Goal: Task Accomplishment & Management: Use online tool/utility

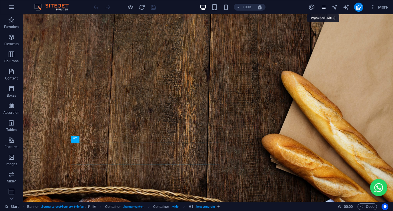
click at [325, 8] on icon "pages" at bounding box center [323, 7] width 7 height 7
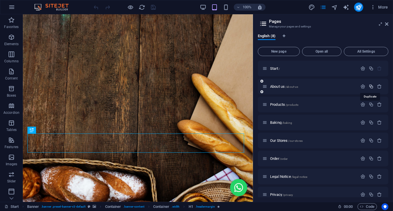
click at [370, 87] on icon "button" at bounding box center [371, 86] width 5 height 5
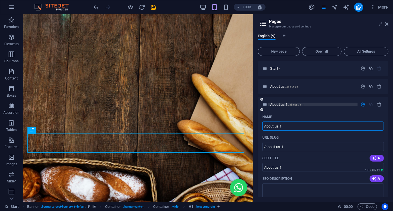
click at [337, 105] on p "About us 1 /about-us-1" at bounding box center [313, 105] width 86 height 4
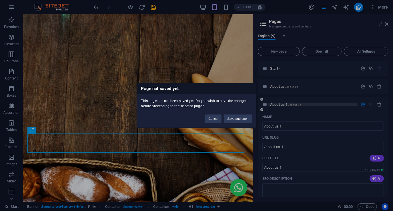
click at [337, 105] on div "Page not saved yet This page has not been saved yet. Do you wish to save the ch…" at bounding box center [196, 105] width 393 height 211
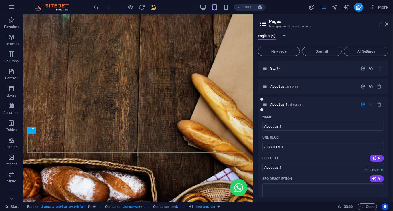
click at [321, 102] on div "About us 1 /about-us-1" at bounding box center [310, 104] width 95 height 7
click at [321, 105] on p "About us 1 /about-us-1" at bounding box center [313, 105] width 86 height 4
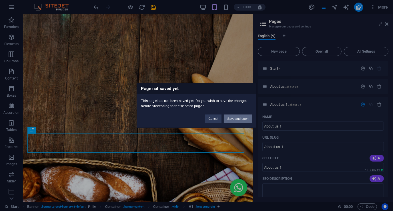
click at [236, 120] on button "Save and open" at bounding box center [238, 119] width 28 height 9
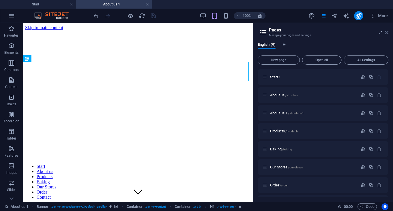
click at [388, 33] on icon at bounding box center [386, 32] width 3 height 5
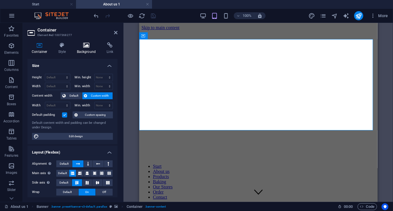
click at [86, 49] on h4 "Background" at bounding box center [88, 48] width 30 height 12
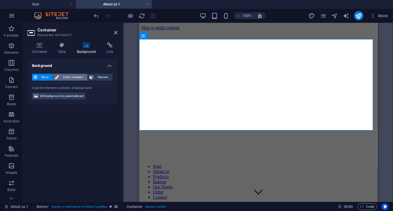
click at [73, 76] on span "Color / Gradient" at bounding box center [73, 77] width 25 height 7
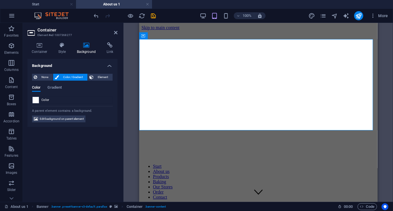
click at [35, 99] on span at bounding box center [36, 100] width 6 height 6
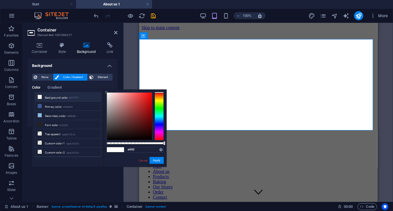
click at [41, 96] on icon at bounding box center [40, 97] width 4 height 4
type input "#f7f7f7"
click at [115, 32] on icon at bounding box center [115, 32] width 3 height 5
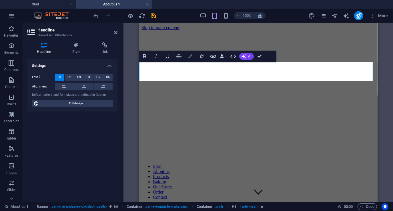
click at [190, 57] on icon "button" at bounding box center [190, 56] width 4 height 4
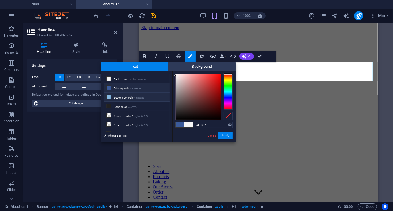
click at [121, 96] on li "Secondary color #85B8E1" at bounding box center [137, 97] width 66 height 9
type input "#85b8e1"
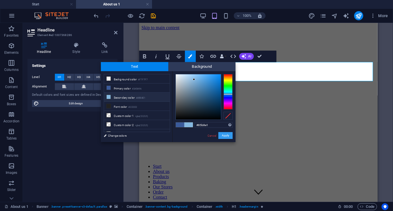
click at [224, 134] on button "Apply" at bounding box center [226, 135] width 14 height 7
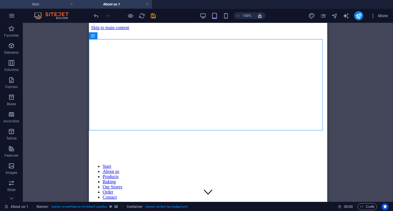
click at [47, 5] on h4 "Start" at bounding box center [38, 4] width 76 height 6
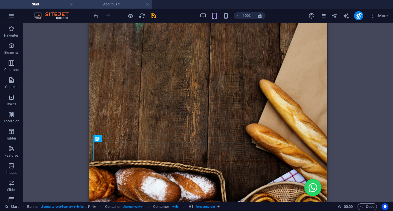
click at [116, 7] on h4 "About us 1" at bounding box center [114, 4] width 76 height 6
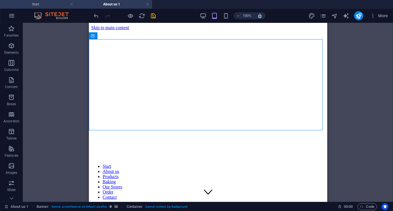
click at [55, 7] on h4 "Start" at bounding box center [38, 4] width 76 height 6
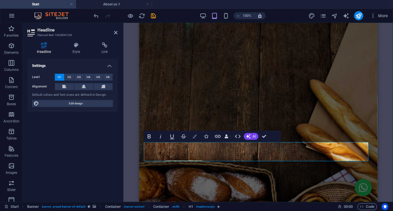
click at [196, 139] on button "Colors" at bounding box center [195, 136] width 11 height 11
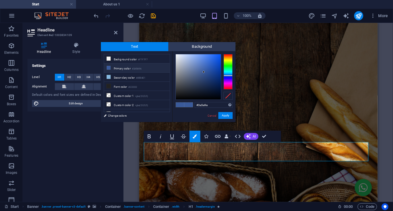
drag, startPoint x: 214, startPoint y: 104, endPoint x: 188, endPoint y: 104, distance: 26.3
click at [188, 104] on div "#3a5a9a Supported formats #0852ed rgb(8, 82, 237) rgba(8, 82, 237, 90%) hsv(221…" at bounding box center [203, 128] width 63 height 154
click at [212, 117] on link "Cancel" at bounding box center [212, 116] width 10 height 4
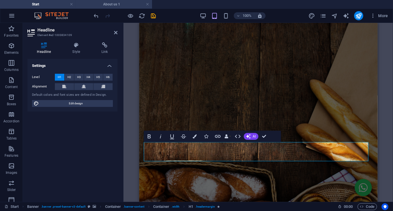
click at [116, 5] on h4 "About us 1" at bounding box center [114, 4] width 76 height 6
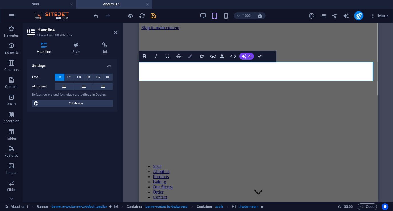
click at [190, 57] on icon "button" at bounding box center [190, 56] width 4 height 4
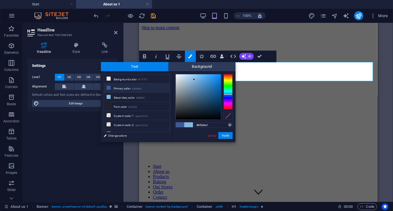
click at [134, 87] on small "#3A5A9A" at bounding box center [136, 89] width 9 height 4
type input "#3a5a9a"
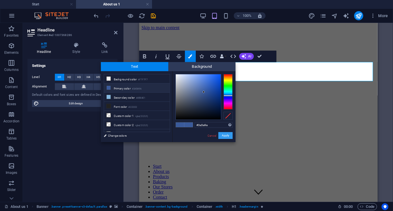
click at [224, 135] on button "Apply" at bounding box center [226, 135] width 14 height 7
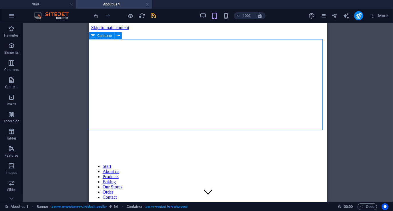
scroll to position [57, 0]
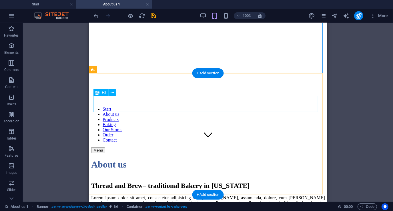
click at [186, 182] on div "Thread and Brew – traditional Bakery in [US_STATE]" at bounding box center [208, 186] width 234 height 8
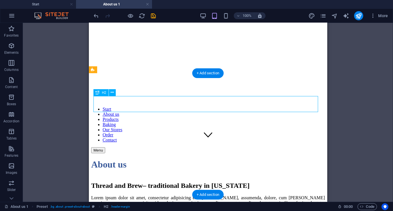
click at [186, 182] on div "Thread and Brew – traditional Bakery in [US_STATE]" at bounding box center [208, 186] width 234 height 8
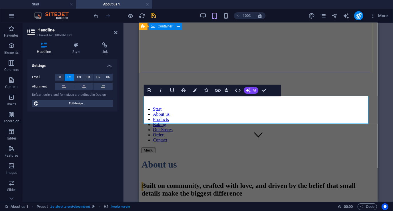
click at [179, 153] on div "About us" at bounding box center [258, 164] width 234 height 23
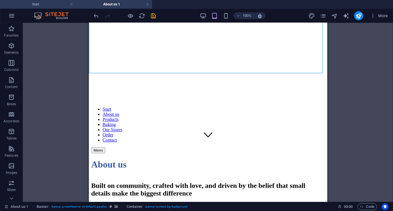
click at [57, 4] on h4 "Start" at bounding box center [38, 4] width 76 height 6
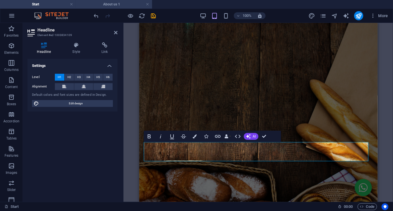
click at [114, 6] on h4 "About us 1" at bounding box center [114, 4] width 76 height 6
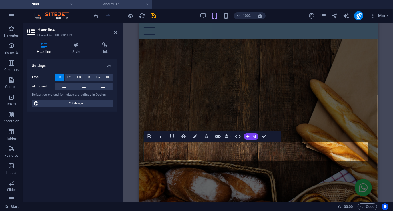
scroll to position [57, 0]
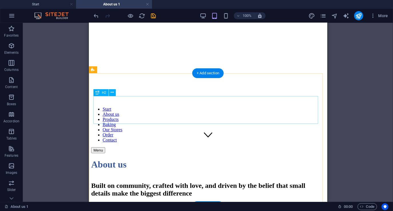
click at [133, 182] on div "Built on community, crafted with love, and driven by the belief that small deta…" at bounding box center [208, 189] width 234 height 15
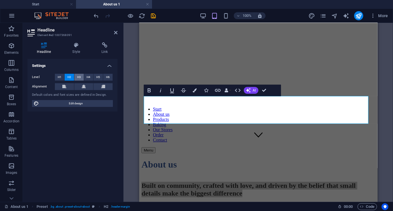
click at [81, 76] on span "H3" at bounding box center [79, 77] width 4 height 7
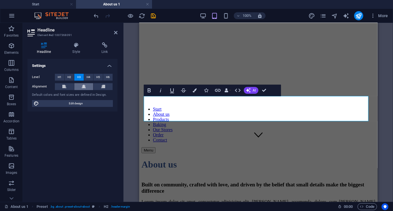
click at [83, 85] on icon at bounding box center [84, 86] width 4 height 7
click at [116, 33] on icon at bounding box center [115, 32] width 3 height 5
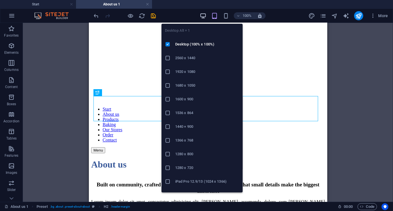
click at [205, 15] on icon "button" at bounding box center [203, 16] width 7 height 7
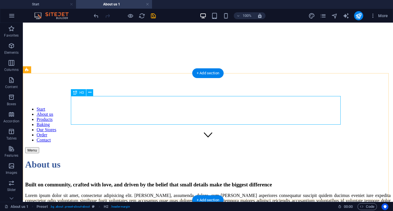
click at [216, 181] on div "Built on community, crafted with love, and driven by the belief that small deta…" at bounding box center [208, 184] width 366 height 6
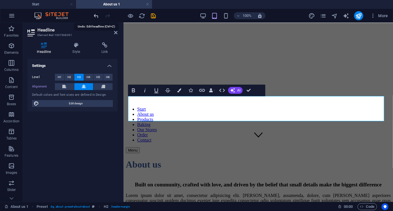
click at [96, 15] on icon "undo" at bounding box center [96, 16] width 7 height 7
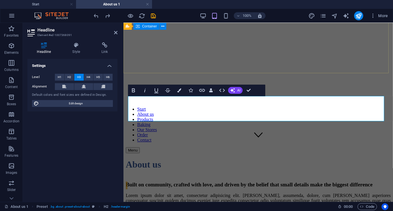
click at [164, 153] on div "About us" at bounding box center [258, 164] width 265 height 23
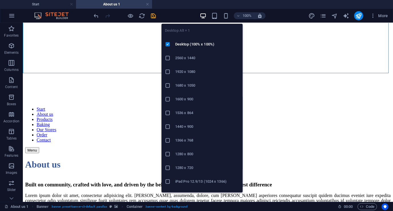
click at [203, 15] on icon "button" at bounding box center [203, 16] width 7 height 7
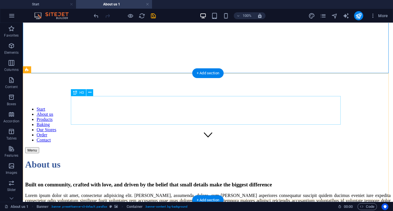
click at [119, 181] on div "Built on community, crafted with love, and driven by the belief that small deta…" at bounding box center [208, 184] width 366 height 6
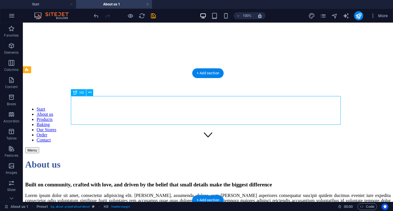
click at [119, 181] on div "Built on community, crafted with love, and driven by the belief that small deta…" at bounding box center [208, 184] width 366 height 6
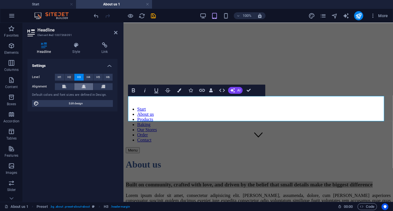
click at [82, 88] on icon at bounding box center [84, 86] width 4 height 7
drag, startPoint x: 115, startPoint y: 31, endPoint x: 92, endPoint y: 9, distance: 32.2
click at [115, 31] on icon at bounding box center [115, 32] width 3 height 5
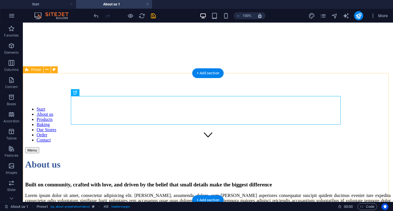
click at [53, 181] on div "Built on community, crafted with love, and driven by the belief that small deta…" at bounding box center [208, 204] width 366 height 47
click at [173, 181] on div "Built on community, crafted with love, and driven by the belief that small deta…" at bounding box center [208, 184] width 366 height 6
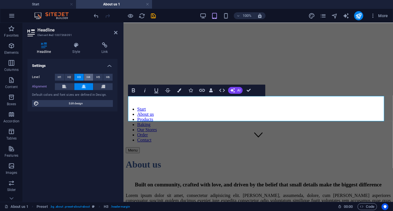
click at [89, 76] on span "H4" at bounding box center [89, 77] width 4 height 7
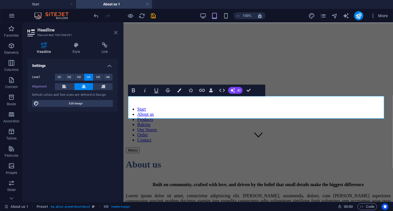
click at [117, 33] on icon at bounding box center [115, 32] width 3 height 5
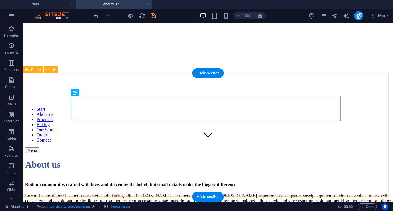
click at [60, 182] on div "Built on community, crafted with love, and driven by the belief that small deta…" at bounding box center [208, 205] width 366 height 47
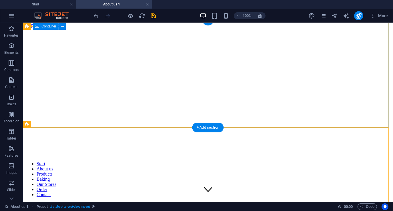
scroll to position [0, 0]
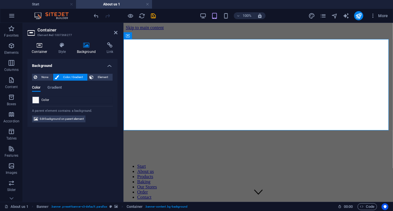
click at [41, 47] on icon at bounding box center [39, 45] width 24 height 6
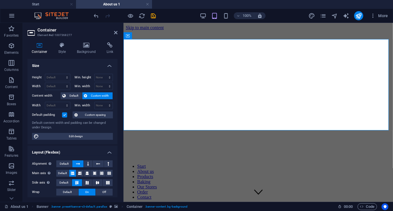
click at [65, 114] on label at bounding box center [64, 114] width 5 height 5
click at [0, 0] on input "Default padding" at bounding box center [0, 0] width 0 height 0
click at [96, 114] on span "Custom spacing" at bounding box center [96, 115] width 32 height 7
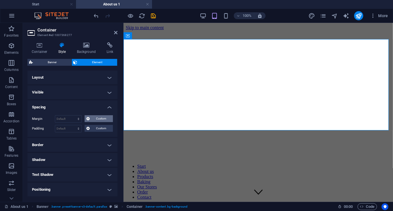
click at [100, 118] on span "Custom" at bounding box center [102, 118] width 20 height 7
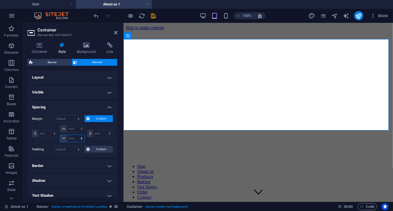
click at [74, 137] on select "auto px % rem vw vh" at bounding box center [72, 138] width 24 height 7
select select "px"
click at [76, 135] on select "auto px % rem vw vh" at bounding box center [72, 138] width 24 height 7
type input "0"
select select "px"
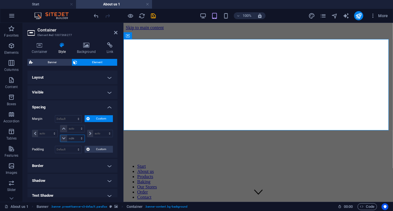
type input "0"
select select "px"
type input "0"
select select "px"
type input "0"
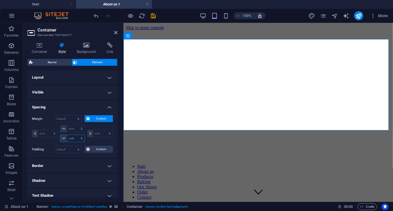
type input "0"
select select "px"
type input "-100"
select select "DISABLED_OPTION_VALUE"
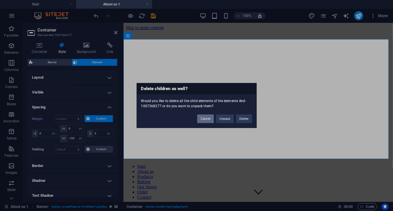
click at [210, 120] on button "Cancel" at bounding box center [205, 119] width 17 height 9
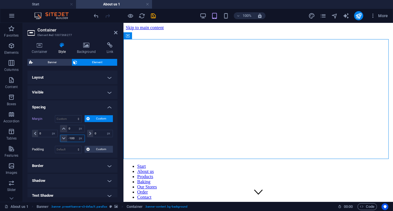
click at [75, 137] on div "-100 auto px % rem vw vh" at bounding box center [72, 138] width 25 height 7
drag, startPoint x: 74, startPoint y: 137, endPoint x: 54, endPoint y: 138, distance: 20.1
click at [54, 138] on div "0 auto px % rem vw vh 0 auto px % rem vw vh -100 auto px % rem vw vh 0 auto px …" at bounding box center [72, 133] width 81 height 17
type input "100"
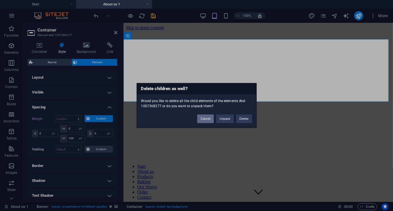
click at [201, 119] on button "Cancel" at bounding box center [205, 119] width 17 height 9
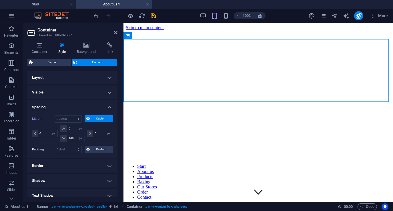
drag, startPoint x: 76, startPoint y: 137, endPoint x: 62, endPoint y: 139, distance: 13.3
click at [62, 139] on div "100 auto px % rem vw vh" at bounding box center [72, 138] width 25 height 7
type input "120"
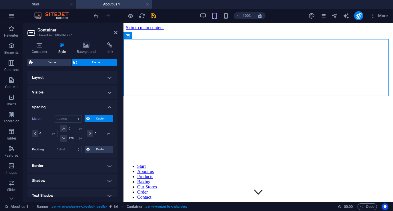
click at [155, 30] on figure at bounding box center [258, 30] width 265 height 0
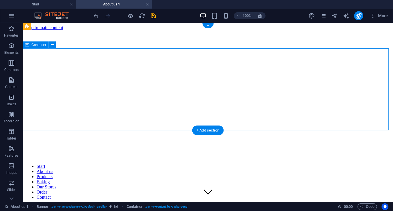
select select "px"
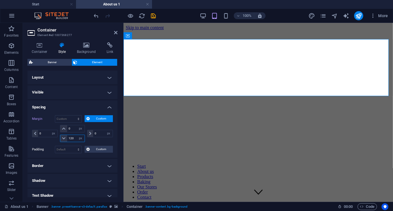
drag, startPoint x: 74, startPoint y: 140, endPoint x: 67, endPoint y: 140, distance: 7.2
click at [67, 140] on div "120 auto px % rem vw vh" at bounding box center [72, 138] width 25 height 7
type input "140"
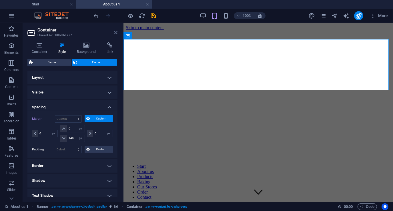
drag, startPoint x: 114, startPoint y: 33, endPoint x: 92, endPoint y: 9, distance: 32.4
click at [114, 33] on icon at bounding box center [115, 32] width 3 height 5
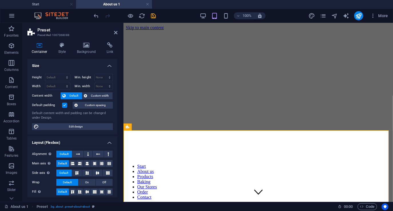
click at [65, 106] on label at bounding box center [64, 105] width 5 height 5
click at [0, 0] on input "Default padding" at bounding box center [0, 0] width 0 height 0
click at [117, 31] on icon at bounding box center [115, 32] width 3 height 5
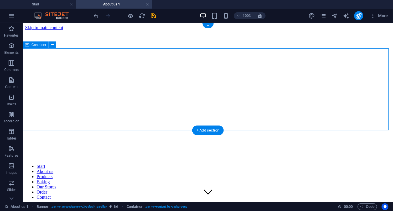
select select "px"
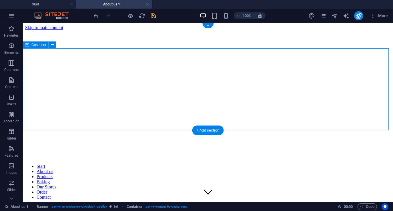
select select "px"
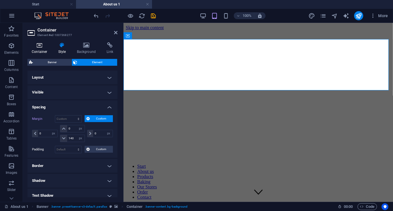
click at [38, 49] on h4 "Container" at bounding box center [40, 48] width 27 height 12
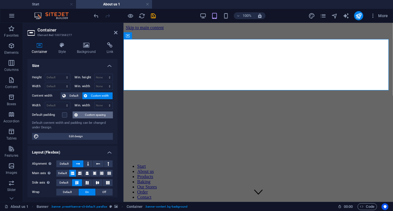
click at [100, 116] on span "Custom spacing" at bounding box center [96, 115] width 32 height 7
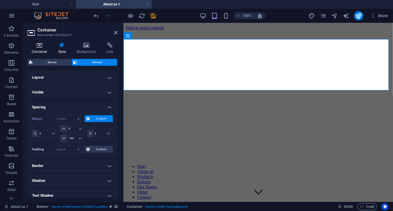
click at [38, 47] on icon at bounding box center [39, 45] width 24 height 6
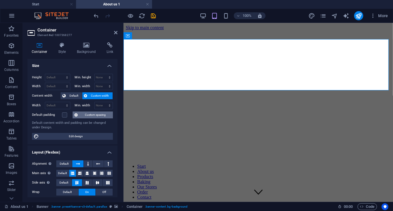
click at [96, 115] on span "Custom spacing" at bounding box center [96, 115] width 32 height 7
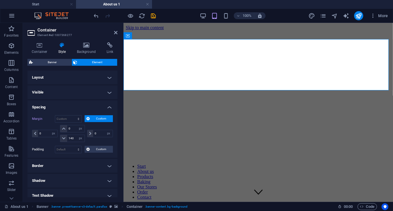
click at [151, 30] on figure at bounding box center [258, 30] width 265 height 0
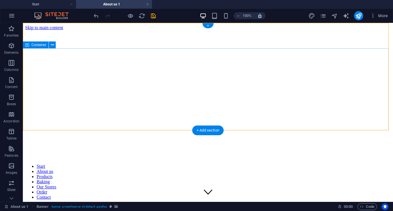
select select "px"
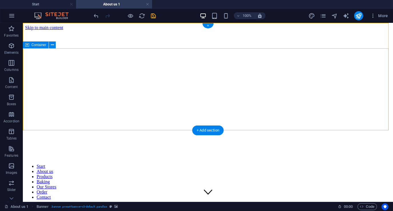
select select "px"
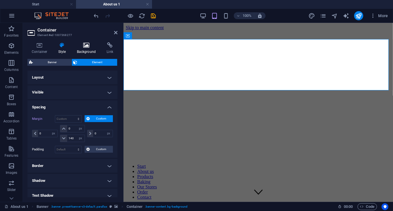
click at [86, 48] on h4 "Background" at bounding box center [88, 48] width 30 height 12
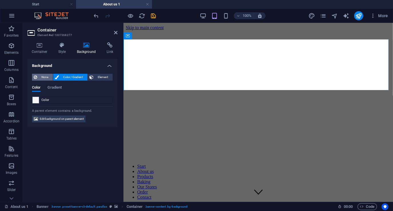
click at [43, 77] on span "None" at bounding box center [45, 77] width 12 height 7
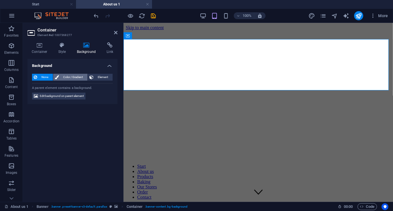
click at [72, 78] on span "Color / Gradient" at bounding box center [73, 77] width 25 height 7
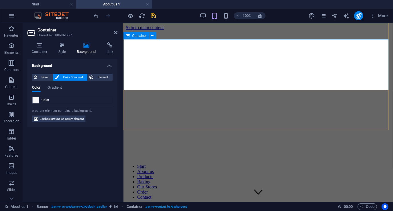
click at [40, 48] on icon at bounding box center [39, 45] width 24 height 6
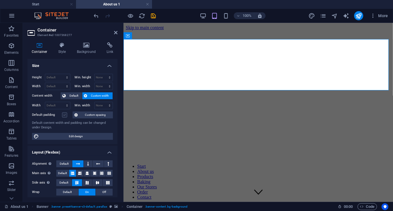
click at [65, 114] on label at bounding box center [64, 114] width 5 height 5
click at [0, 0] on input "Default padding" at bounding box center [0, 0] width 0 height 0
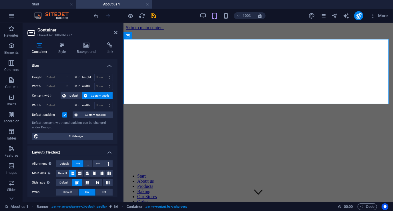
click at [65, 114] on label at bounding box center [64, 114] width 5 height 5
click at [0, 0] on input "Default padding" at bounding box center [0, 0] width 0 height 0
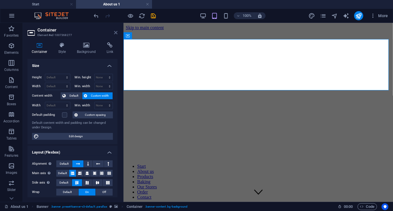
drag, startPoint x: 116, startPoint y: 31, endPoint x: 94, endPoint y: 9, distance: 32.0
click at [116, 31] on icon at bounding box center [115, 32] width 3 height 5
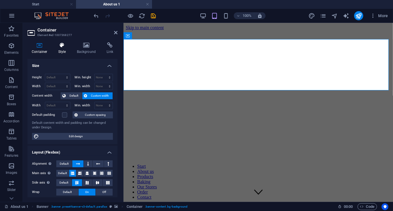
click at [63, 48] on h4 "Style" at bounding box center [63, 48] width 19 height 12
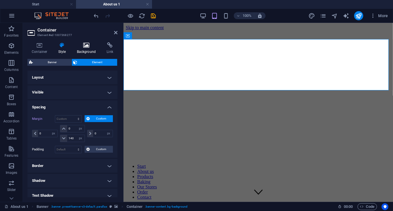
click at [89, 48] on h4 "Background" at bounding box center [88, 48] width 30 height 12
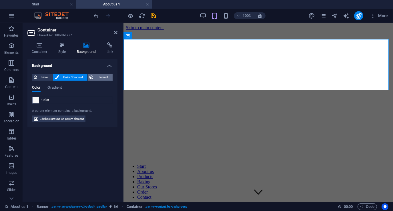
click at [99, 77] on span "Element" at bounding box center [103, 77] width 16 height 7
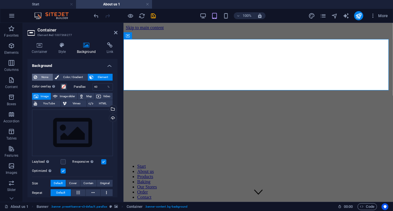
click at [48, 76] on span "None" at bounding box center [45, 77] width 12 height 7
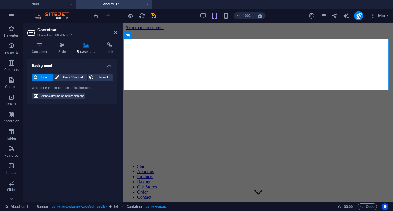
click at [184, 30] on figure at bounding box center [258, 30] width 265 height 0
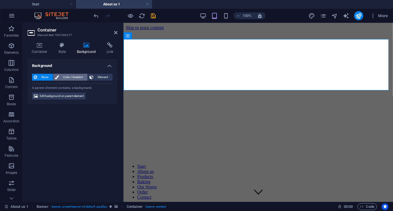
click at [69, 78] on span "Color / Gradient" at bounding box center [73, 77] width 25 height 7
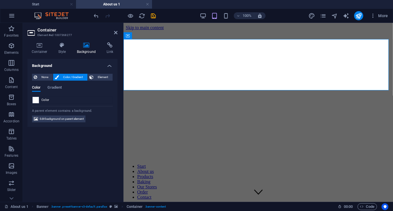
click at [36, 101] on span at bounding box center [36, 100] width 6 height 6
type input "#ffffff"
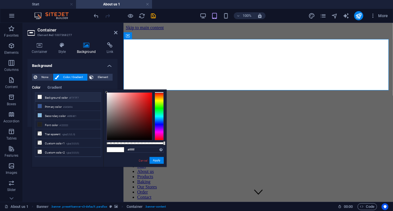
click at [118, 31] on aside "Container Element #ed-1007368277 Container Style Background Link Size Height De…" at bounding box center [73, 112] width 101 height 179
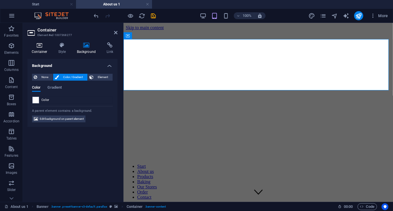
click at [42, 46] on icon at bounding box center [39, 45] width 24 height 6
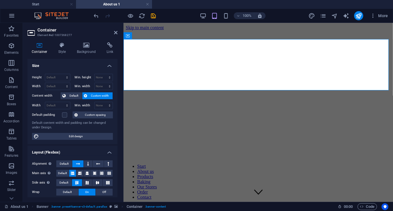
click at [103, 95] on span "Custom width" at bounding box center [100, 95] width 22 height 7
click at [102, 113] on span "Custom spacing" at bounding box center [96, 115] width 32 height 7
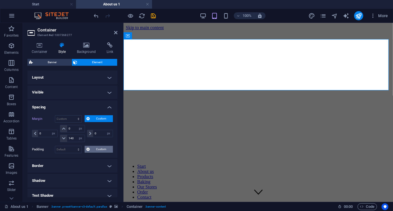
click at [100, 148] on span "Custom" at bounding box center [102, 149] width 20 height 7
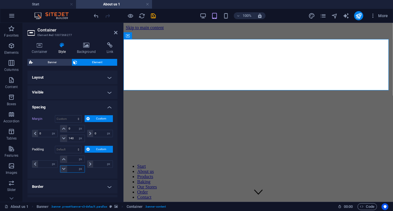
click at [72, 168] on input "number" at bounding box center [75, 169] width 17 height 7
type input "100"
type input "0"
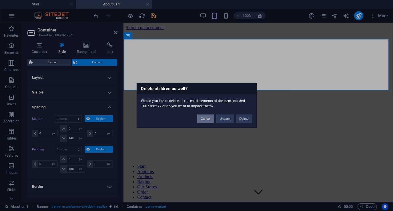
click at [206, 120] on button "Cancel" at bounding box center [205, 119] width 17 height 9
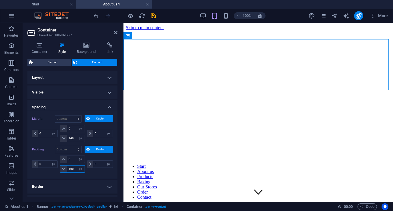
drag, startPoint x: 74, startPoint y: 170, endPoint x: 63, endPoint y: 170, distance: 10.3
click at [63, 170] on div "100 px rem % vh vw" at bounding box center [72, 168] width 25 height 7
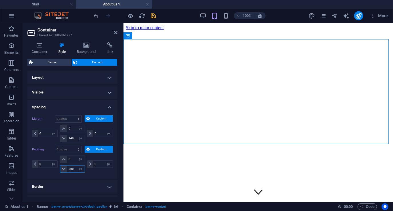
click at [74, 169] on input "300" at bounding box center [75, 169] width 17 height 7
type input "3"
type input "100"
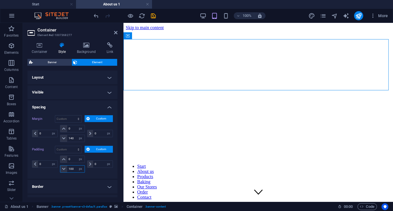
drag, startPoint x: 74, startPoint y: 169, endPoint x: 63, endPoint y: 169, distance: 11.4
click at [63, 169] on div "100 px rem % vh vw" at bounding box center [72, 168] width 25 height 7
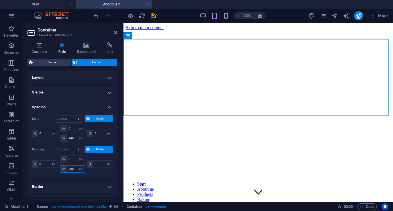
type input "200"
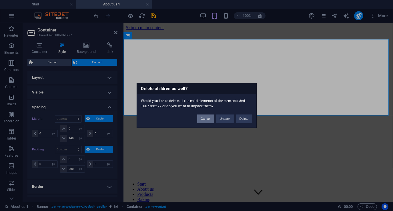
click at [204, 119] on button "Cancel" at bounding box center [205, 119] width 17 height 9
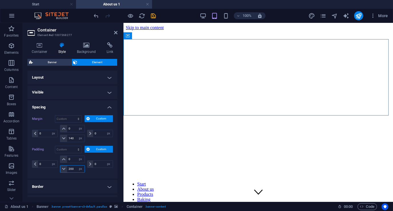
drag, startPoint x: 75, startPoint y: 167, endPoint x: 63, endPoint y: 169, distance: 11.6
click at [63, 169] on div "200 px rem % vh vw" at bounding box center [72, 168] width 25 height 7
drag, startPoint x: 75, startPoint y: 170, endPoint x: 61, endPoint y: 169, distance: 14.0
click at [61, 169] on div "200 px rem % vh vw" at bounding box center [72, 168] width 25 height 7
type input "400"
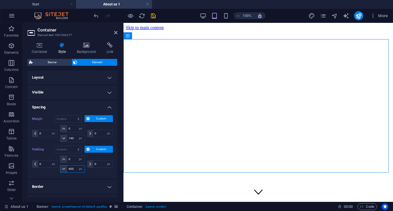
drag, startPoint x: 74, startPoint y: 168, endPoint x: 60, endPoint y: 168, distance: 13.5
click at [60, 168] on div "400 px rem % vh vw" at bounding box center [72, 168] width 25 height 7
type input "0"
select select "px"
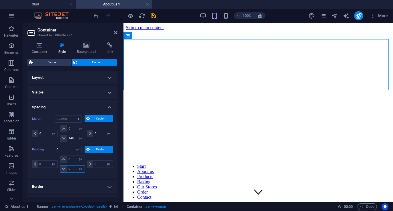
type input "0"
click at [59, 159] on div "0 px rem % vh vw 0 px rem % vh vw" at bounding box center [72, 164] width 27 height 17
type input "100"
select select "DISABLED_OPTION_VALUE"
drag, startPoint x: 74, startPoint y: 158, endPoint x: 65, endPoint y: 158, distance: 8.0
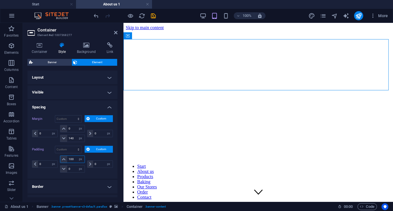
click at [65, 158] on div "100 px rem % vh vw" at bounding box center [72, 159] width 25 height 7
type input "0"
select select "px"
type input "0"
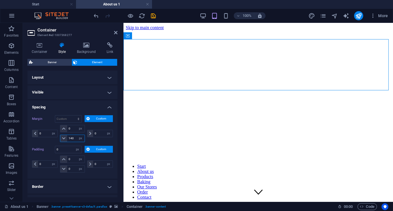
drag, startPoint x: 74, startPoint y: 138, endPoint x: 62, endPoint y: 137, distance: 11.2
click at [62, 137] on div "140 auto px % rem vw vh" at bounding box center [72, 138] width 25 height 7
type input "200"
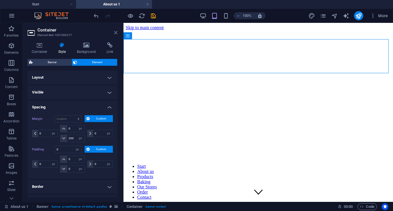
click at [116, 33] on icon at bounding box center [115, 32] width 3 height 5
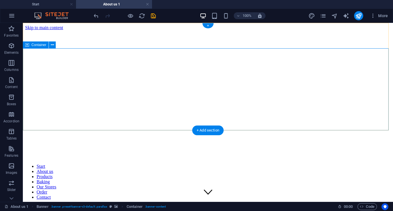
select select "px"
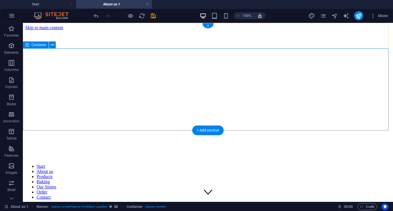
select select "px"
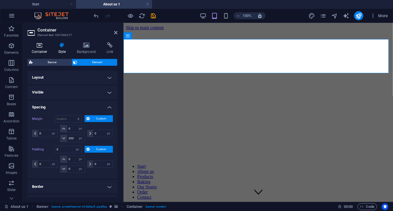
click at [37, 47] on icon at bounding box center [39, 45] width 24 height 6
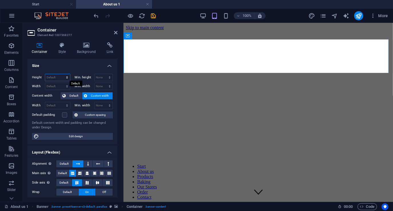
click at [54, 78] on select "Default px rem % vh vw" at bounding box center [57, 77] width 25 height 7
select select "px"
click at [61, 74] on select "Default px rem % vh vw" at bounding box center [57, 77] width 25 height 7
type input "119"
click at [162, 30] on figure at bounding box center [258, 30] width 265 height 0
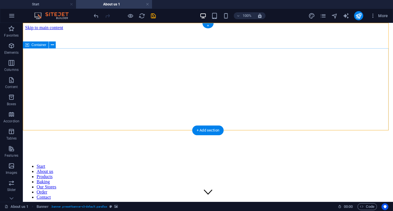
select select "px"
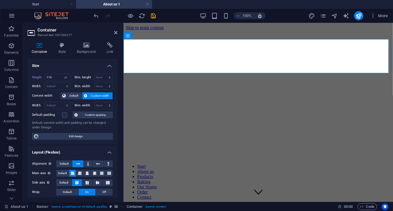
click at [181, 30] on figure at bounding box center [258, 30] width 265 height 0
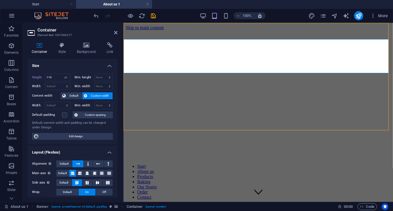
click at [181, 30] on figure at bounding box center [258, 30] width 265 height 0
select select "vh"
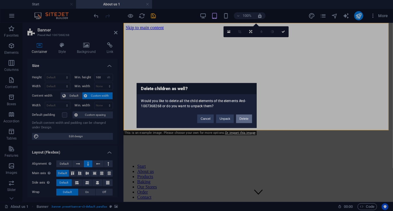
click at [247, 120] on button "Delete" at bounding box center [244, 119] width 16 height 9
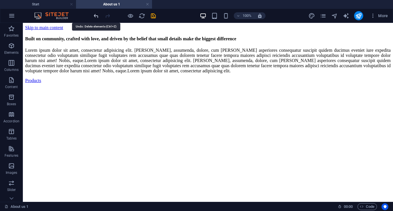
click at [97, 15] on icon "undo" at bounding box center [96, 16] width 7 height 7
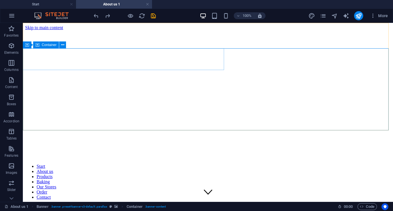
click at [46, 45] on span "Container" at bounding box center [49, 44] width 15 height 3
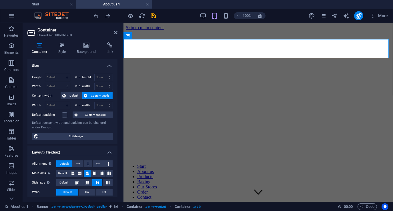
click at [169, 30] on figure at bounding box center [258, 30] width 265 height 0
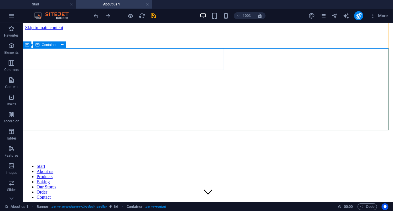
click at [43, 46] on span "Container" at bounding box center [49, 44] width 15 height 3
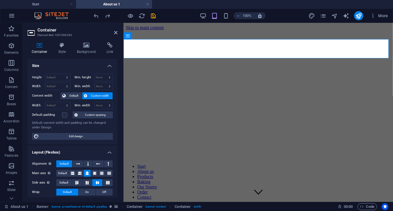
click at [164, 30] on figure at bounding box center [258, 30] width 265 height 0
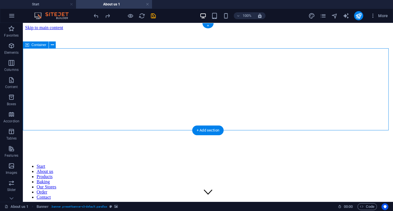
select select "px"
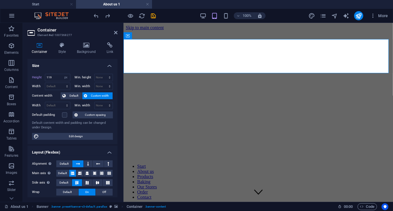
click at [175, 30] on figure at bounding box center [258, 30] width 265 height 0
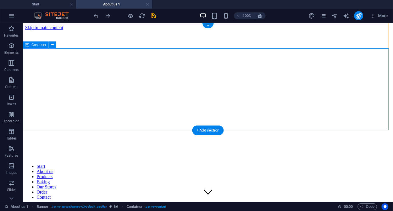
drag, startPoint x: 43, startPoint y: 86, endPoint x: 44, endPoint y: 76, distance: 10.4
click at [42, 45] on span "Container" at bounding box center [49, 44] width 15 height 3
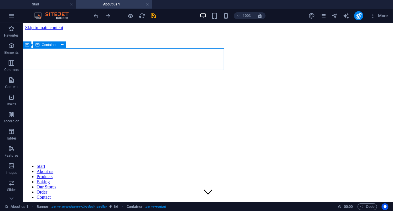
click at [42, 45] on span "Container" at bounding box center [49, 44] width 15 height 3
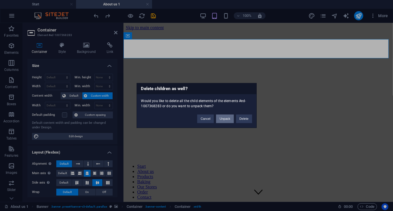
click at [227, 119] on button "Unpack" at bounding box center [224, 119] width 17 height 9
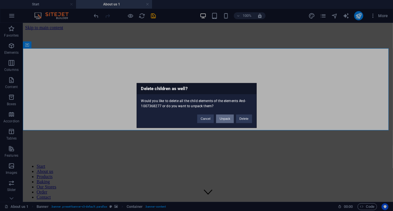
drag, startPoint x: 224, startPoint y: 118, endPoint x: 202, endPoint y: 95, distance: 32.0
click at [225, 118] on button "Unpack" at bounding box center [224, 119] width 17 height 9
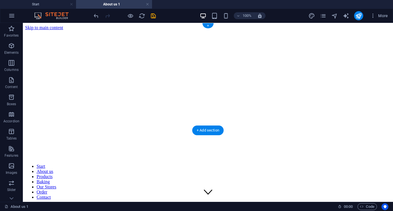
click at [105, 30] on figure at bounding box center [208, 30] width 366 height 0
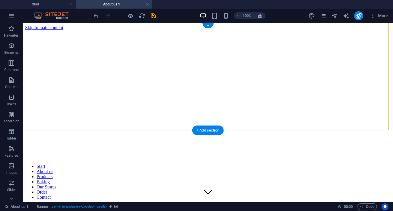
click at [105, 30] on figure at bounding box center [208, 30] width 366 height 0
select select "vh"
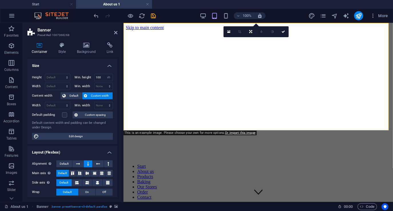
click at [164, 30] on figure at bounding box center [258, 30] width 265 height 0
click at [241, 133] on link "Or import this image" at bounding box center [240, 133] width 31 height 4
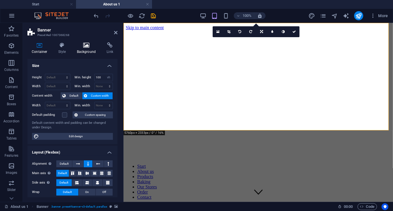
click at [88, 49] on h4 "Background" at bounding box center [88, 48] width 30 height 12
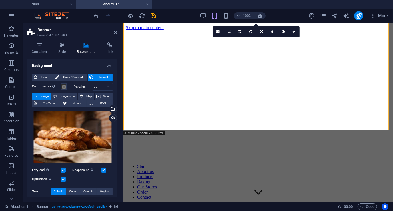
click at [64, 169] on label at bounding box center [63, 170] width 5 height 5
click at [0, 0] on input "Lazyload Loading images after the page loads improves page speed." at bounding box center [0, 0] width 0 height 0
click at [103, 169] on label at bounding box center [103, 170] width 5 height 5
click at [0, 0] on input "Responsive Automatically load retina image and smartphone optimized sizes." at bounding box center [0, 0] width 0 height 0
click at [104, 168] on label at bounding box center [103, 170] width 5 height 5
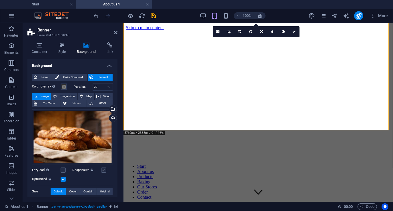
click at [0, 0] on input "Responsive Automatically load retina image and smartphone optimized sizes." at bounding box center [0, 0] width 0 height 0
click at [108, 109] on div "Select files from the file manager, stock photos, or upload file(s)" at bounding box center [89, 109] width 37 height 21
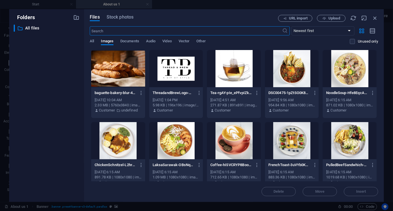
click at [118, 72] on div at bounding box center [118, 68] width 54 height 37
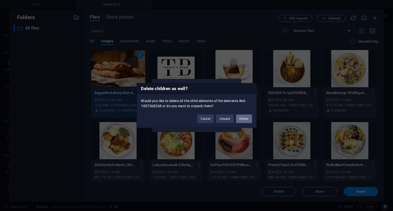
click at [241, 118] on button "Delete" at bounding box center [244, 119] width 16 height 9
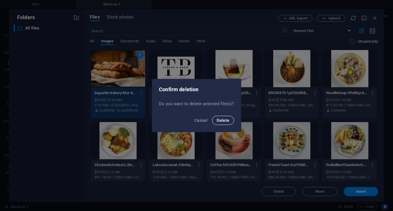
click at [225, 119] on span "Delete" at bounding box center [223, 120] width 13 height 5
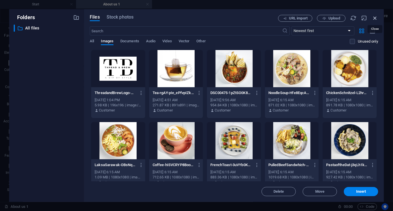
click at [374, 16] on icon "button" at bounding box center [375, 18] width 6 height 6
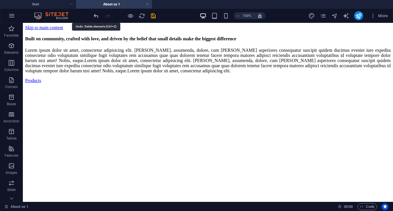
click at [96, 17] on icon "undo" at bounding box center [96, 16] width 7 height 7
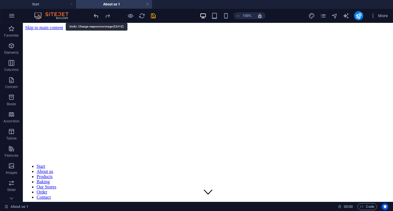
click at [96, 16] on icon "undo" at bounding box center [96, 16] width 7 height 7
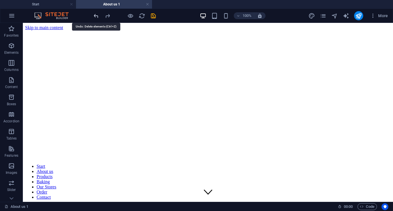
click at [96, 16] on icon "undo" at bounding box center [96, 16] width 7 height 7
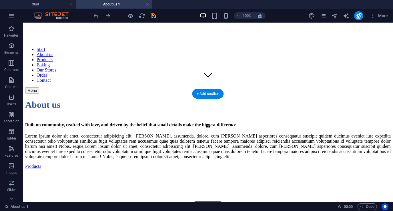
scroll to position [114, 0]
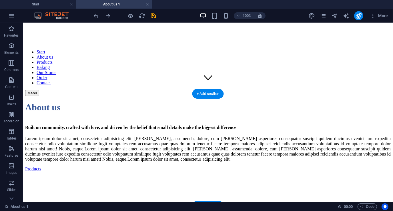
click at [121, 136] on figure at bounding box center [208, 136] width 366 height 0
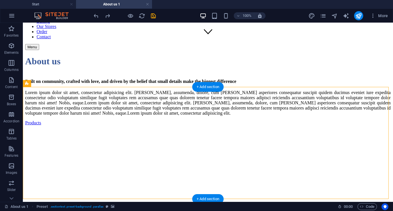
scroll to position [172, 0]
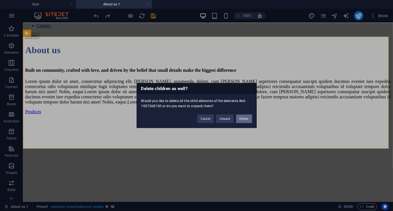
drag, startPoint x: 245, startPoint y: 120, endPoint x: 223, endPoint y: 97, distance: 32.0
click at [245, 120] on button "Delete" at bounding box center [244, 119] width 16 height 9
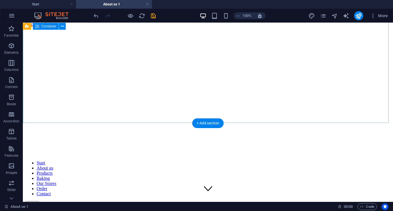
scroll to position [0, 0]
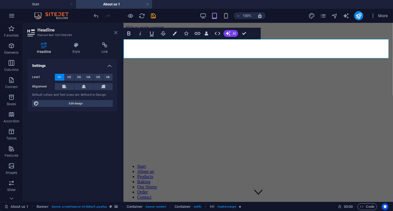
click at [116, 32] on icon at bounding box center [115, 32] width 3 height 5
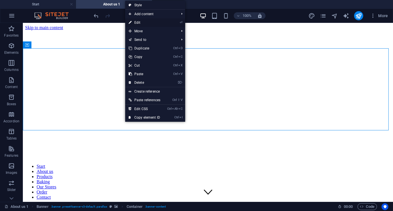
click at [137, 22] on link "⏎ Edit" at bounding box center [144, 22] width 39 height 9
select select "px"
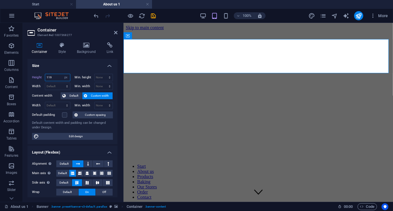
drag, startPoint x: 55, startPoint y: 77, endPoint x: 42, endPoint y: 76, distance: 13.5
click at [42, 76] on div "Height 119 Default px rem % vh vw" at bounding box center [51, 77] width 38 height 7
drag, startPoint x: 55, startPoint y: 78, endPoint x: 39, endPoint y: 78, distance: 16.0
click at [39, 78] on div "Height 100 Default px rem % vh vw" at bounding box center [51, 77] width 38 height 7
type input "20"
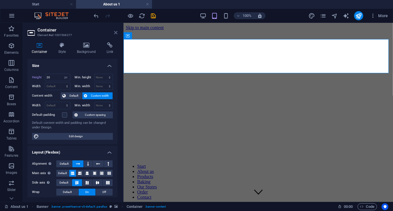
click at [114, 31] on icon at bounding box center [115, 32] width 3 height 5
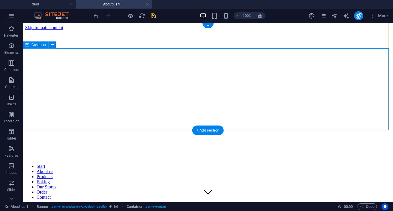
select select "px"
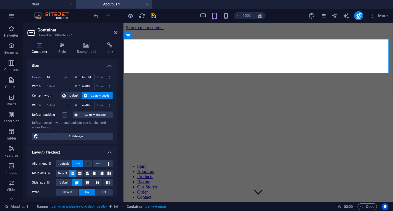
click at [96, 95] on span "Custom width" at bounding box center [100, 95] width 22 height 7
click at [95, 113] on span "Custom spacing" at bounding box center [96, 115] width 32 height 7
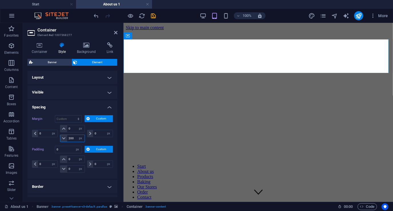
drag, startPoint x: 74, startPoint y: 139, endPoint x: 60, endPoint y: 140, distance: 14.3
click at [60, 140] on div "200 auto px % rem vw vh" at bounding box center [72, 138] width 25 height 7
type input "0"
select select "px"
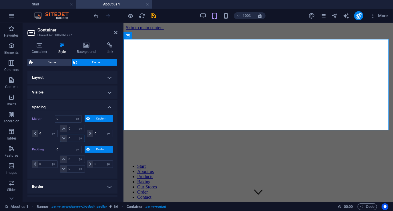
type input "0"
click at [40, 47] on icon at bounding box center [39, 45] width 24 height 6
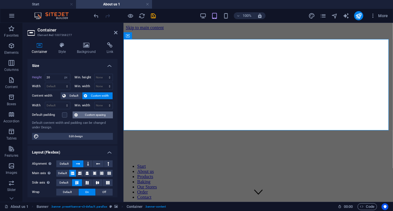
click at [96, 114] on span "Custom spacing" at bounding box center [96, 115] width 32 height 7
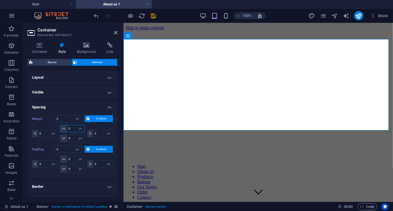
drag, startPoint x: 73, startPoint y: 129, endPoint x: 67, endPoint y: 130, distance: 5.7
click at [67, 130] on input "0" at bounding box center [75, 128] width 17 height 7
type input "100"
select select "DISABLED_OPTION_VALUE"
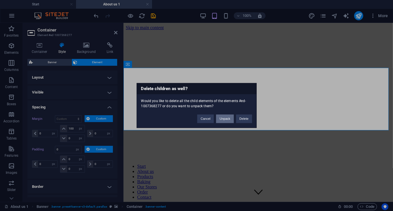
click at [221, 118] on button "Unpack" at bounding box center [224, 119] width 17 height 9
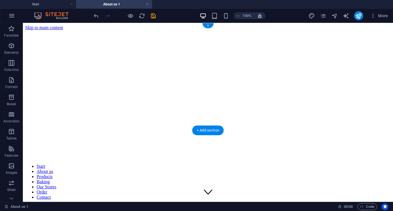
click at [69, 30] on figure at bounding box center [208, 30] width 366 height 0
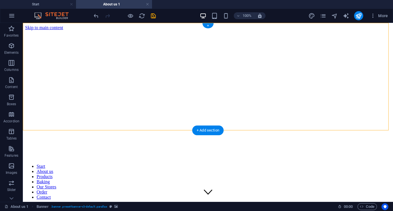
click at [69, 30] on figure at bounding box center [208, 30] width 366 height 0
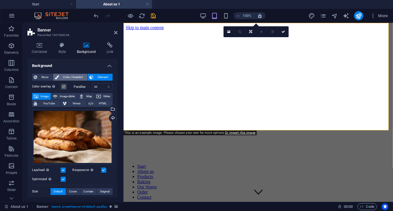
click at [62, 77] on span "Color / Gradient" at bounding box center [73, 77] width 25 height 7
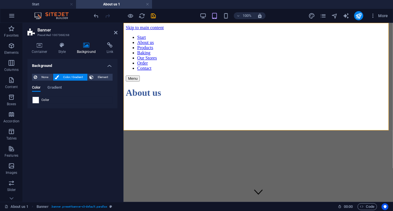
click at [35, 101] on span at bounding box center [36, 100] width 6 height 6
type input "#ffffff"
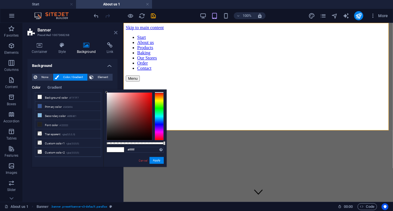
click at [116, 31] on icon at bounding box center [115, 32] width 3 height 5
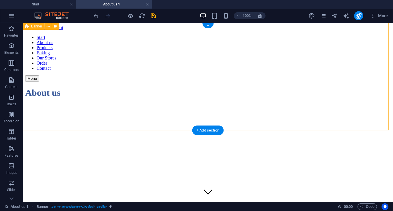
click at [91, 99] on div "Start About us Products Baking Our Stores Order Contact Menu About us" at bounding box center [208, 119] width 366 height 179
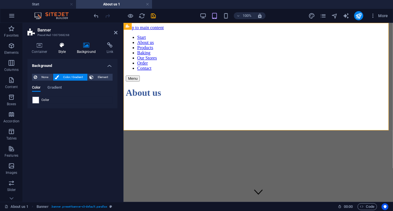
click at [60, 46] on icon at bounding box center [62, 45] width 16 height 6
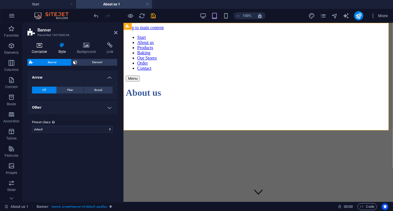
click at [39, 46] on icon at bounding box center [39, 45] width 24 height 6
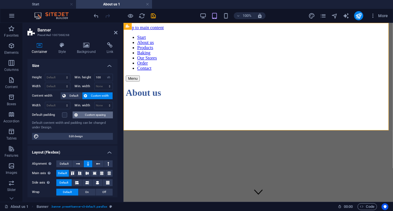
click at [93, 115] on span "Custom spacing" at bounding box center [96, 115] width 32 height 7
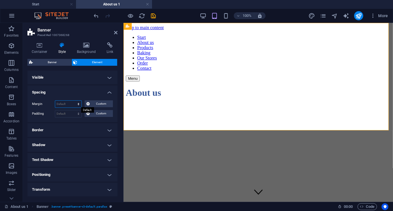
click at [72, 104] on select "Default auto px % rem vw vh Custom" at bounding box center [68, 104] width 26 height 7
select select "px"
click at [73, 101] on select "Default auto px % rem vw vh Custom" at bounding box center [68, 104] width 26 height 7
type input "100"
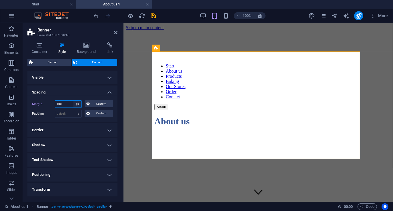
click at [77, 105] on select "Default auto px % rem vw vh Custom" at bounding box center [78, 104] width 8 height 7
select select "default"
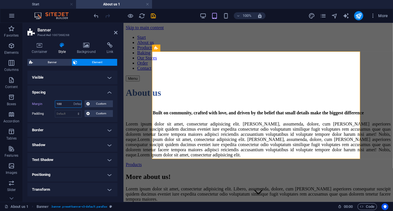
click at [74, 101] on select "Default auto px % rem vw vh Custom" at bounding box center [78, 104] width 8 height 7
select select "DISABLED_OPTION_VALUE"
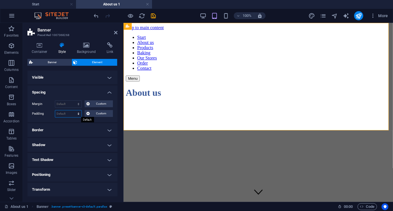
click at [70, 113] on select "Default px rem % vh vw Custom" at bounding box center [68, 113] width 26 height 7
select select "px"
click at [73, 110] on select "Default px rem % vh vw Custom" at bounding box center [68, 113] width 26 height 7
type input "100"
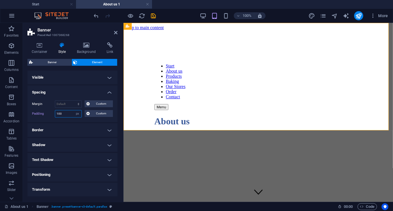
drag, startPoint x: 72, startPoint y: 116, endPoint x: 42, endPoint y: 115, distance: 29.5
click at [42, 115] on div "Padding 100 Default px rem % vh vw Custom Custom" at bounding box center [72, 113] width 81 height 7
click at [77, 115] on select "Default px rem % vh vw Custom" at bounding box center [78, 113] width 8 height 7
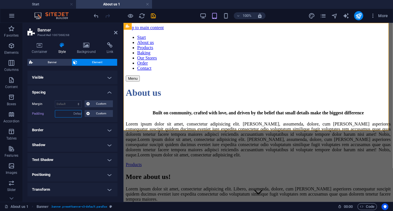
click at [74, 110] on select "Default px rem % vh vw Custom" at bounding box center [78, 113] width 8 height 7
select select "DISABLED_OPTION_VALUE"
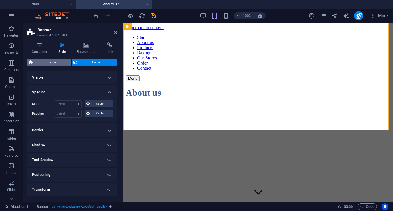
click at [49, 64] on span "Banner" at bounding box center [52, 62] width 35 height 7
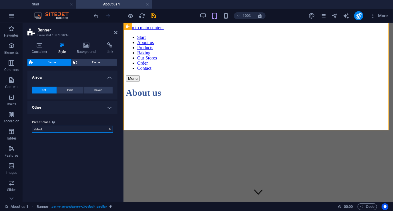
click at [49, 129] on select "default Add preset class" at bounding box center [72, 129] width 81 height 7
click at [77, 118] on div "Preset class Above chosen variant and settings affect all elements which carry …" at bounding box center [72, 125] width 90 height 23
click at [40, 47] on icon at bounding box center [39, 45] width 24 height 6
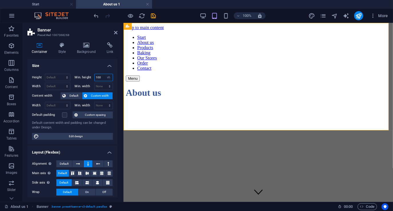
drag, startPoint x: 103, startPoint y: 78, endPoint x: 85, endPoint y: 78, distance: 18.6
click at [85, 78] on div "Min. height 100 None px rem % vh vw" at bounding box center [94, 77] width 38 height 7
click at [117, 34] on icon at bounding box center [115, 32] width 3 height 5
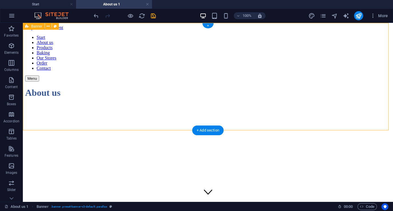
click at [97, 92] on div "Start About us Products Baking Our Stores Order Contact Menu About us" at bounding box center [208, 119] width 366 height 179
select select "vh"
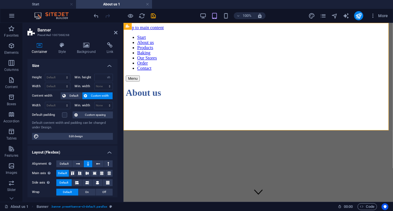
type input "100"
click at [73, 96] on span "Default" at bounding box center [73, 95] width 13 height 7
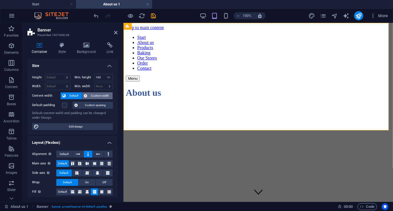
click at [96, 95] on span "Custom width" at bounding box center [100, 95] width 22 height 7
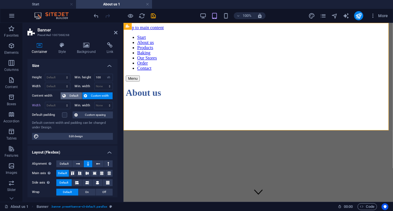
click at [74, 95] on span "Default" at bounding box center [73, 95] width 13 height 7
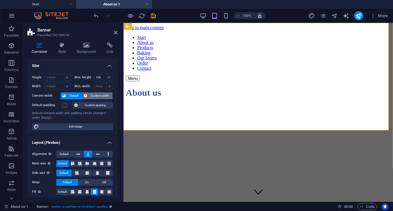
click at [94, 95] on span "Custom width" at bounding box center [100, 95] width 22 height 7
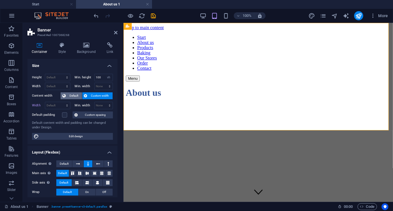
click at [69, 95] on span "Default" at bounding box center [73, 95] width 13 height 7
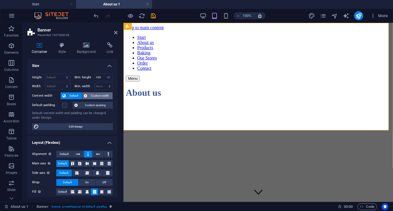
click at [101, 95] on span "Custom width" at bounding box center [100, 95] width 22 height 7
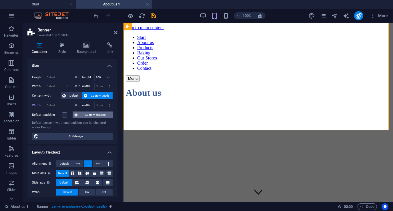
click at [92, 116] on span "Custom spacing" at bounding box center [96, 115] width 32 height 7
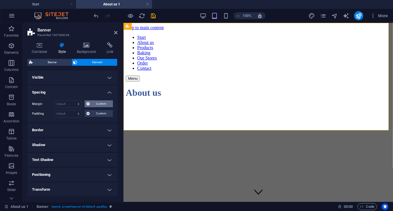
click at [100, 104] on span "Custom" at bounding box center [102, 103] width 20 height 7
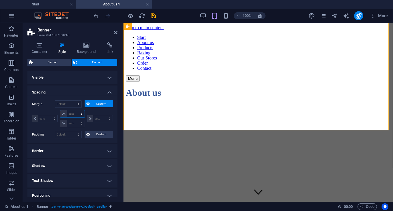
click at [72, 112] on select "auto px % rem vw vh" at bounding box center [72, 113] width 24 height 7
select select "auto"
click at [60, 110] on select "auto px % rem vw vh" at bounding box center [72, 113] width 24 height 7
type input "0"
select select "px"
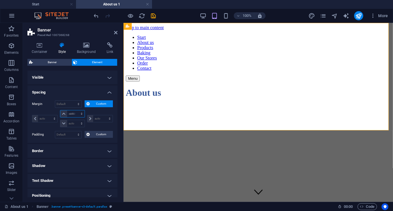
select select "DISABLED_OPTION_VALUE"
type input "0"
select select "px"
type input "0"
select select "px"
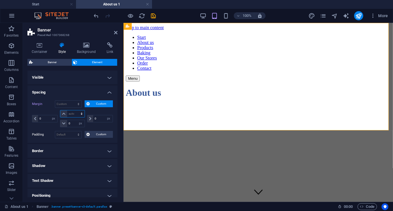
click at [73, 113] on select "auto px % rem vw vh" at bounding box center [72, 113] width 24 height 7
click at [117, 32] on icon at bounding box center [115, 32] width 3 height 5
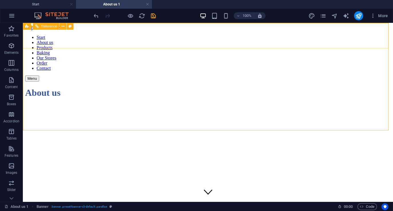
click at [41, 25] on div "Reference" at bounding box center [46, 26] width 26 height 7
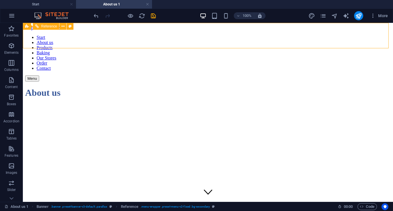
click at [41, 25] on div "Reference" at bounding box center [46, 26] width 26 height 7
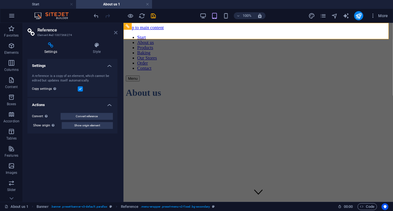
click at [114, 32] on icon at bounding box center [115, 32] width 3 height 5
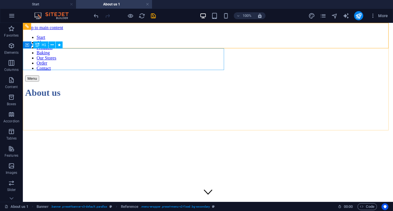
click at [40, 44] on div "H1" at bounding box center [40, 44] width 15 height 7
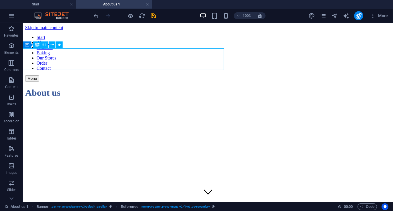
click at [40, 44] on div "H1" at bounding box center [40, 44] width 15 height 7
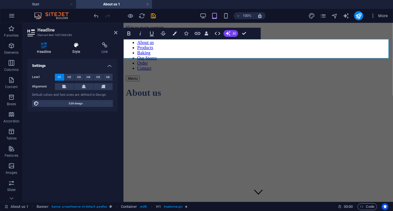
click at [76, 50] on h4 "Style" at bounding box center [77, 48] width 29 height 12
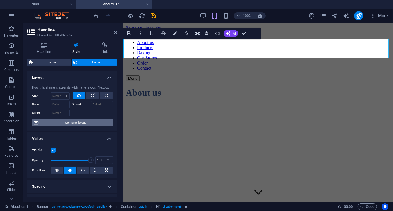
click at [75, 122] on span "Container layout" at bounding box center [75, 122] width 71 height 7
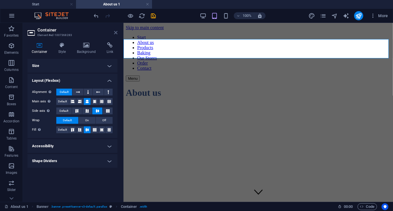
click at [114, 33] on icon at bounding box center [115, 32] width 3 height 5
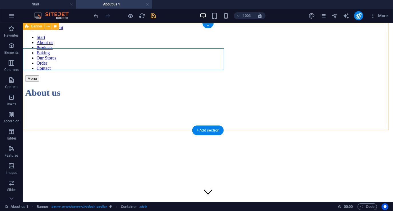
click at [113, 87] on div "Start About us Products Baking Our Stores Order Contact Menu About us" at bounding box center [208, 119] width 366 height 179
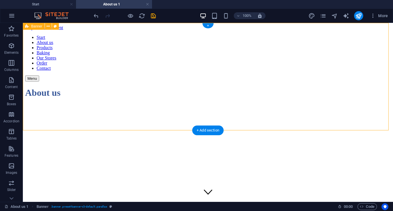
click at [113, 87] on div "Start About us Products Baking Our Stores Order Contact Menu About us" at bounding box center [208, 119] width 366 height 179
select select "px"
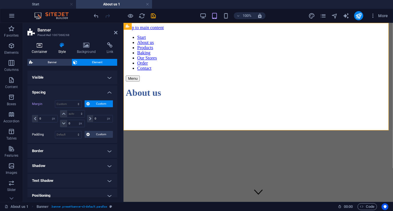
click at [40, 45] on icon at bounding box center [39, 45] width 24 height 6
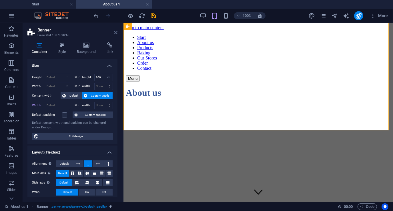
click at [115, 32] on icon at bounding box center [115, 32] width 3 height 5
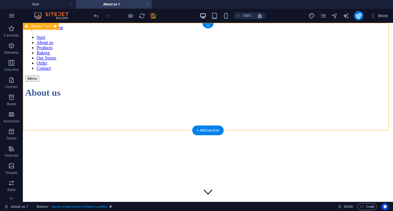
click at [52, 80] on div "Start About us Products Baking Our Stores Order Contact Menu About us" at bounding box center [208, 119] width 366 height 179
select select "vh"
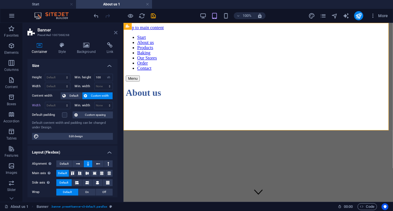
click at [116, 31] on icon at bounding box center [115, 32] width 3 height 5
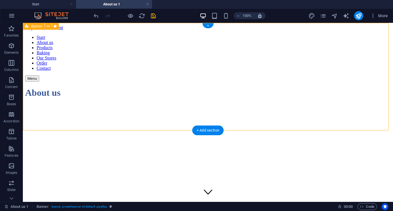
click at [53, 83] on div "Start About us Products Baking Our Stores Order Contact Menu About us" at bounding box center [208, 119] width 366 height 179
click at [182, 88] on div "Start About us Products Baking Our Stores Order Contact Menu About us" at bounding box center [208, 119] width 366 height 179
click at [247, 91] on div "Start About us Products Baking Our Stores Order Contact Menu About us" at bounding box center [208, 119] width 366 height 179
select select "vh"
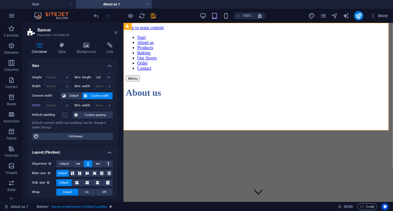
click at [116, 32] on icon at bounding box center [115, 32] width 3 height 5
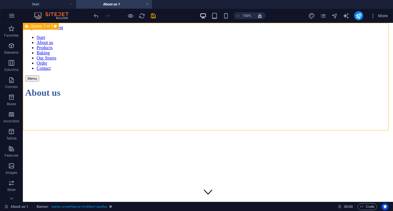
click at [26, 25] on icon at bounding box center [27, 26] width 4 height 7
select select "vh"
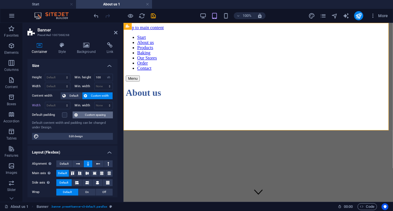
click at [102, 116] on span "Custom spacing" at bounding box center [96, 115] width 32 height 7
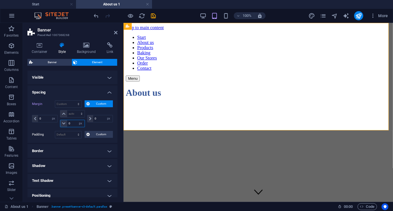
drag, startPoint x: 73, startPoint y: 124, endPoint x: 66, endPoint y: 125, distance: 6.9
click at [66, 125] on div "0 auto px % rem vw vh" at bounding box center [72, 123] width 25 height 7
type input "100"
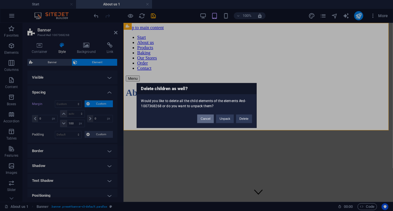
click at [203, 119] on button "Cancel" at bounding box center [205, 119] width 17 height 9
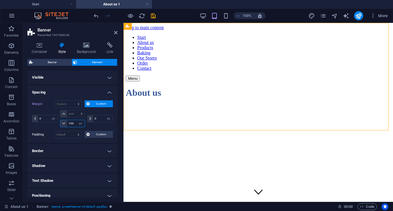
drag, startPoint x: 74, startPoint y: 122, endPoint x: 58, endPoint y: 124, distance: 15.9
click at [58, 124] on div "0 auto px % rem vw vh auto px % rem vw vh 100 auto px % rem vw vh 0 auto px % r…" at bounding box center [72, 118] width 81 height 17
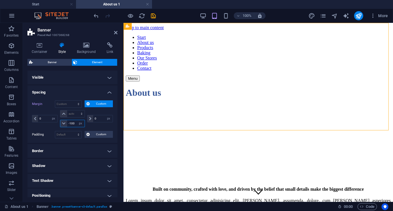
click at [74, 123] on input "-100" at bounding box center [75, 123] width 17 height 7
type input "-1"
type input "-200"
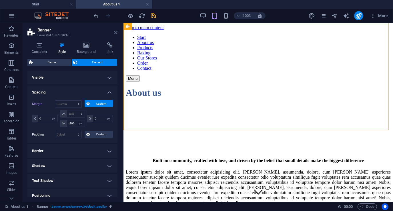
click at [117, 33] on icon at bounding box center [115, 32] width 3 height 5
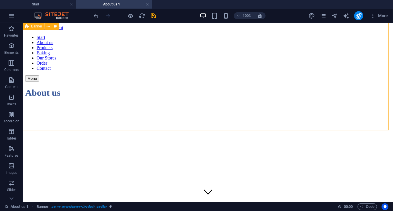
click at [34, 26] on span "Banner" at bounding box center [36, 26] width 11 height 3
select select "px"
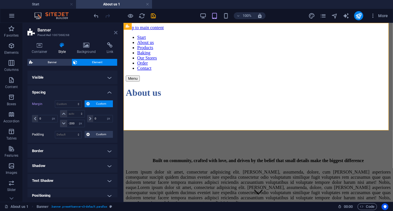
click at [117, 31] on icon at bounding box center [115, 32] width 3 height 5
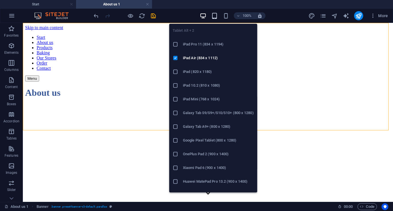
click at [216, 16] on icon "button" at bounding box center [214, 16] width 7 height 7
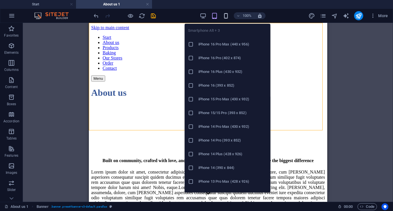
click at [227, 15] on icon "button" at bounding box center [226, 16] width 7 height 7
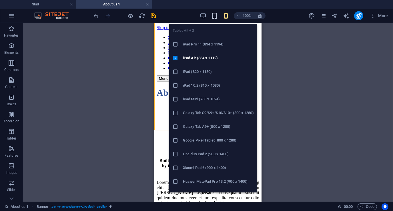
click at [216, 16] on icon "button" at bounding box center [214, 16] width 7 height 7
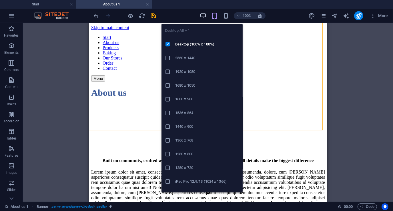
click at [205, 17] on icon "button" at bounding box center [203, 16] width 7 height 7
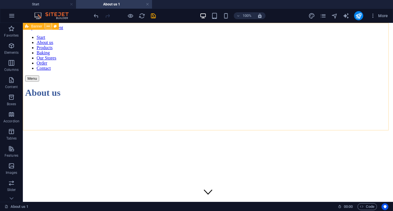
click at [48, 27] on icon at bounding box center [48, 26] width 3 height 6
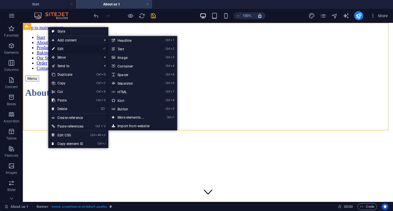
click at [60, 47] on link "⏎ Edit" at bounding box center [67, 49] width 39 height 9
select select "px"
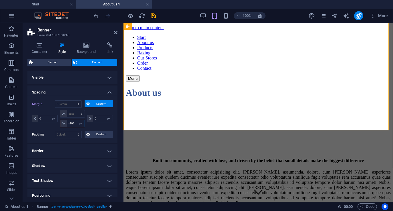
drag, startPoint x: 76, startPoint y: 124, endPoint x: 63, endPoint y: 124, distance: 12.9
click at [63, 124] on div "-200 auto px % rem vw vh" at bounding box center [72, 123] width 25 height 7
click at [116, 33] on icon at bounding box center [115, 32] width 3 height 5
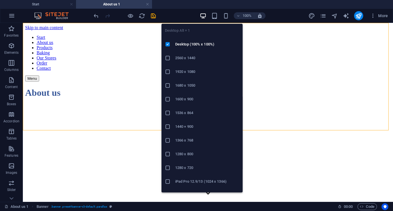
click at [203, 16] on icon "button" at bounding box center [203, 16] width 7 height 7
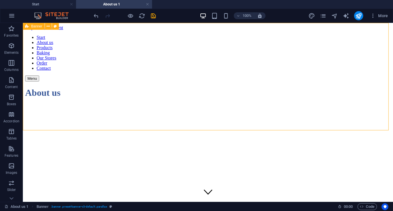
click at [32, 26] on span "Banner" at bounding box center [36, 26] width 11 height 3
select select "px"
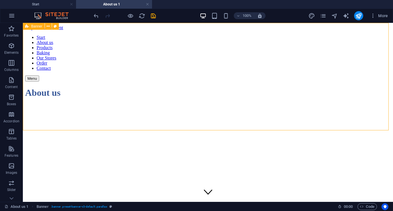
select select "px"
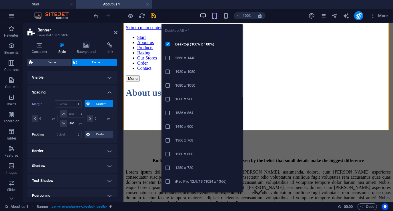
click at [202, 14] on icon "button" at bounding box center [203, 16] width 7 height 7
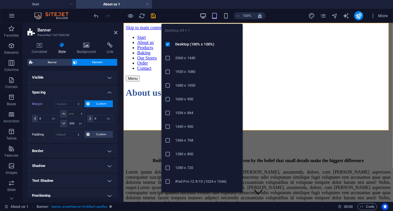
click at [202, 14] on icon "button" at bounding box center [203, 16] width 7 height 7
click at [205, 15] on icon "button" at bounding box center [203, 16] width 7 height 7
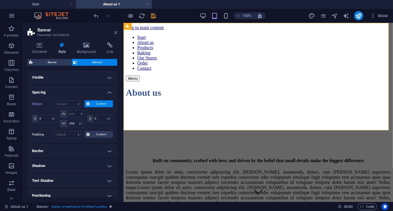
click at [116, 32] on icon at bounding box center [115, 32] width 3 height 5
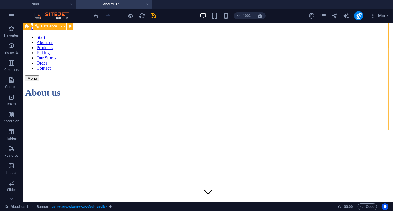
click at [48, 27] on span "Reference" at bounding box center [49, 26] width 16 height 3
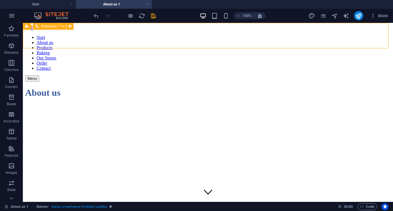
click at [48, 27] on span "Reference" at bounding box center [49, 26] width 16 height 3
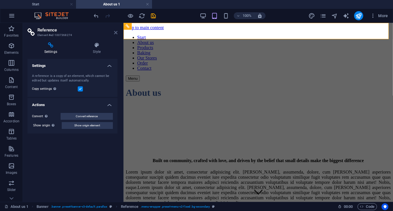
click at [117, 31] on icon at bounding box center [115, 32] width 3 height 5
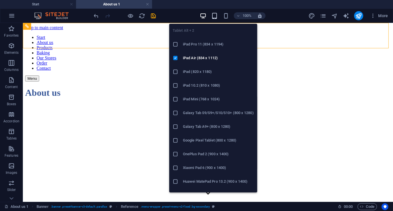
click at [215, 14] on icon "button" at bounding box center [214, 16] width 7 height 7
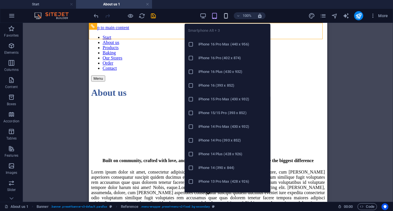
click at [224, 16] on icon "button" at bounding box center [226, 16] width 7 height 7
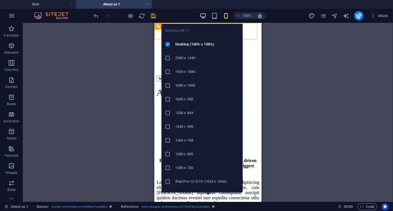
click at [203, 17] on icon "button" at bounding box center [203, 16] width 7 height 7
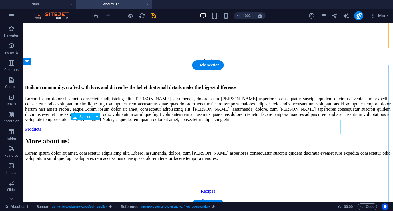
scroll to position [114, 0]
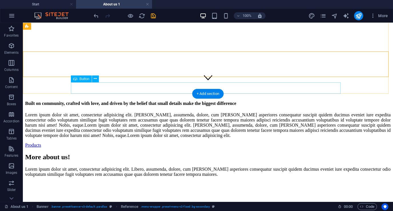
click at [92, 142] on div "Products" at bounding box center [208, 144] width 366 height 5
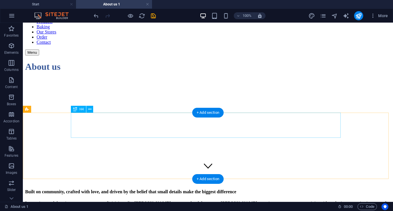
scroll to position [29, 0]
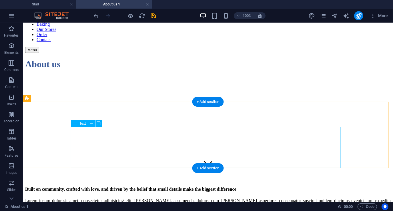
click at [158, 198] on div "Lorem ipsum dolor sit amet, consectetur adipisicing elit. [PERSON_NAME], assume…" at bounding box center [208, 211] width 366 height 26
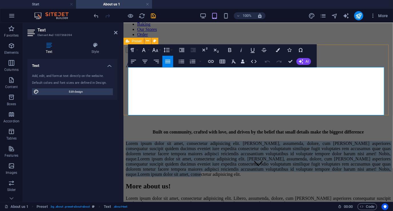
drag, startPoint x: 168, startPoint y: 112, endPoint x: 124, endPoint y: 70, distance: 61.1
click at [126, 129] on div "Built on community, crafted with love, and driven by the belief that small deta…" at bounding box center [258, 152] width 265 height 47
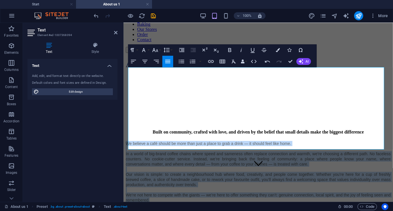
drag, startPoint x: 162, startPoint y: 146, endPoint x: 112, endPoint y: 71, distance: 90.0
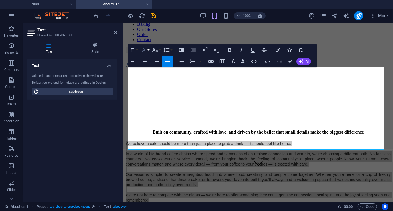
click at [150, 50] on button "Font Family" at bounding box center [145, 49] width 11 height 11
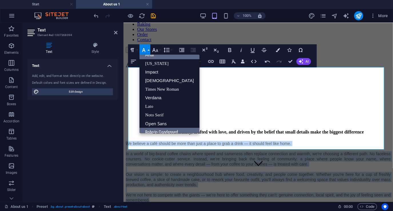
click at [159, 131] on link "Roboto Condensed" at bounding box center [170, 132] width 60 height 9
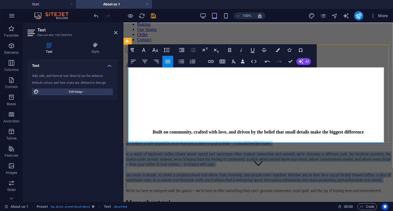
click at [189, 167] on p at bounding box center [258, 169] width 265 height 5
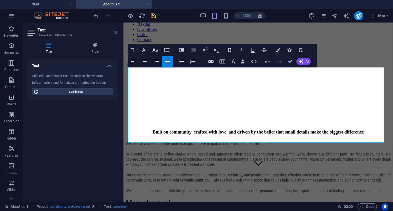
click at [115, 31] on icon at bounding box center [115, 32] width 3 height 5
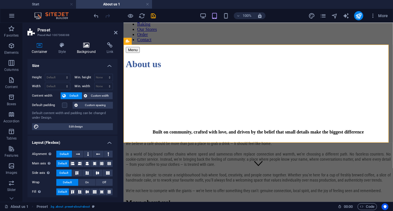
click at [86, 47] on icon at bounding box center [87, 45] width 28 height 6
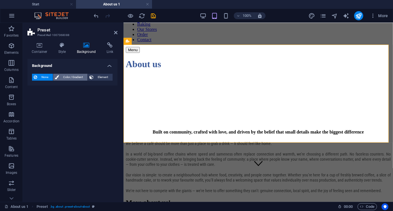
click at [69, 77] on span "Color / Gradient" at bounding box center [73, 77] width 25 height 7
click at [34, 101] on span at bounding box center [36, 100] width 6 height 6
type input "#ffffff"
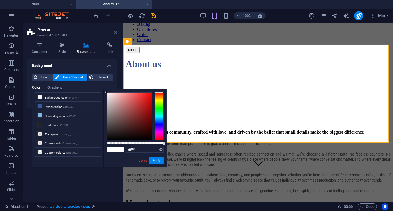
click at [117, 31] on icon at bounding box center [115, 32] width 3 height 5
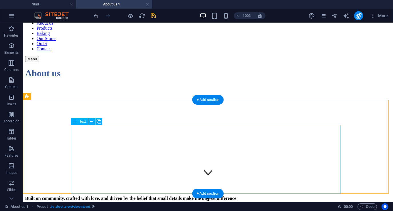
scroll to position [0, 0]
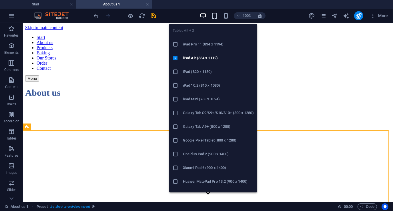
click at [215, 17] on icon "button" at bounding box center [214, 16] width 7 height 7
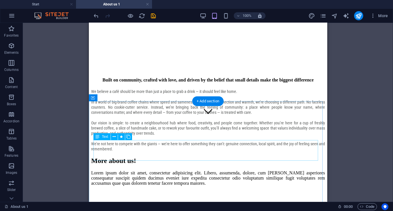
scroll to position [86, 0]
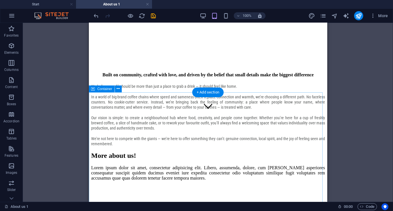
click at [133, 152] on div "More about us! Lorem ipsum dolor sit amet, consectetur adipisicing elit. Libero…" at bounding box center [208, 197] width 234 height 91
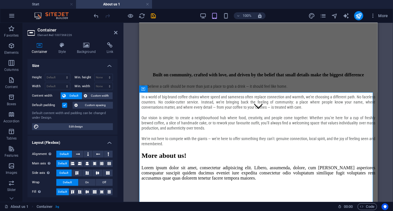
click at [63, 104] on label at bounding box center [64, 105] width 5 height 5
click at [0, 0] on input "Default padding" at bounding box center [0, 0] width 0 height 0
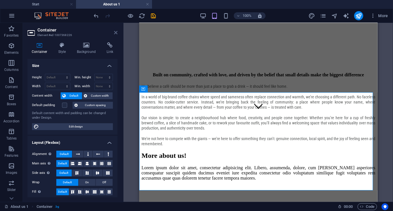
click at [115, 33] on icon at bounding box center [115, 32] width 3 height 5
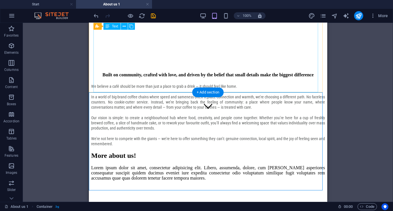
click at [145, 88] on div "We believe a café should be more than just a place to grab a drink — it should …" at bounding box center [208, 115] width 234 height 63
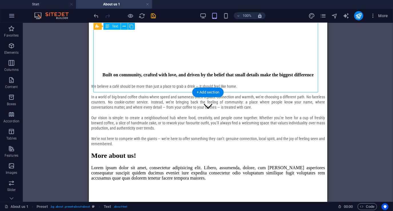
click at [145, 88] on div "We believe a café should be more than just a place to grab a drink — it should …" at bounding box center [208, 115] width 234 height 63
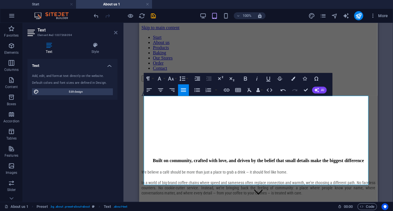
click at [117, 33] on icon at bounding box center [115, 32] width 3 height 5
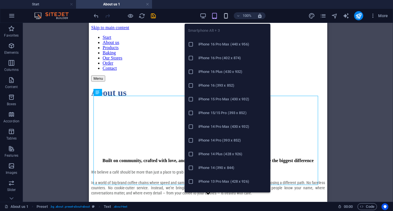
click at [225, 17] on icon "button" at bounding box center [226, 16] width 7 height 7
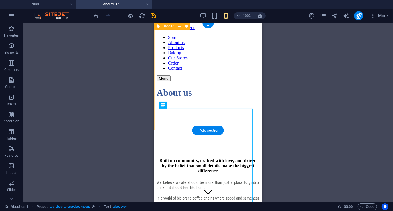
click at [205, 59] on div "Start About us Products Baking Our Stores Order Contact Menu About us" at bounding box center [207, 119] width 103 height 179
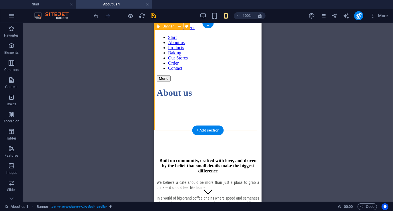
click at [205, 59] on div "Start About us Products Baking Our Stores Order Contact Menu About us" at bounding box center [207, 119] width 103 height 179
select select "px"
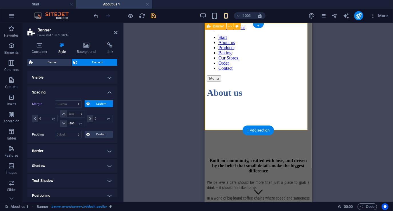
click at [241, 65] on div "Start About us Products Baking Our Stores Order Contact Menu About us" at bounding box center [258, 119] width 103 height 179
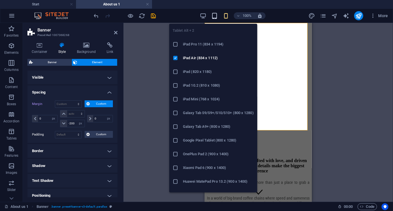
click at [216, 17] on icon "button" at bounding box center [214, 16] width 7 height 7
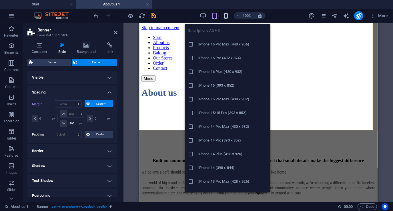
click at [225, 18] on icon "button" at bounding box center [226, 16] width 7 height 7
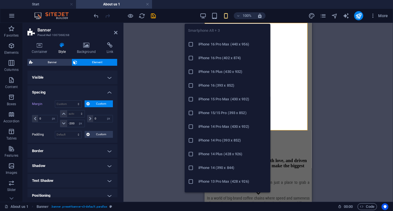
click at [220, 43] on h6 "iPhone 16 Pro Max (440 x 956)" at bounding box center [232, 44] width 69 height 7
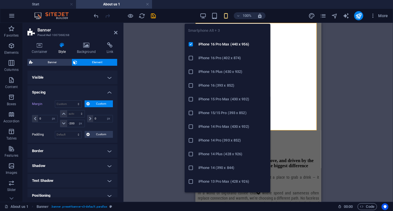
drag, startPoint x: 21, startPoint y: 91, endPoint x: 217, endPoint y: 114, distance: 196.7
click at [217, 114] on h6 "iPhone 15/15 Pro (393 x 852)" at bounding box center [232, 113] width 69 height 7
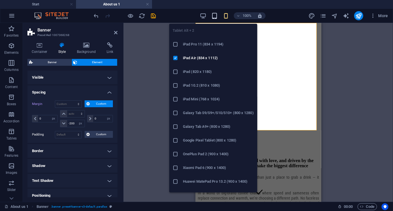
click at [216, 17] on icon "button" at bounding box center [214, 16] width 7 height 7
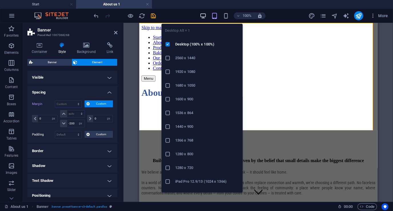
click at [204, 17] on icon "button" at bounding box center [203, 16] width 7 height 7
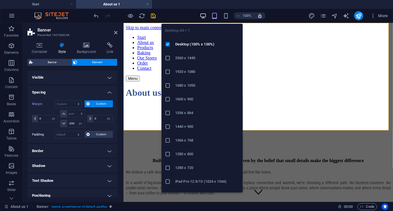
click at [202, 16] on icon "button" at bounding box center [203, 16] width 7 height 7
click at [202, 15] on icon "button" at bounding box center [203, 16] width 7 height 7
click at [203, 15] on icon "button" at bounding box center [203, 16] width 7 height 7
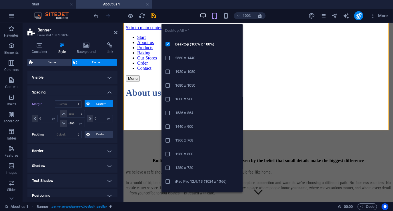
click at [203, 15] on icon "button" at bounding box center [203, 16] width 7 height 7
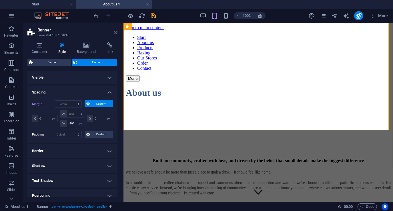
click at [116, 32] on icon at bounding box center [115, 32] width 3 height 5
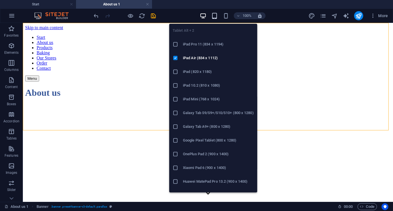
click at [215, 15] on icon "button" at bounding box center [214, 16] width 7 height 7
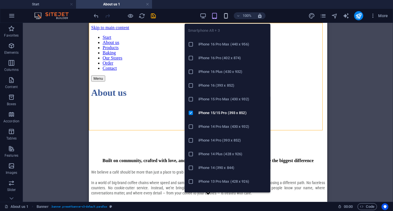
click at [226, 16] on icon "button" at bounding box center [226, 16] width 7 height 7
click at [221, 45] on h6 "iPhone 16 Pro Max (440 x 956)" at bounding box center [232, 44] width 69 height 7
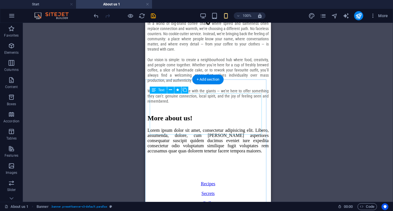
scroll to position [172, 0]
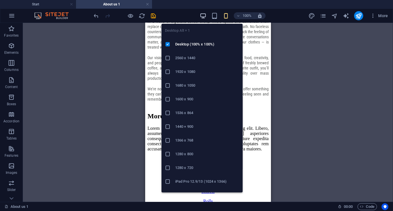
click at [204, 15] on icon "button" at bounding box center [203, 16] width 7 height 7
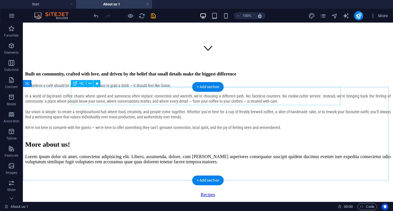
scroll to position [141, 0]
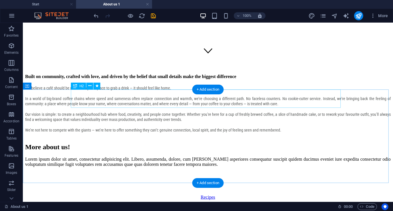
click at [147, 143] on div "More about us!" at bounding box center [208, 147] width 366 height 8
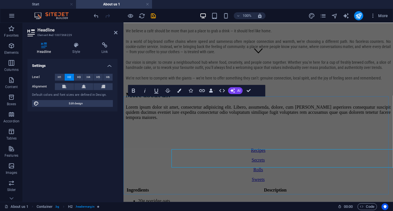
scroll to position [82, 0]
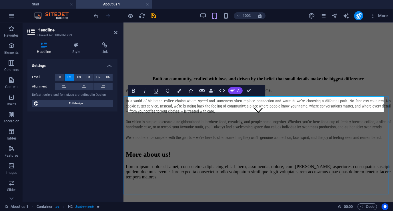
click at [193, 150] on h2 "More about us!" at bounding box center [258, 154] width 265 height 8
click at [115, 31] on icon at bounding box center [115, 32] width 3 height 5
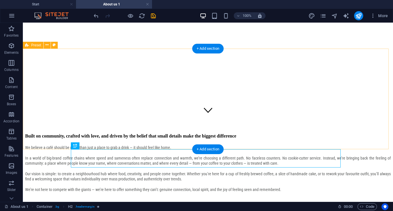
click at [45, 133] on div "Built on community, crafted with love, and driven by the belief that small deta…" at bounding box center [208, 164] width 366 height 63
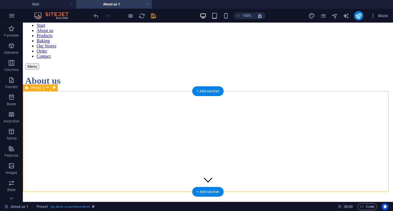
scroll to position [0, 0]
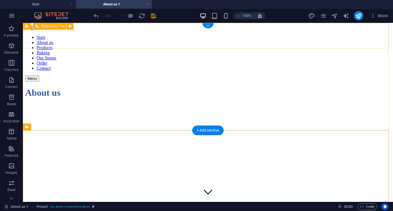
click at [136, 39] on div "Start About us Products Baking Our Stores Order Contact Menu" at bounding box center [208, 58] width 366 height 47
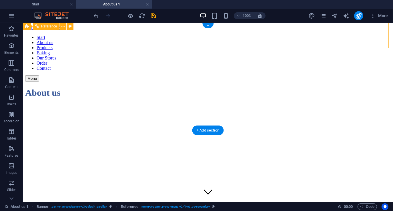
click at [136, 39] on div "Start About us Products Baking Our Stores Order Contact Menu" at bounding box center [208, 58] width 366 height 47
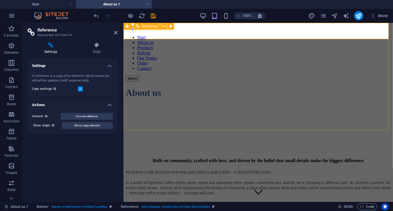
click at [177, 30] on div "Banner Reference" at bounding box center [151, 26] width 54 height 7
click at [97, 45] on icon at bounding box center [96, 45] width 41 height 6
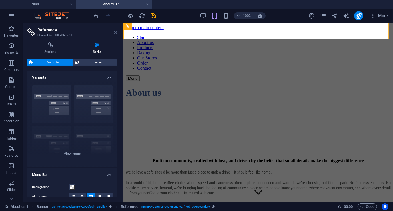
click at [117, 33] on icon at bounding box center [115, 32] width 3 height 5
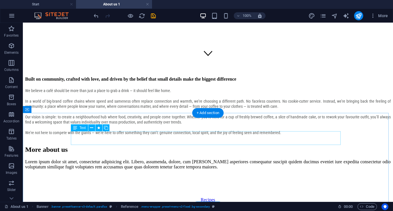
scroll to position [143, 0]
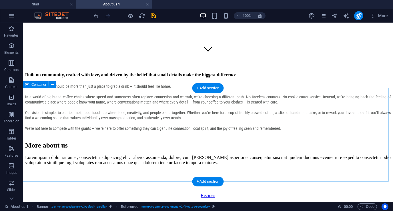
click at [43, 141] on div "More about us Lorem ipsum dolor sit amet, consectetur adipisicing elit. Libero,…" at bounding box center [208, 184] width 366 height 86
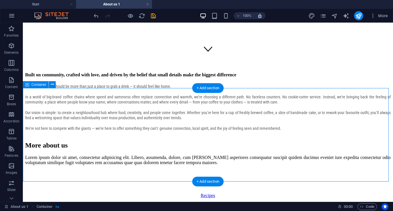
click at [43, 141] on div "More about us Lorem ipsum dolor sit amet, consectetur adipisicing elit. Libero,…" at bounding box center [208, 184] width 366 height 86
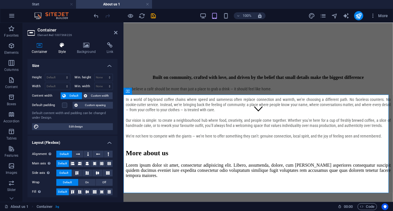
click at [62, 49] on h4 "Style" at bounding box center [63, 48] width 19 height 12
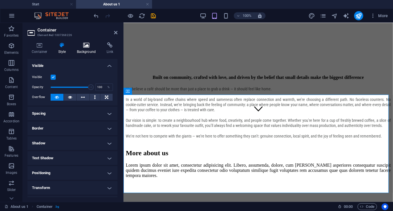
click at [89, 46] on icon at bounding box center [87, 45] width 28 height 6
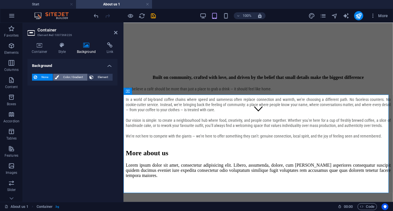
click at [72, 78] on span "Color / Gradient" at bounding box center [73, 77] width 25 height 7
click at [39, 101] on div at bounding box center [35, 100] width 7 height 7
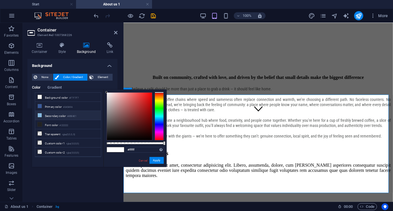
click at [55, 116] on li "Secondary color #85B8E1" at bounding box center [68, 115] width 66 height 9
type input "#85b8e1"
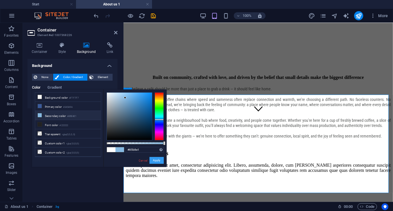
click at [157, 161] on button "Apply" at bounding box center [157, 160] width 14 height 7
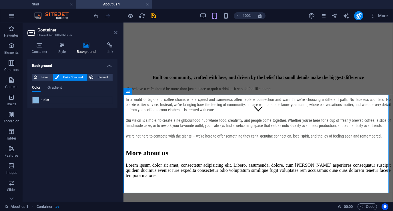
click at [117, 32] on icon at bounding box center [115, 32] width 3 height 5
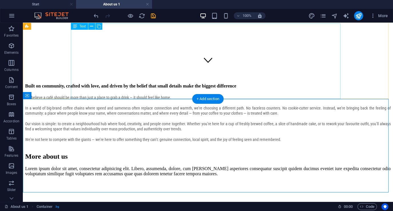
scroll to position [114, 0]
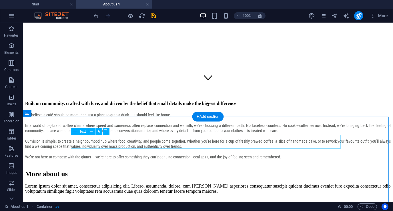
click at [148, 183] on div "Lorem ipsum dolor sit amet, consectetur adipisicing elit. Libero, assumenda, do…" at bounding box center [208, 188] width 366 height 10
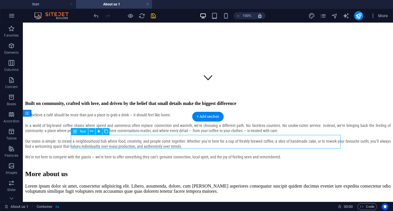
click at [148, 183] on div "Lorem ipsum dolor sit amet, consectetur adipisicing elit. Libero, assumenda, do…" at bounding box center [208, 188] width 366 height 10
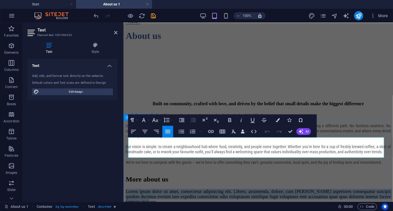
drag, startPoint x: 170, startPoint y: 154, endPoint x: 125, endPoint y: 139, distance: 47.8
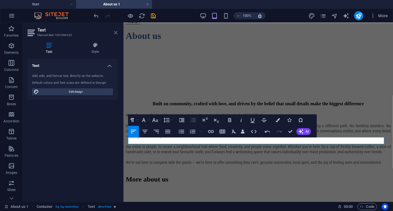
click at [115, 34] on icon at bounding box center [115, 32] width 3 height 5
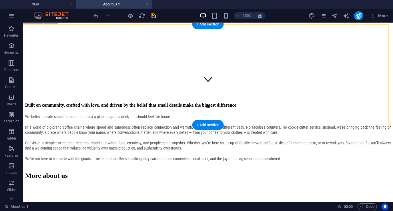
scroll to position [114, 0]
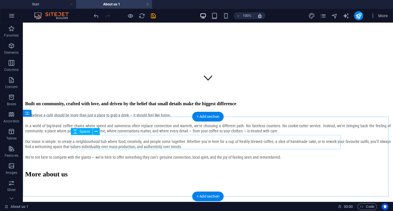
click at [96, 184] on div at bounding box center [208, 191] width 366 height 14
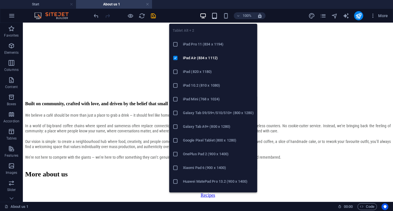
click at [215, 18] on icon "button" at bounding box center [214, 16] width 7 height 7
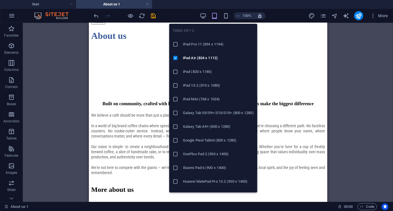
click at [213, 42] on h6 "iPad Pro 11 (834 x 1194)" at bounding box center [218, 44] width 71 height 7
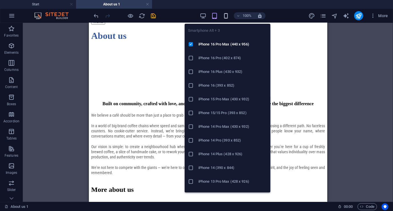
click at [225, 16] on icon "button" at bounding box center [226, 16] width 7 height 7
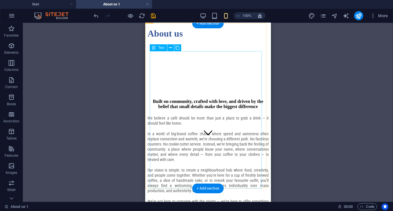
scroll to position [114, 0]
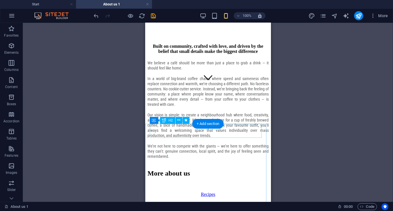
click at [190, 169] on div "More about us" at bounding box center [207, 173] width 121 height 8
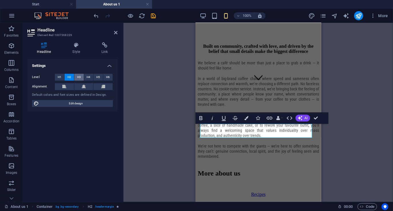
click at [80, 76] on span "H3" at bounding box center [79, 77] width 4 height 7
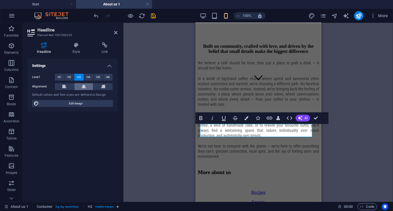
click at [87, 86] on button at bounding box center [83, 86] width 19 height 7
click at [118, 35] on aside "Headline Element #ed-1007368229 Headline Style Link Settings Level H1 H2 H3 H4 …" at bounding box center [73, 112] width 101 height 179
click at [118, 33] on aside "Headline Element #ed-1007368229 Headline Style Link Settings Level H1 H2 H3 H4 …" at bounding box center [73, 112] width 101 height 179
click at [116, 33] on icon at bounding box center [115, 32] width 3 height 5
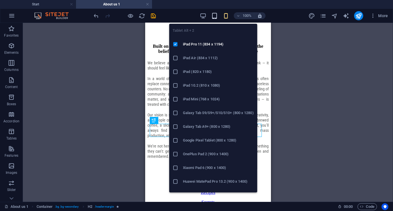
click at [214, 15] on icon "button" at bounding box center [214, 16] width 7 height 7
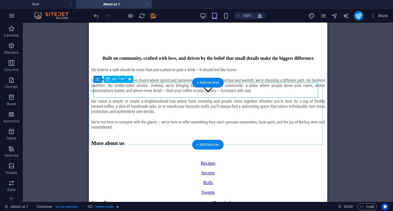
click at [143, 140] on div "More about us" at bounding box center [208, 143] width 234 height 6
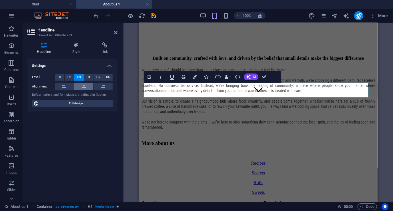
click at [80, 87] on button at bounding box center [83, 86] width 19 height 7
click at [116, 32] on icon at bounding box center [115, 32] width 3 height 5
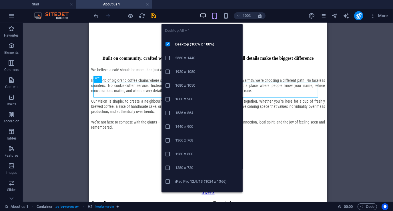
click at [201, 15] on icon "button" at bounding box center [203, 16] width 7 height 7
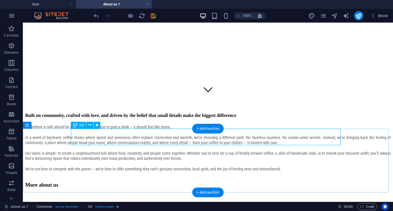
click at [123, 182] on div "More about us" at bounding box center [208, 185] width 366 height 6
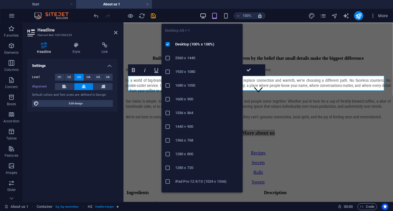
click at [204, 15] on icon "button" at bounding box center [203, 16] width 7 height 7
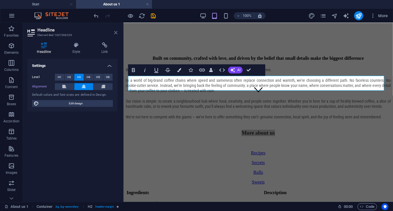
click at [116, 31] on icon at bounding box center [115, 32] width 3 height 5
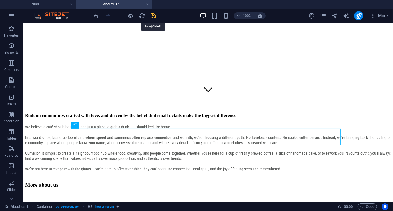
click at [153, 16] on icon "save" at bounding box center [153, 16] width 7 height 7
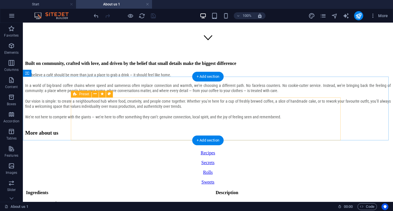
scroll to position [160, 0]
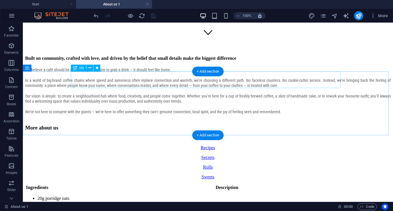
click at [121, 124] on div "More about us" at bounding box center [208, 127] width 366 height 6
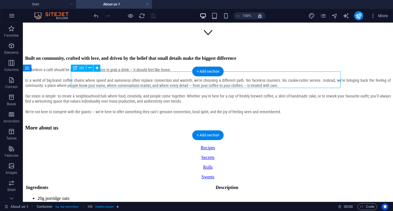
click at [121, 124] on div "More about us" at bounding box center [208, 127] width 366 height 6
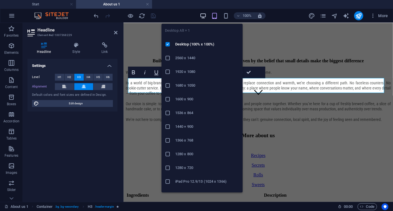
click at [205, 15] on icon "button" at bounding box center [203, 16] width 7 height 7
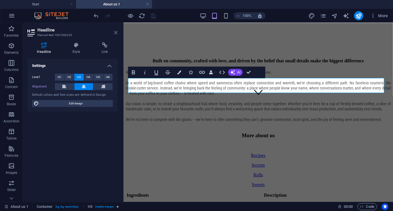
drag, startPoint x: 115, startPoint y: 33, endPoint x: 91, endPoint y: 14, distance: 30.7
click at [115, 33] on icon at bounding box center [115, 32] width 3 height 5
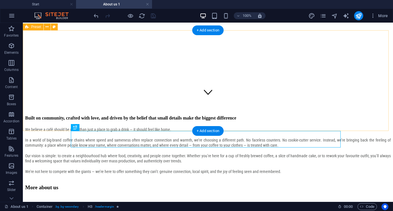
click at [57, 115] on div "Built on community, crafted with love, and driven by the belief that small deta…" at bounding box center [208, 146] width 366 height 63
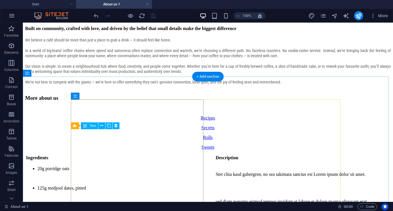
scroll to position [172, 0]
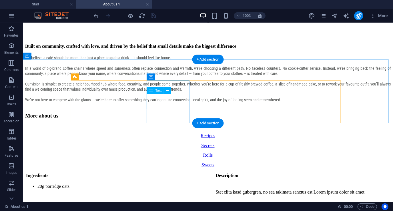
click at [164, 143] on div "Secrets" at bounding box center [208, 145] width 366 height 5
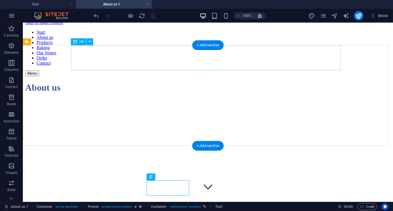
scroll to position [0, 0]
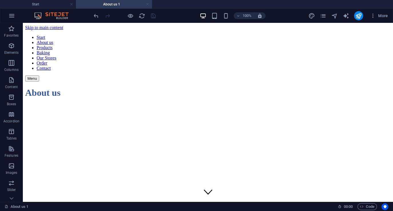
click at [148, 4] on link at bounding box center [147, 4] width 3 height 5
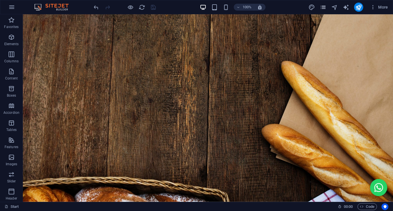
click at [324, 6] on icon "pages" at bounding box center [323, 7] width 7 height 7
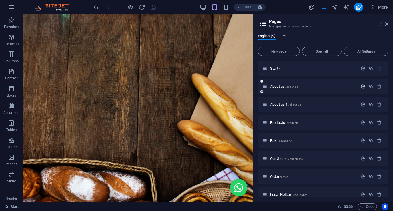
click at [361, 87] on icon "button" at bounding box center [363, 86] width 5 height 5
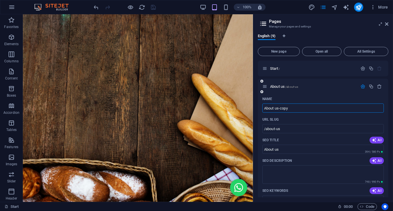
type input "About us-copy"
type input "/about-us-copy"
type input "About us-copy"
click at [334, 87] on p "About us-copy /about-us-copy" at bounding box center [313, 87] width 86 height 4
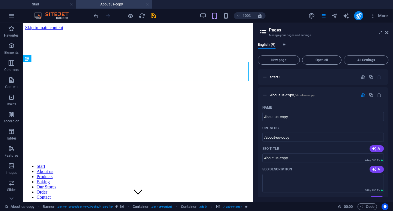
click at [148, 4] on link at bounding box center [147, 4] width 3 height 5
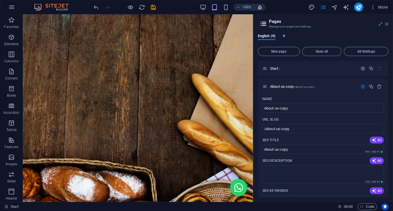
click at [388, 23] on icon at bounding box center [386, 24] width 3 height 5
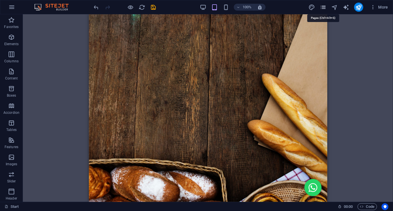
click at [325, 7] on icon "pages" at bounding box center [323, 7] width 7 height 7
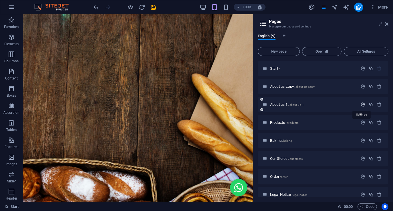
click at [364, 105] on icon "button" at bounding box center [363, 104] width 5 height 5
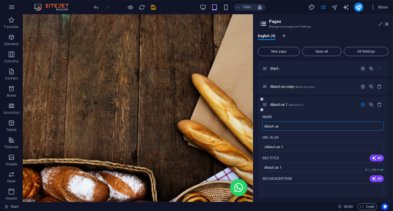
type input "About us"
type input "/about-us"
type input "About us"
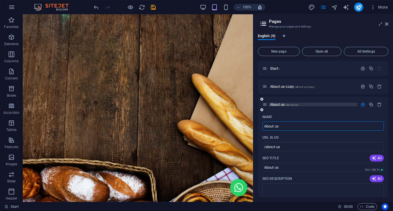
type input "About us"
click at [329, 105] on p "About us /about-us" at bounding box center [313, 105] width 86 height 4
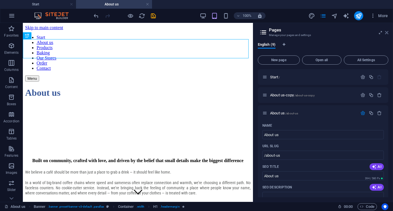
click at [386, 32] on icon at bounding box center [386, 32] width 3 height 5
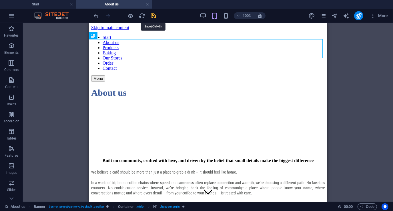
click at [152, 15] on icon "save" at bounding box center [153, 16] width 7 height 7
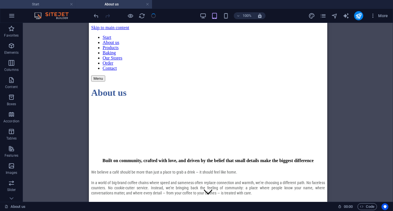
click at [63, 5] on h4 "Start" at bounding box center [38, 4] width 76 height 6
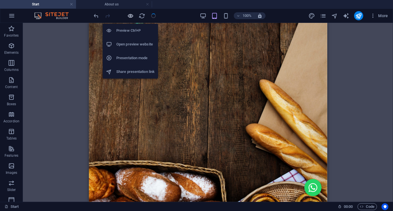
click at [130, 14] on icon "button" at bounding box center [131, 16] width 7 height 7
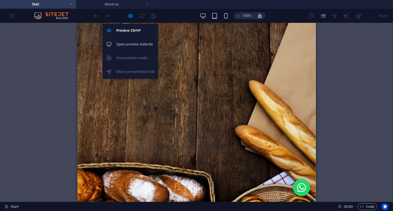
click at [129, 44] on h6 "Open preview website" at bounding box center [135, 44] width 38 height 7
click at [130, 15] on icon "button" at bounding box center [131, 16] width 7 height 7
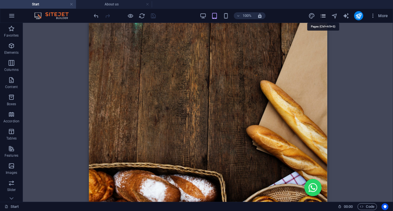
click at [326, 15] on icon "pages" at bounding box center [323, 16] width 7 height 7
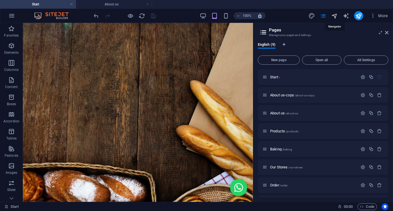
click at [334, 16] on icon "navigator" at bounding box center [334, 16] width 7 height 7
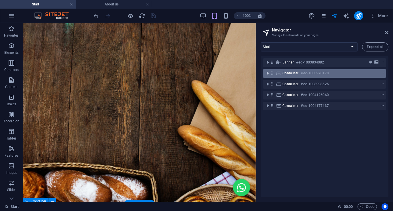
click at [267, 73] on icon "toggle-expand" at bounding box center [268, 73] width 6 height 6
click at [268, 73] on icon "toggle-expand" at bounding box center [268, 73] width 6 height 6
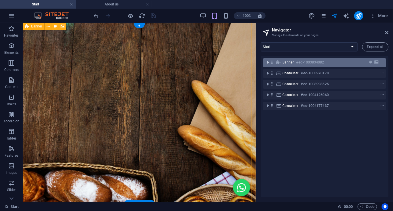
click at [269, 62] on icon "toggle-expand" at bounding box center [268, 62] width 6 height 6
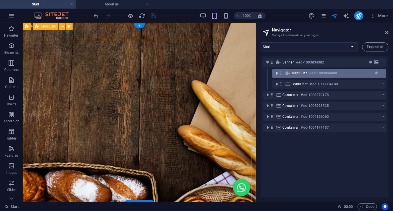
click at [275, 74] on icon "toggle-expand" at bounding box center [277, 73] width 6 height 6
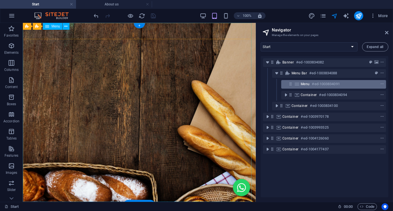
click at [303, 83] on span "Menu" at bounding box center [305, 84] width 9 height 5
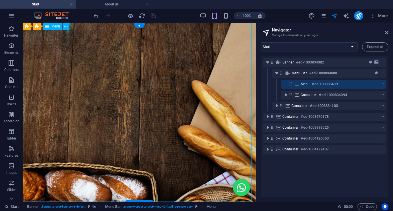
click at [303, 83] on span "Menu" at bounding box center [305, 84] width 9 height 5
select select
select select "1"
select select
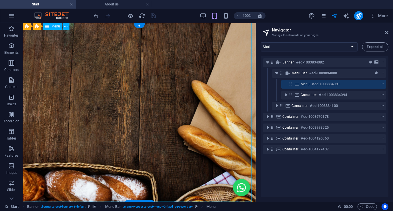
select select "3"
select select
select select "4"
select select
select select "5"
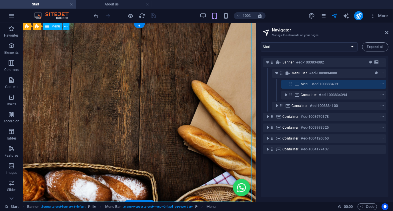
select select
select select "6"
select select
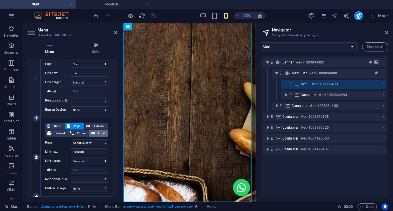
scroll to position [86, 0]
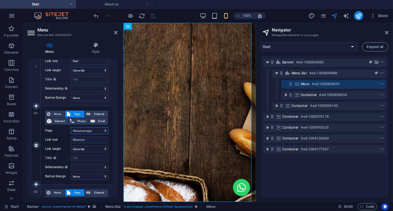
click at [95, 130] on select "Start About us-copy About us Products Baking Our Stores Order Legal Notice Priv…" at bounding box center [89, 130] width 37 height 7
select select "2"
click at [71, 127] on select "Start About us-copy About us Products Baking Our Stores Order Legal Notice Priv…" at bounding box center [89, 130] width 37 height 7
select select
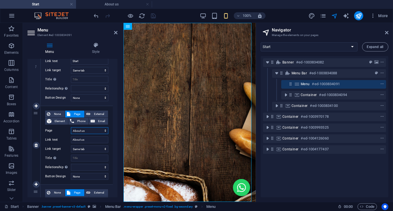
select select
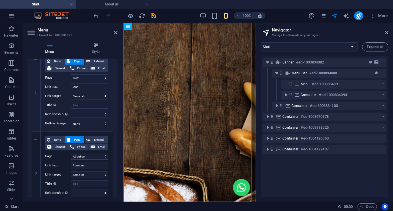
scroll to position [57, 0]
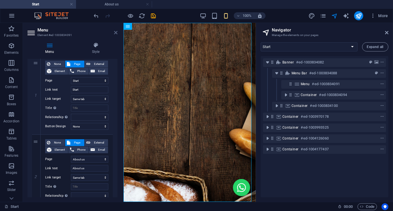
click at [116, 32] on icon at bounding box center [115, 32] width 3 height 5
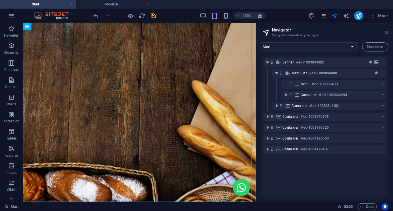
click at [388, 31] on icon at bounding box center [386, 32] width 3 height 5
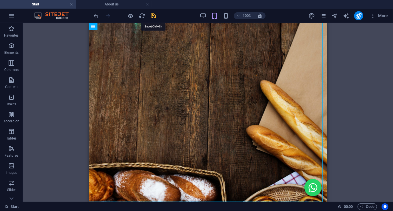
click at [154, 17] on icon "save" at bounding box center [153, 16] width 7 height 7
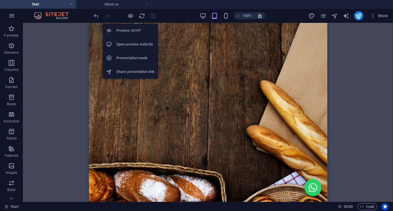
click at [128, 43] on h6 "Open preview website" at bounding box center [135, 44] width 38 height 7
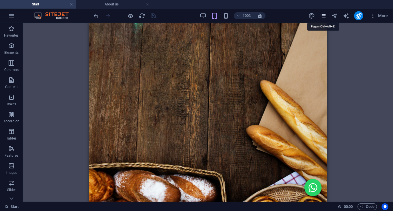
click at [324, 16] on icon "pages" at bounding box center [323, 16] width 7 height 7
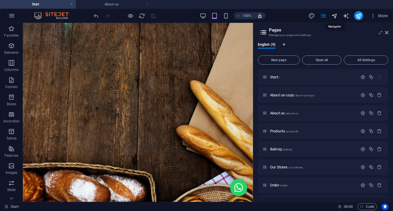
click at [337, 15] on icon "navigator" at bounding box center [334, 16] width 7 height 7
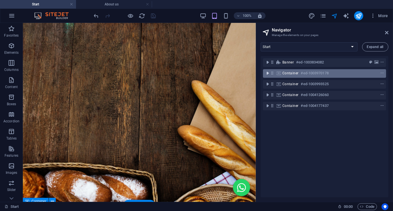
click at [265, 74] on icon "toggle-expand" at bounding box center [268, 73] width 6 height 6
click at [268, 72] on icon "toggle-expand" at bounding box center [268, 73] width 6 height 6
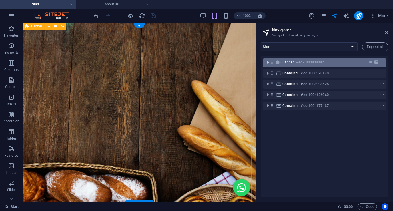
click at [268, 63] on icon "toggle-expand" at bounding box center [268, 62] width 6 height 6
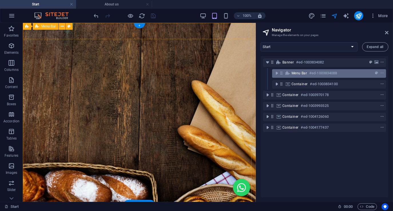
click at [291, 73] on div "Menu Bar #ed-1003834088" at bounding box center [329, 73] width 114 height 9
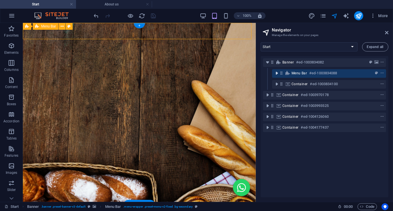
click at [278, 74] on icon "toggle-expand" at bounding box center [277, 73] width 6 height 6
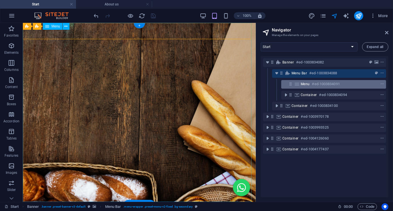
click at [307, 84] on span "Menu" at bounding box center [305, 84] width 9 height 5
select select
select select "2"
select select
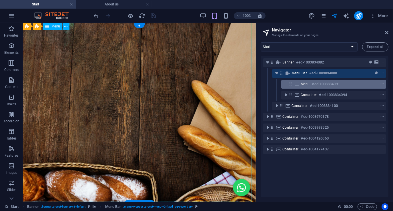
select select "3"
select select
select select "4"
select select
select select "5"
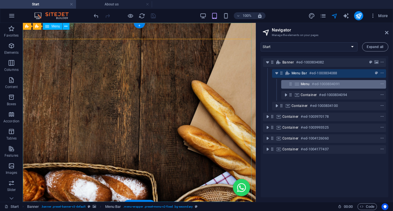
select select
select select "6"
select select
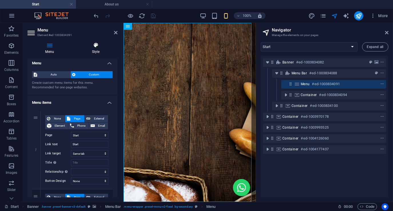
scroll to position [0, 0]
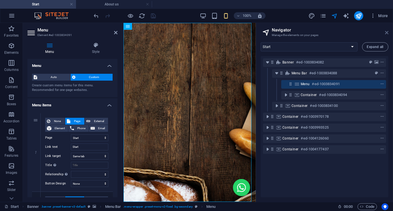
click at [388, 32] on icon at bounding box center [386, 32] width 3 height 5
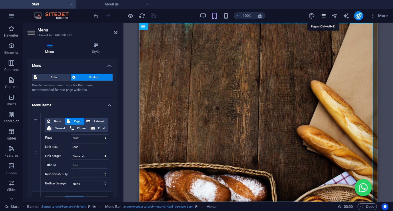
click at [322, 16] on icon "pages" at bounding box center [323, 16] width 7 height 7
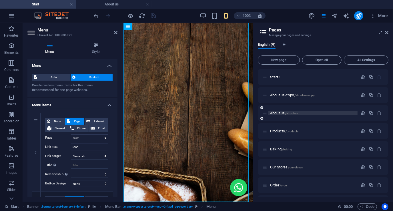
click at [308, 112] on p "About us /about-us" at bounding box center [313, 113] width 86 height 4
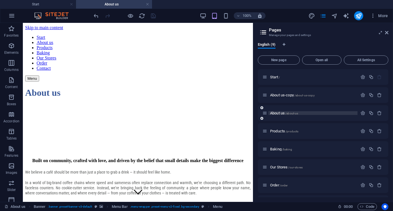
click at [308, 112] on p "About us /about-us" at bounding box center [313, 113] width 86 height 4
click at [362, 113] on icon "button" at bounding box center [363, 113] width 5 height 5
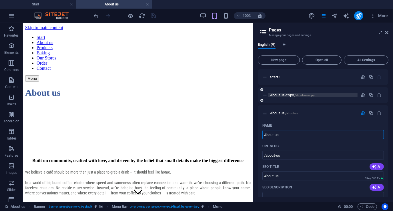
click at [326, 95] on p "About us-copy /about-us-copy" at bounding box center [313, 95] width 86 height 4
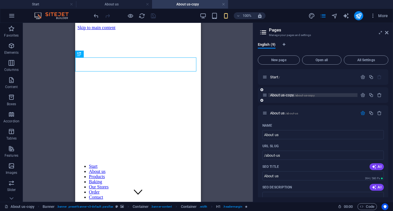
click at [326, 95] on p "About us-copy /about-us-copy" at bounding box center [313, 95] width 86 height 4
click at [388, 33] on icon at bounding box center [386, 32] width 3 height 5
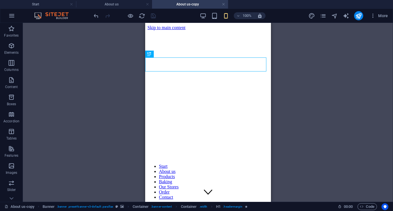
click at [224, 3] on link at bounding box center [223, 4] width 3 height 5
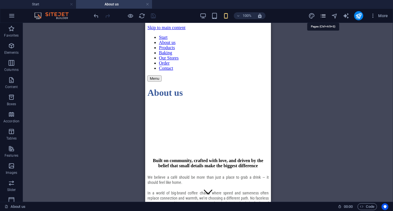
click at [324, 17] on icon "pages" at bounding box center [323, 16] width 7 height 7
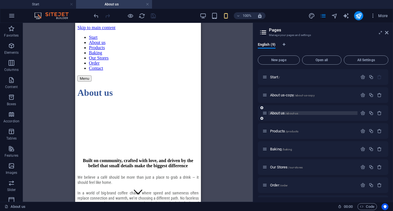
click at [322, 112] on p "About us /about-us" at bounding box center [313, 113] width 86 height 4
click at [362, 113] on icon "button" at bounding box center [363, 113] width 5 height 5
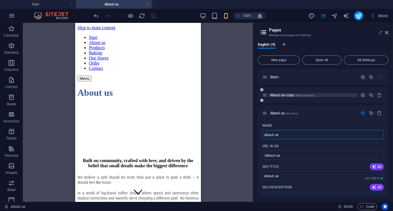
click at [332, 95] on p "About us-copy /about-us-copy" at bounding box center [313, 95] width 86 height 4
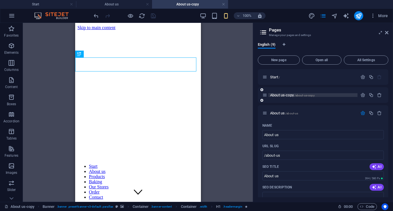
click at [332, 95] on p "About us-copy /about-us-copy" at bounding box center [313, 95] width 86 height 4
click at [361, 112] on icon "button" at bounding box center [363, 113] width 5 height 5
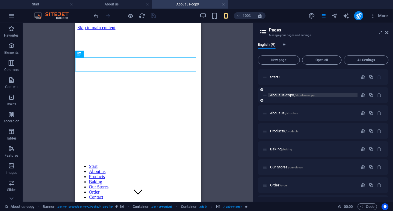
click at [325, 94] on p "About us-copy /about-us-copy" at bounding box center [313, 95] width 86 height 4
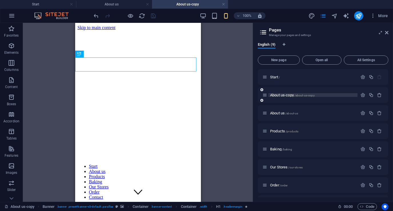
click at [325, 94] on p "About us-copy /about-us-copy" at bounding box center [313, 95] width 86 height 4
click at [224, 4] on link at bounding box center [223, 4] width 3 height 5
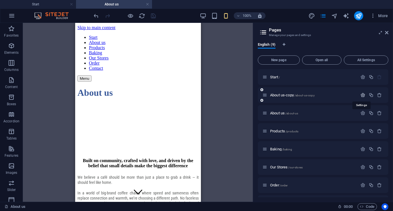
click at [363, 94] on icon "button" at bounding box center [363, 95] width 5 height 5
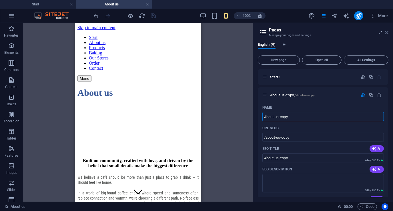
click at [387, 33] on icon at bounding box center [386, 32] width 3 height 5
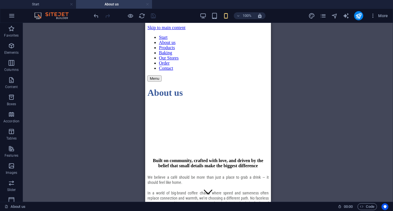
click at [148, 4] on link at bounding box center [147, 4] width 3 height 5
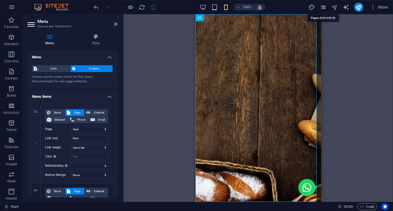
click at [325, 8] on icon "pages" at bounding box center [323, 7] width 7 height 7
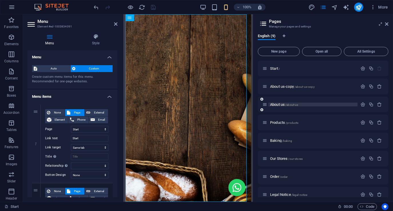
click at [299, 104] on p "About us /about-us" at bounding box center [313, 105] width 86 height 4
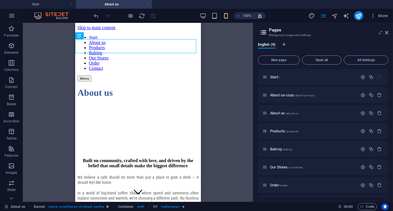
click at [148, 5] on link at bounding box center [147, 4] width 3 height 5
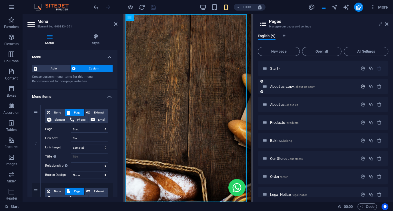
click at [362, 87] on icon "button" at bounding box center [363, 86] width 5 height 5
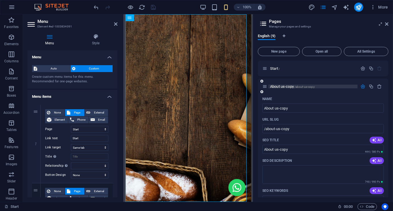
click at [319, 87] on p "About us-copy /about-us-copy" at bounding box center [313, 87] width 86 height 4
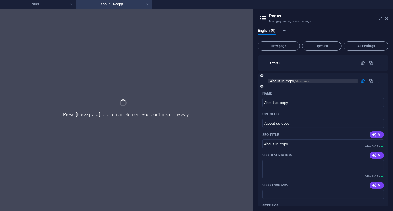
click at [319, 87] on div "About us-copy /about-us-copy" at bounding box center [323, 81] width 131 height 16
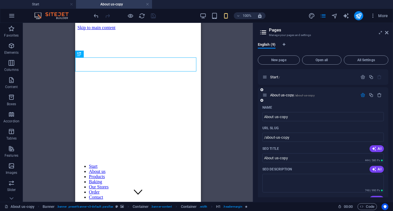
click at [363, 95] on icon "button" at bounding box center [363, 95] width 5 height 5
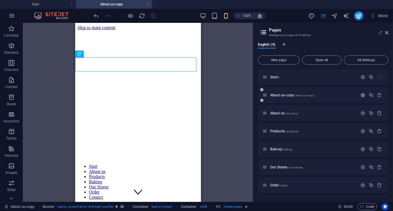
click at [361, 95] on icon "button" at bounding box center [363, 95] width 5 height 5
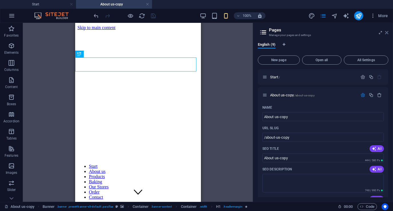
click at [387, 33] on icon at bounding box center [386, 32] width 3 height 5
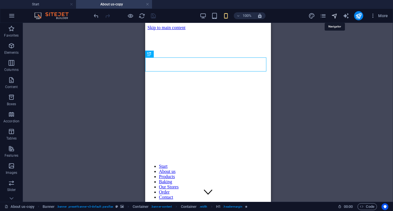
click at [336, 17] on icon "navigator" at bounding box center [334, 16] width 7 height 7
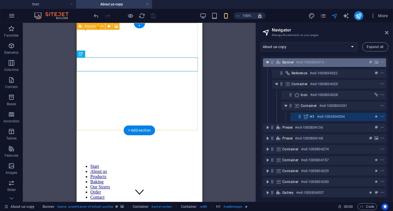
click at [267, 63] on icon "toggle-expand" at bounding box center [268, 62] width 6 height 6
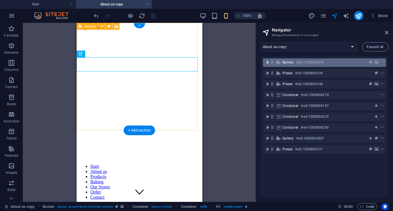
click at [267, 63] on icon "toggle-expand" at bounding box center [268, 62] width 6 height 6
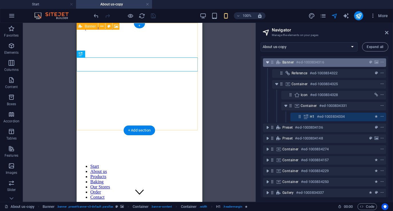
click at [267, 63] on icon "toggle-expand" at bounding box center [268, 62] width 6 height 6
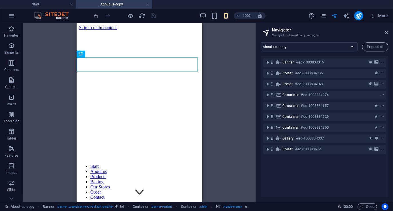
click at [148, 5] on link at bounding box center [147, 4] width 3 height 5
select select "18118064-en"
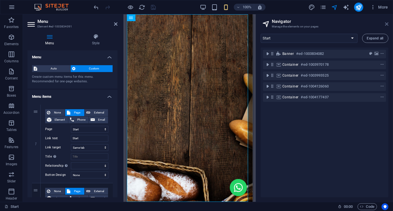
click at [387, 23] on icon at bounding box center [386, 24] width 3 height 5
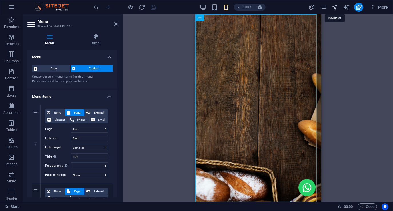
click at [336, 7] on icon "navigator" at bounding box center [334, 7] width 7 height 7
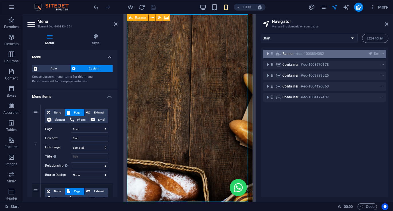
click at [269, 53] on icon "toggle-expand" at bounding box center [268, 54] width 6 height 6
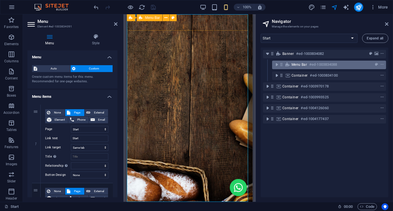
click at [299, 63] on span "Menu Bar" at bounding box center [299, 64] width 15 height 5
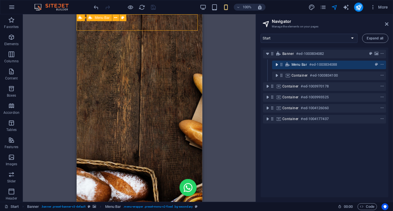
click at [277, 65] on icon "toggle-expand" at bounding box center [277, 65] width 6 height 6
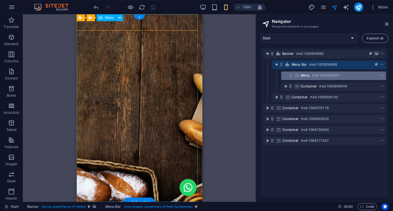
click at [305, 76] on span "Menu" at bounding box center [305, 75] width 9 height 5
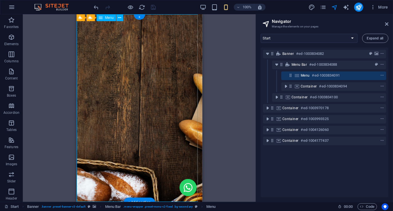
click at [305, 76] on span "Menu" at bounding box center [305, 75] width 9 height 5
select select
select select "2"
select select
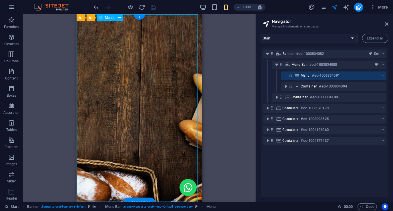
select select "3"
select select
select select "4"
select select
select select "5"
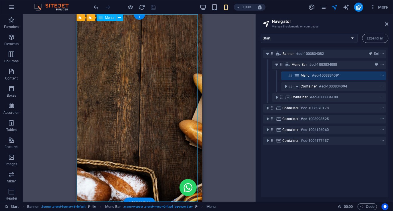
select select
select select "6"
select select
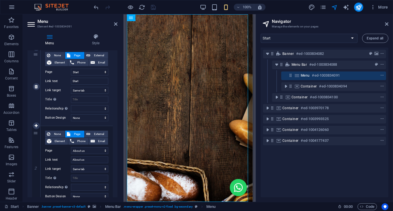
scroll to position [86, 0]
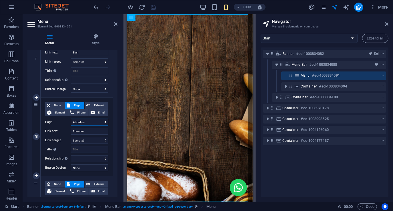
click at [96, 122] on select "Start About us-copy About us Products Baking Our Stores Order Legal Notice Priv…" at bounding box center [89, 122] width 37 height 7
click at [71, 119] on select "Start About us-copy About us Products Baking Our Stores Order Legal Notice Priv…" at bounding box center [89, 122] width 37 height 7
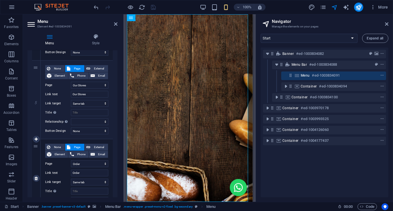
scroll to position [473, 0]
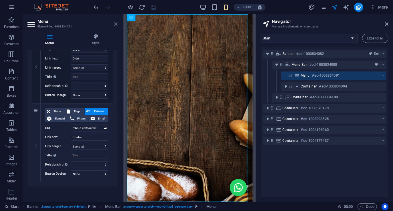
click at [117, 24] on icon at bounding box center [115, 24] width 3 height 5
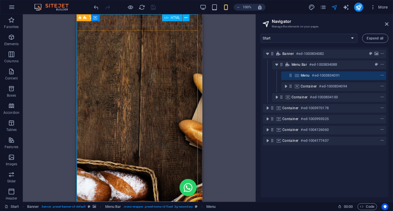
click at [175, 17] on span "HTML" at bounding box center [175, 17] width 9 height 3
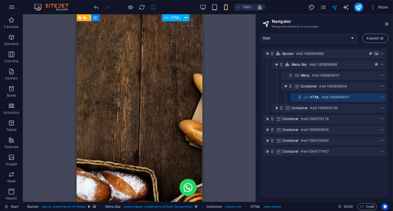
click at [175, 17] on span "HTML" at bounding box center [175, 17] width 9 height 3
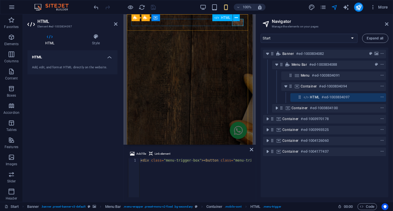
click at [311, 97] on span "HTML" at bounding box center [315, 97] width 10 height 5
click at [110, 57] on h4 "HTML" at bounding box center [72, 55] width 90 height 10
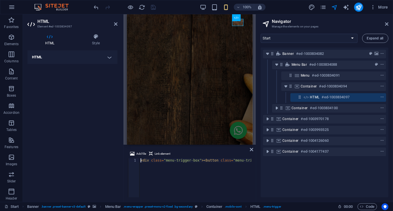
click at [110, 57] on h4 "HTML" at bounding box center [72, 57] width 90 height 14
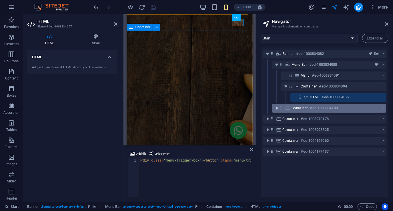
click at [276, 108] on icon "toggle-expand" at bounding box center [277, 108] width 6 height 6
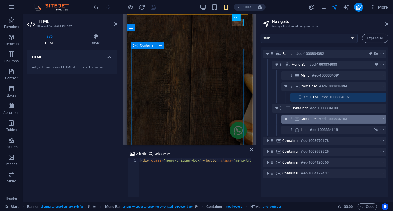
click at [285, 119] on icon "toggle-expand" at bounding box center [286, 119] width 6 height 6
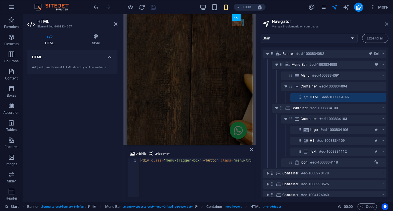
click at [388, 24] on icon at bounding box center [386, 24] width 3 height 5
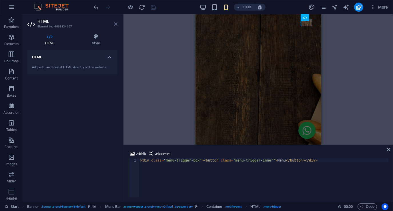
click at [116, 23] on icon at bounding box center [115, 24] width 3 height 5
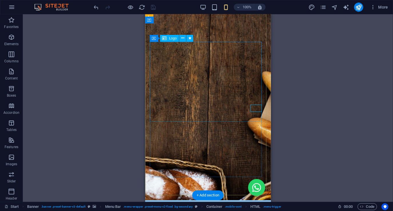
scroll to position [0, 0]
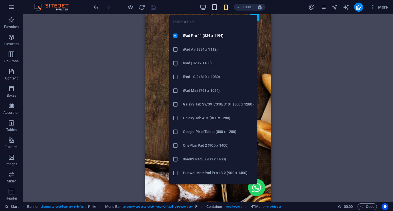
click at [216, 8] on icon "button" at bounding box center [214, 7] width 7 height 7
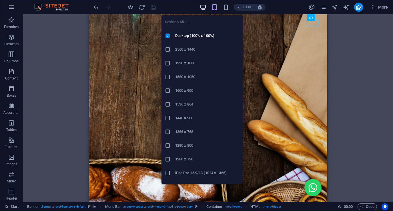
click at [202, 7] on icon "button" at bounding box center [203, 7] width 7 height 7
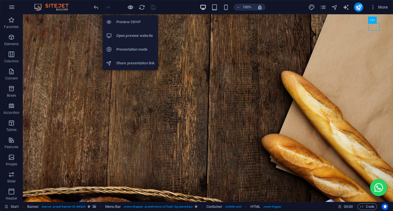
click at [130, 5] on icon "button" at bounding box center [131, 7] width 7 height 7
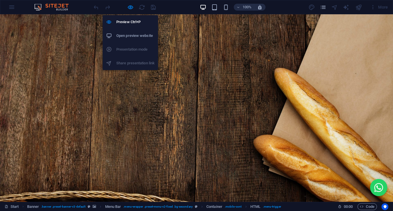
click at [124, 34] on h6 "Open preview website" at bounding box center [135, 35] width 38 height 7
click at [132, 7] on icon "button" at bounding box center [131, 7] width 7 height 7
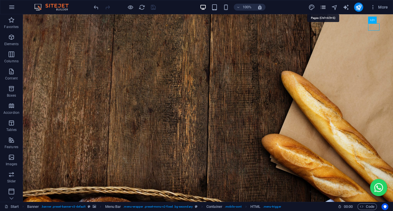
click at [323, 7] on icon "pages" at bounding box center [323, 7] width 7 height 7
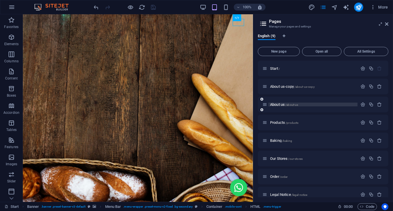
click at [311, 104] on p "About us /about-us" at bounding box center [313, 105] width 86 height 4
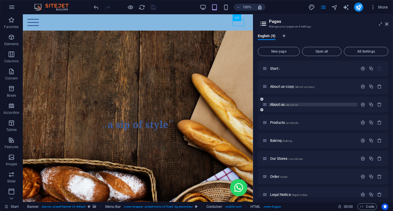
click at [311, 104] on div "About us /about-us" at bounding box center [323, 105] width 131 height 16
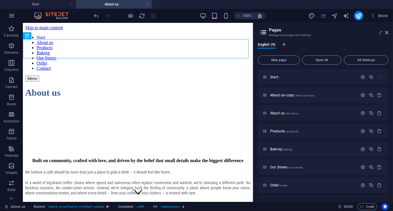
click at [390, 33] on aside "Pages Manage your pages and settings English (9) New page Open all All Settings…" at bounding box center [323, 112] width 140 height 179
click at [388, 32] on icon at bounding box center [386, 32] width 3 height 5
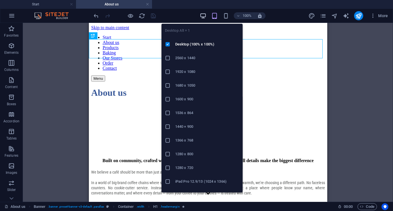
click at [202, 15] on icon "button" at bounding box center [203, 16] width 7 height 7
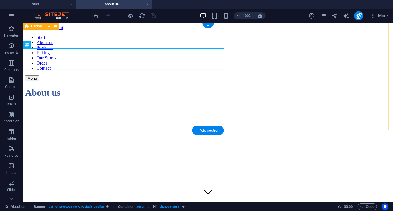
click at [128, 90] on div "Start About us Products Baking Our Stores Order Contact Menu About us" at bounding box center [208, 119] width 366 height 179
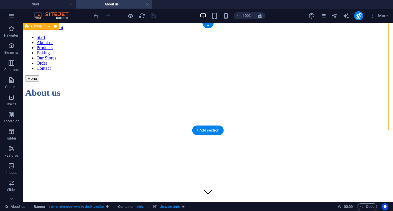
click at [128, 90] on div "Start About us Products Baking Our Stores Order Contact Menu About us" at bounding box center [208, 119] width 366 height 179
select select "vh"
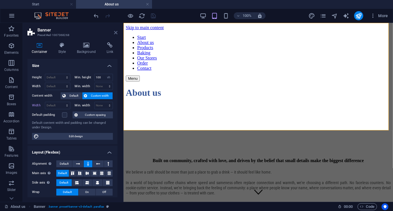
click at [115, 31] on icon at bounding box center [115, 32] width 3 height 5
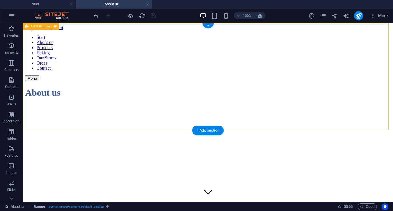
click at [138, 99] on div "Start About us Products Baking Our Stores Order Contact Menu About us" at bounding box center [208, 119] width 366 height 179
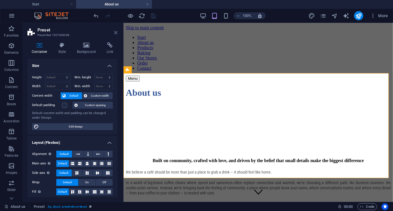
click at [117, 33] on icon at bounding box center [115, 32] width 3 height 5
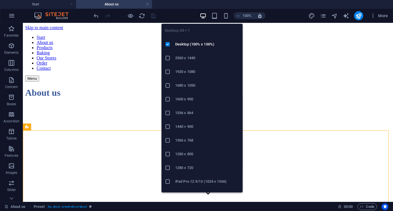
click at [203, 15] on icon "button" at bounding box center [203, 16] width 7 height 7
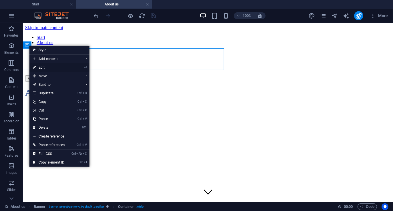
click at [41, 66] on link "⏎ Edit" at bounding box center [48, 67] width 39 height 9
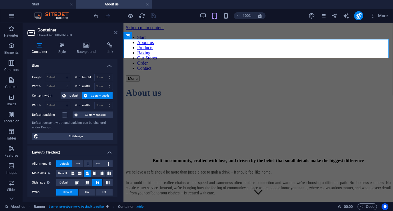
click at [117, 32] on icon at bounding box center [115, 32] width 3 height 5
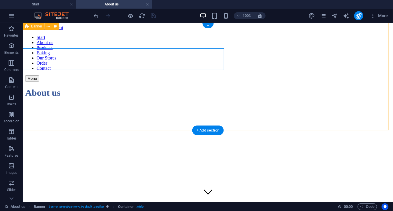
click at [49, 98] on div "Start About us Products Baking Our Stores Order Contact Menu About us" at bounding box center [208, 119] width 366 height 179
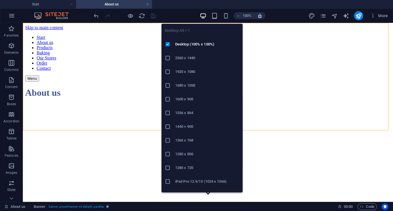
click at [202, 14] on icon "button" at bounding box center [203, 16] width 7 height 7
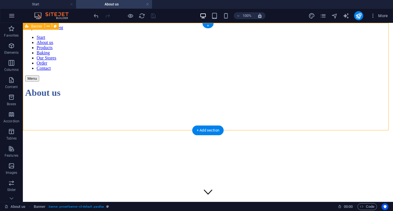
click at [99, 86] on div "Start About us Products Baking Our Stores Order Contact Menu About us" at bounding box center [208, 119] width 366 height 179
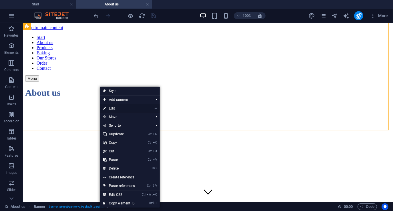
click at [118, 108] on link "⏎ Edit" at bounding box center [119, 108] width 39 height 9
select select "vh"
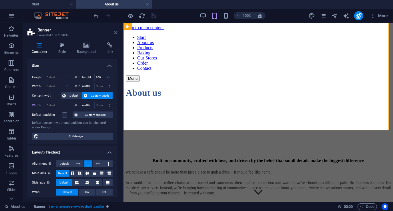
click at [115, 33] on icon at bounding box center [115, 32] width 3 height 5
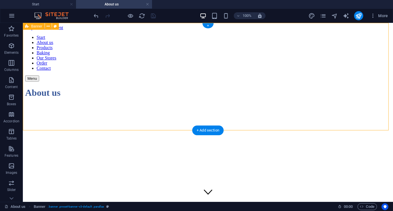
click at [63, 93] on div "Start About us Products Baking Our Stores Order Contact Menu About us" at bounding box center [208, 119] width 366 height 179
click at [54, 97] on div "Start About us Products Baking Our Stores Order Contact Menu About us" at bounding box center [208, 119] width 366 height 179
click at [35, 87] on div "Start About us Products Baking Our Stores Order Contact Menu About us" at bounding box center [208, 119] width 366 height 179
click at [14, 81] on icon "button" at bounding box center [11, 80] width 7 height 7
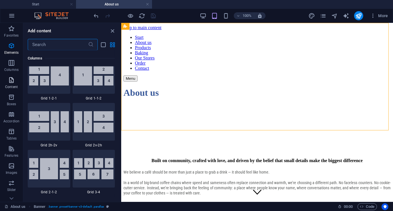
scroll to position [1001, 0]
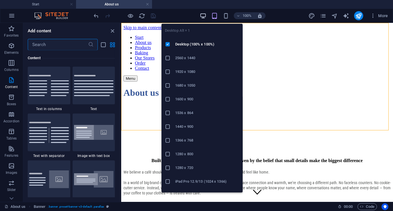
click at [205, 14] on icon "button" at bounding box center [203, 16] width 7 height 7
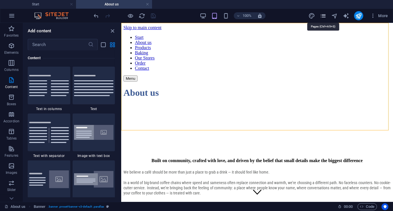
click at [325, 15] on icon "pages" at bounding box center [323, 16] width 7 height 7
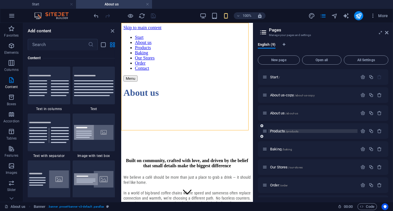
click at [309, 132] on p "Products /products" at bounding box center [313, 131] width 86 height 4
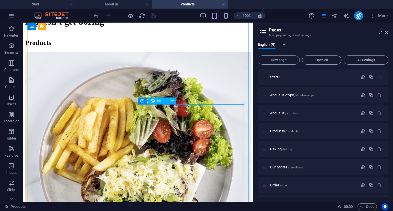
scroll to position [229, 0]
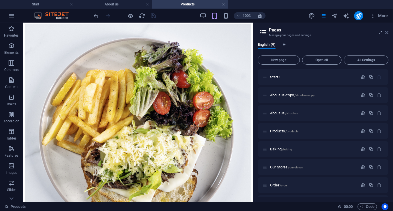
click at [388, 33] on icon at bounding box center [386, 32] width 3 height 5
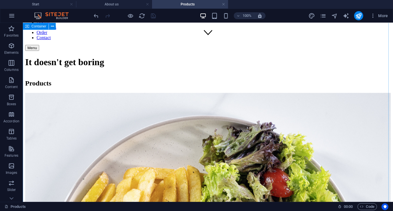
scroll to position [145, 0]
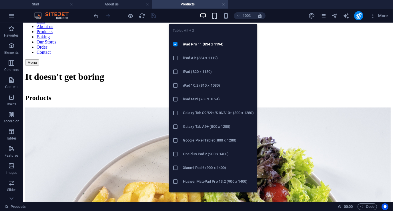
click at [216, 16] on icon "button" at bounding box center [214, 16] width 7 height 7
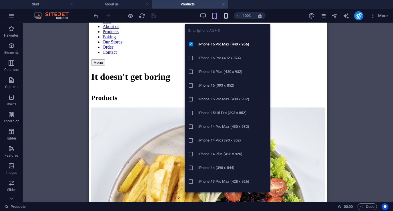
click at [227, 16] on icon "button" at bounding box center [226, 16] width 7 height 7
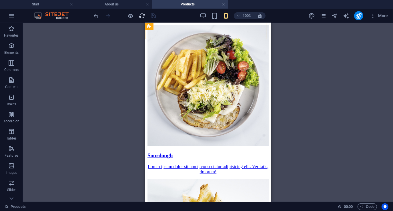
scroll to position [227, 0]
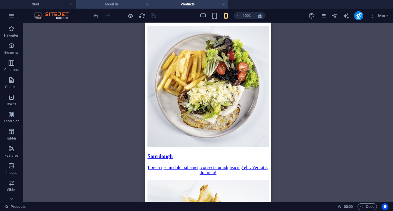
click at [124, 5] on h4 "About us" at bounding box center [114, 4] width 76 height 6
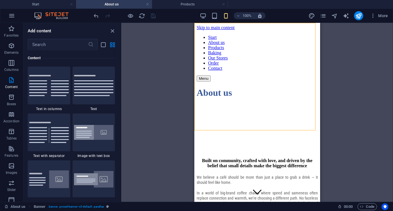
scroll to position [0, 0]
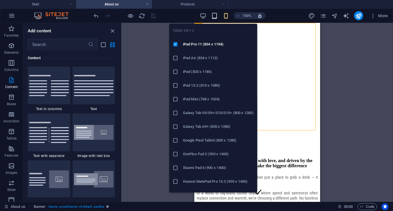
click at [216, 18] on icon "button" at bounding box center [214, 16] width 7 height 7
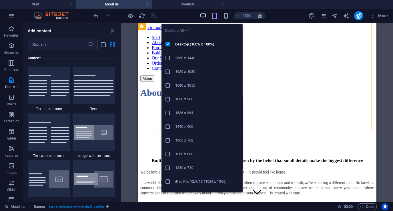
click at [203, 17] on icon "button" at bounding box center [203, 16] width 7 height 7
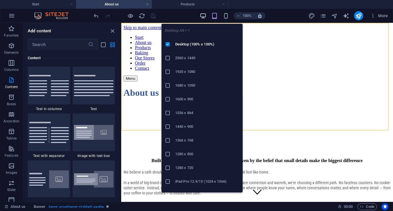
click at [203, 15] on icon "button" at bounding box center [203, 16] width 7 height 7
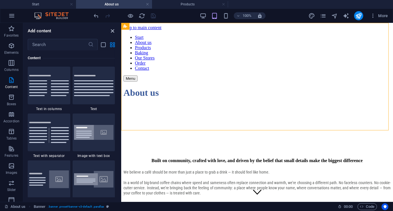
click at [113, 31] on icon "close panel" at bounding box center [113, 31] width 7 height 7
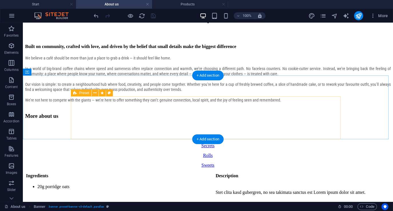
scroll to position [172, 0]
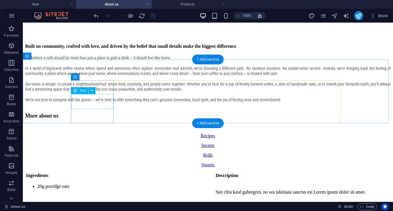
click at [99, 133] on div "Recipes" at bounding box center [208, 135] width 366 height 5
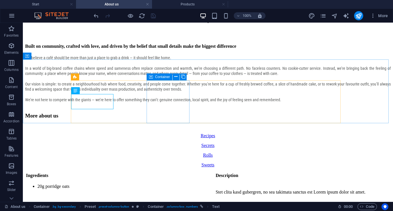
click at [154, 76] on div "Container" at bounding box center [160, 77] width 26 height 7
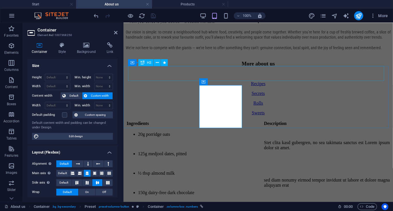
scroll to position [112, 0]
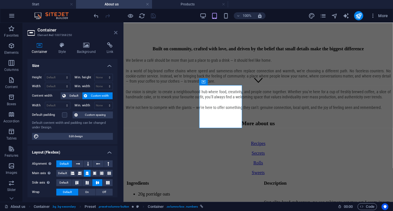
click at [115, 31] on icon at bounding box center [115, 32] width 3 height 5
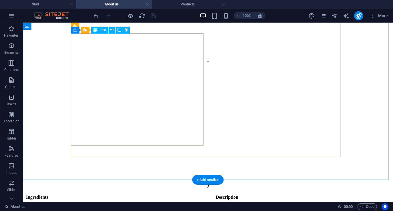
scroll to position [572, 0]
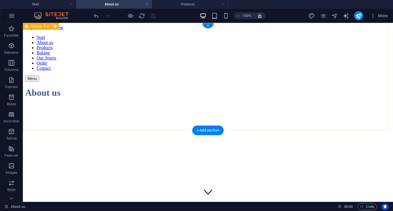
scroll to position [0, 0]
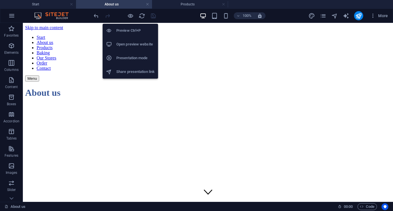
click at [132, 43] on h6 "Open preview website" at bounding box center [135, 44] width 38 height 7
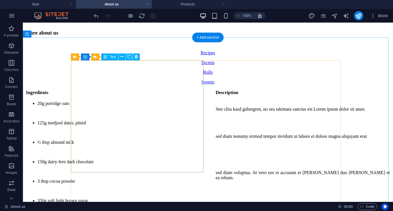
scroll to position [257, 0]
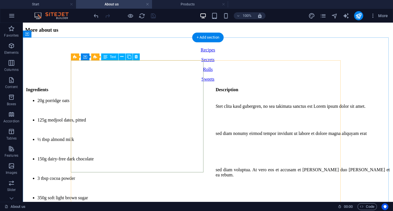
click at [143, 113] on div "Ingredients Description 20g porridge oats 125g medjool dates, pitted ½ tbsp alm…" at bounding box center [208, 167] width 366 height 163
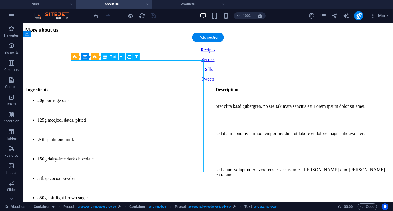
click at [172, 86] on div "Ingredients Description 20g porridge oats 125g medjool dates, pitted ½ tbsp alm…" at bounding box center [208, 167] width 366 height 163
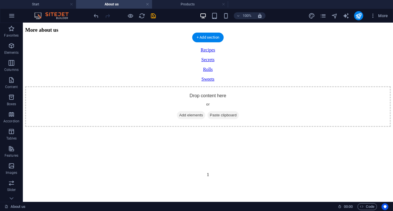
click at [185, 182] on figure at bounding box center [208, 182] width 366 height 0
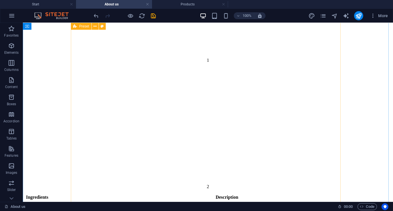
scroll to position [315, 0]
click at [162, 124] on figure at bounding box center [208, 124] width 366 height 0
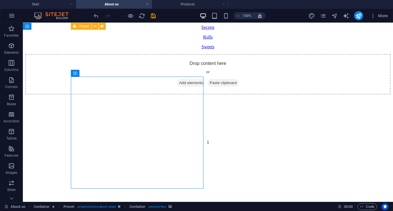
scroll to position [286, 0]
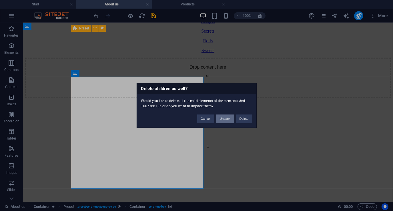
click at [224, 120] on button "Unpack" at bounding box center [224, 119] width 17 height 9
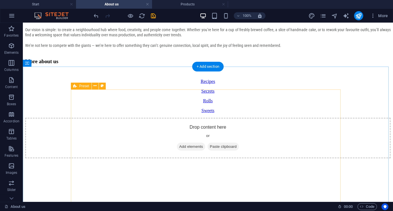
scroll to position [229, 0]
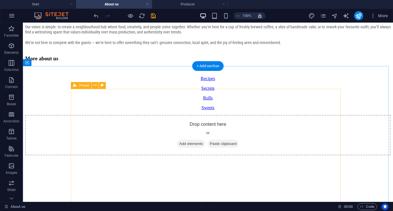
click at [255, 155] on figure at bounding box center [208, 155] width 366 height 0
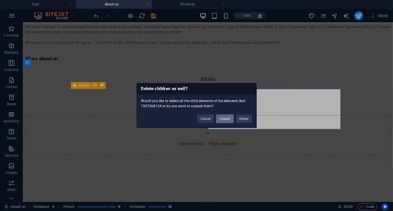
click at [228, 118] on button "Unpack" at bounding box center [224, 119] width 17 height 9
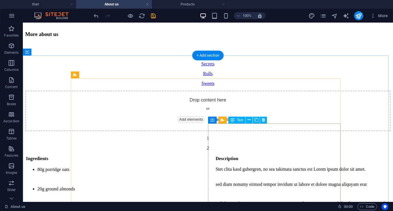
scroll to position [286, 0]
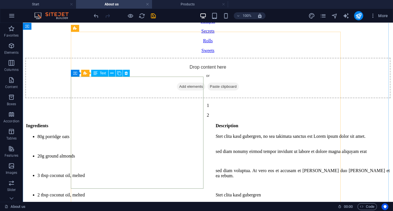
click at [159, 129] on div "Ingredients Description 80g porridge oats 20g ground almonds 3 tbsp coconut oil…" at bounding box center [208, 174] width 366 height 104
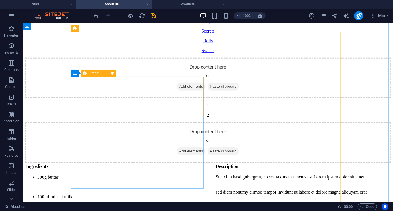
click at [176, 122] on div "Drop content here or Add elements Paste clipboard" at bounding box center [208, 142] width 366 height 41
click at [187, 122] on div "Drop content here or Add elements Paste clipboard" at bounding box center [208, 142] width 366 height 41
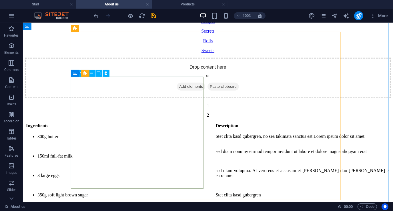
click at [161, 122] on div "Ingredients Description 300g butter 150ml full-fat milk 3 large eggs 350g soft …" at bounding box center [208, 174] width 366 height 104
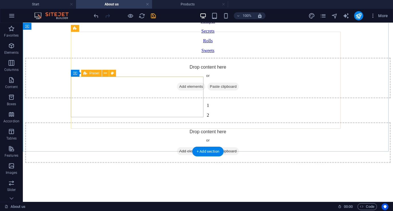
click at [169, 122] on div "Drop content here or Add elements Paste clipboard" at bounding box center [208, 142] width 366 height 41
click at [252, 163] on figure at bounding box center [208, 163] width 366 height 0
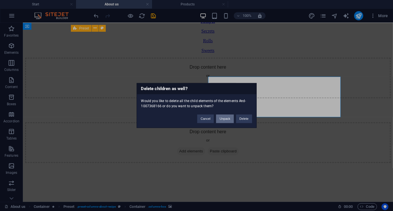
click at [225, 117] on button "Unpack" at bounding box center [224, 119] width 17 height 9
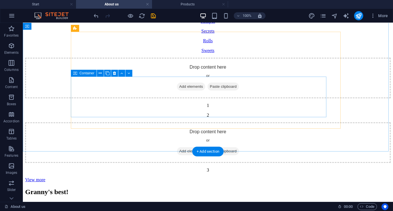
click at [225, 122] on div "Drop content here or Add elements Paste clipboard" at bounding box center [208, 142] width 366 height 41
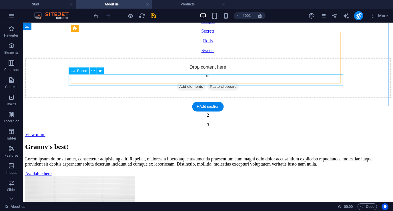
click at [211, 132] on div "View more" at bounding box center [208, 134] width 366 height 5
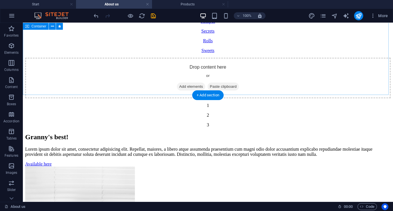
click at [156, 80] on div "Drop content here or Add elements Paste clipboard 1 2 3" at bounding box center [208, 92] width 366 height 70
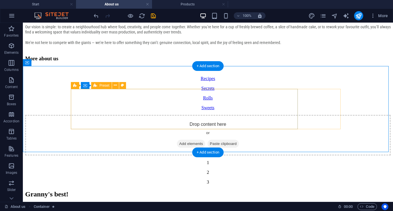
click at [177, 140] on span "Add elements" at bounding box center [191, 144] width 28 height 8
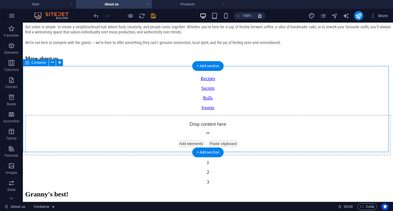
click at [63, 115] on div "Drop content here or Add elements Paste clipboard 1 2 3" at bounding box center [208, 150] width 366 height 70
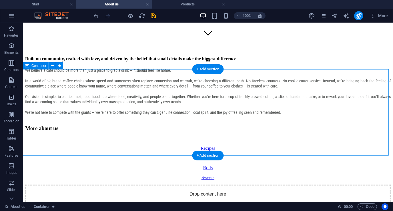
scroll to position [143, 0]
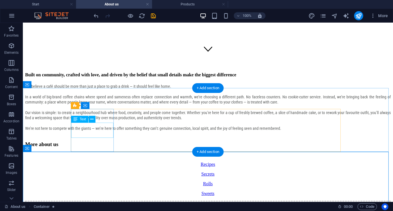
click at [90, 162] on div "Recipes" at bounding box center [208, 164] width 366 height 5
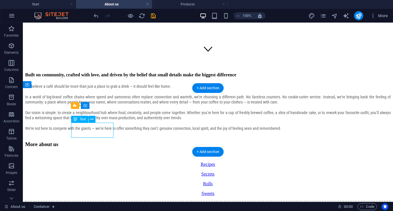
click at [90, 162] on div "Recipes" at bounding box center [208, 164] width 366 height 5
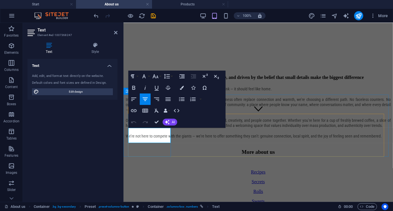
click at [156, 169] on p "Recipes" at bounding box center [258, 171] width 265 height 5
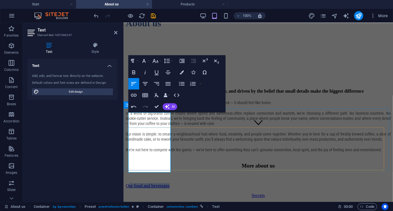
scroll to position [1, 0]
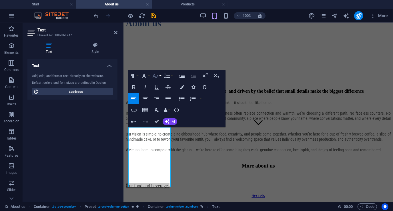
click at [161, 76] on button "Font Size" at bounding box center [156, 75] width 11 height 11
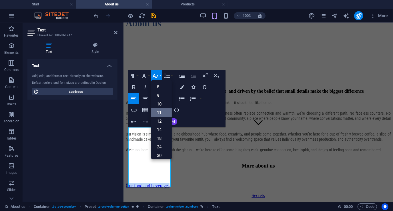
click at [161, 109] on link "11" at bounding box center [161, 112] width 21 height 9
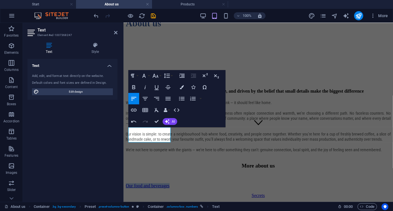
scroll to position [84, 0]
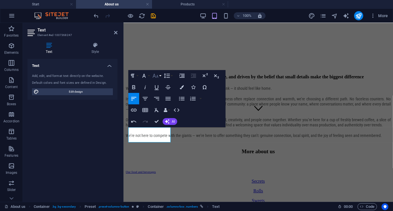
click at [160, 76] on button "Font Size" at bounding box center [156, 75] width 11 height 11
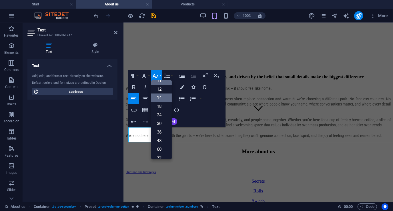
click at [160, 100] on link "14" at bounding box center [161, 98] width 21 height 9
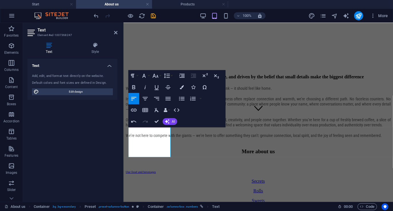
scroll to position [76, 0]
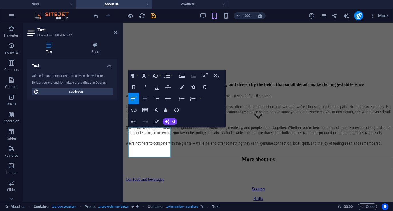
click at [146, 99] on icon "button" at bounding box center [145, 98] width 7 height 7
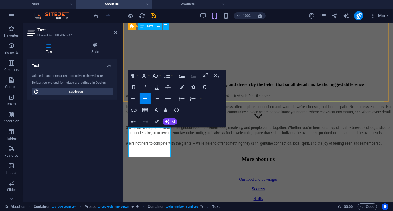
click at [246, 93] on div "We believe a café should be more than just a place to grab a drink — it should …" at bounding box center [258, 121] width 265 height 57
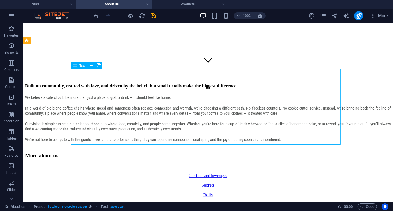
scroll to position [133, 0]
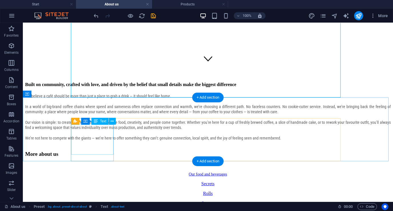
click at [89, 171] on div "Our food and beverages" at bounding box center [208, 173] width 366 height 5
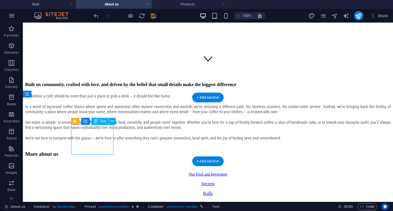
click at [89, 171] on div "Our food and beverages" at bounding box center [208, 173] width 366 height 5
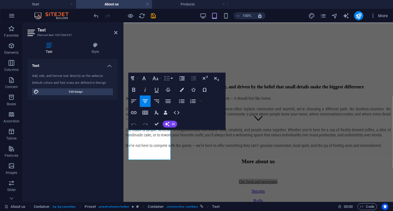
click at [172, 78] on button "Line Height" at bounding box center [168, 78] width 11 height 11
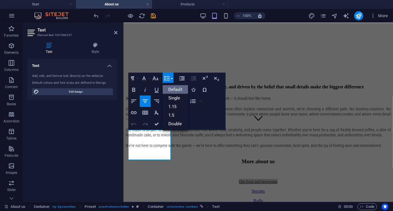
scroll to position [0, 0]
click at [175, 97] on link "Single" at bounding box center [175, 98] width 25 height 9
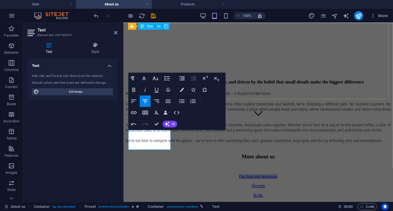
click at [264, 91] on div "We believe a café should be more than just a place to grab a drink — it should …" at bounding box center [258, 119] width 265 height 57
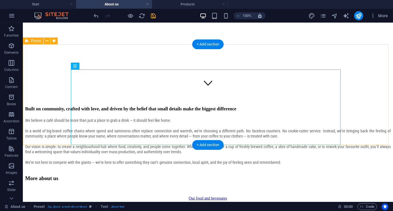
scroll to position [136, 0]
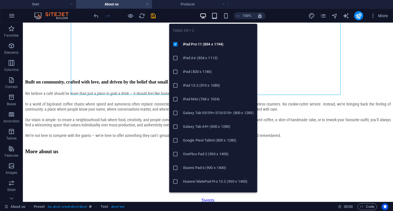
click at [215, 15] on icon "button" at bounding box center [214, 16] width 7 height 7
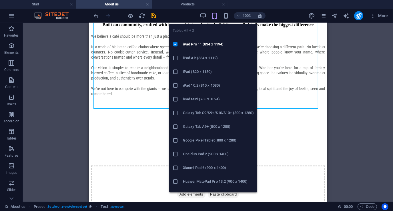
scroll to position [76, 0]
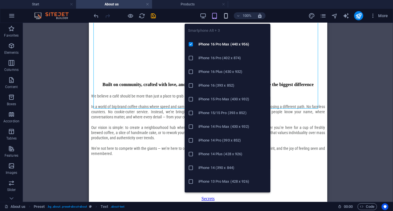
click at [228, 13] on icon "button" at bounding box center [226, 16] width 7 height 7
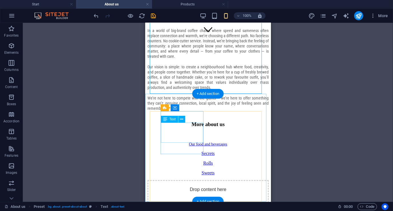
scroll to position [167, 0]
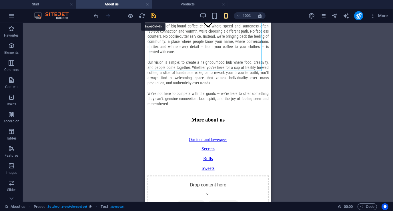
click at [153, 16] on icon "save" at bounding box center [153, 16] width 7 height 7
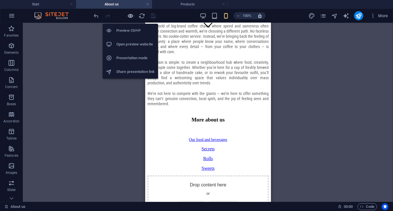
click at [132, 15] on icon "button" at bounding box center [131, 16] width 7 height 7
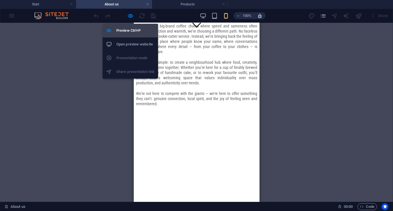
click at [131, 31] on h6 "Preview Ctrl+P" at bounding box center [135, 30] width 38 height 7
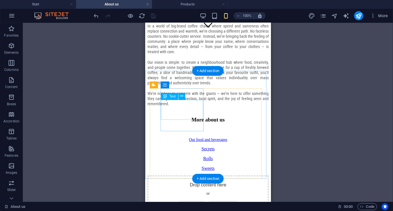
click at [187, 137] on div "Our food and beverages" at bounding box center [207, 139] width 121 height 5
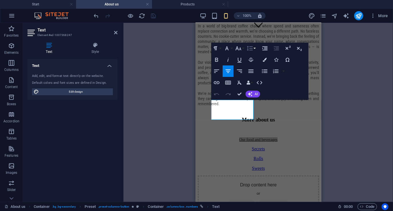
click at [255, 46] on button "Line Height" at bounding box center [251, 48] width 11 height 11
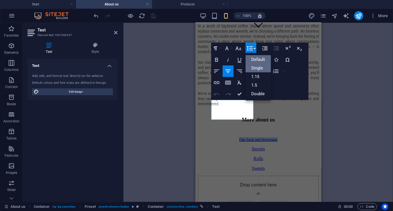
click at [259, 58] on link "Default" at bounding box center [258, 59] width 25 height 9
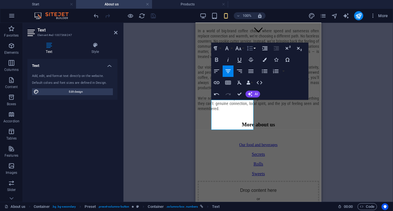
click at [254, 50] on button "Line Height" at bounding box center [251, 48] width 11 height 11
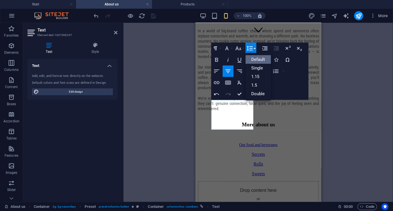
scroll to position [0, 0]
click at [259, 67] on link "Single" at bounding box center [258, 68] width 25 height 9
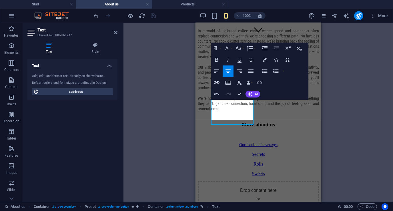
scroll to position [167, 0]
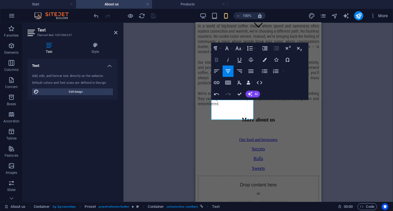
click at [218, 60] on icon "button" at bounding box center [216, 60] width 3 height 4
click at [177, 68] on div "Container H1 Banner Container Text Preset H4 Reference H3 Container Spacer Pres…" at bounding box center [259, 112] width 270 height 179
click at [238, 137] on strong "Our food and beverages" at bounding box center [258, 139] width 41 height 4
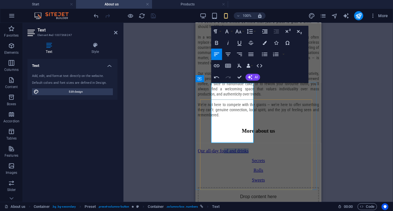
scroll to position [1, 0]
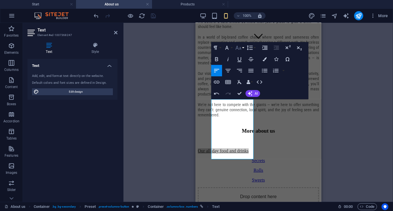
click at [244, 49] on button "Font Size" at bounding box center [239, 47] width 11 height 11
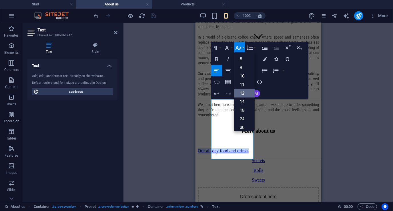
click at [244, 92] on link "12" at bounding box center [244, 93] width 21 height 9
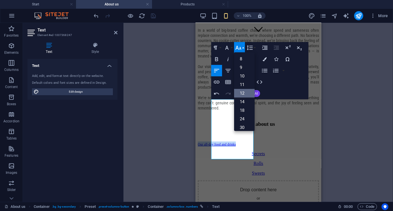
scroll to position [0, 0]
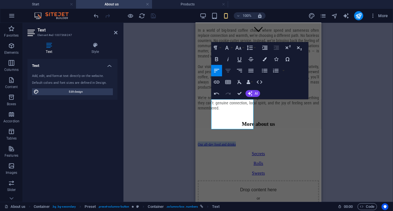
click at [232, 71] on button "Align Center" at bounding box center [228, 70] width 11 height 11
click at [243, 142] on span "Our all-day food and drinks" at bounding box center [258, 144] width 38 height 4
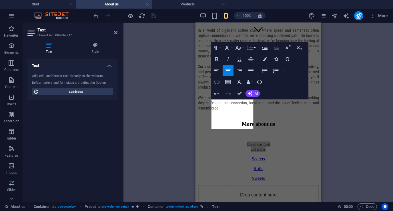
click at [254, 49] on button "Line Height" at bounding box center [251, 47] width 11 height 11
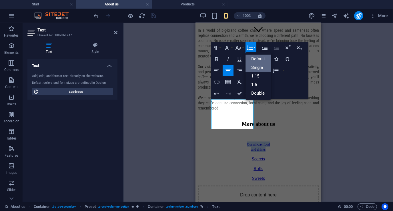
click at [257, 66] on link "Single" at bounding box center [258, 67] width 25 height 9
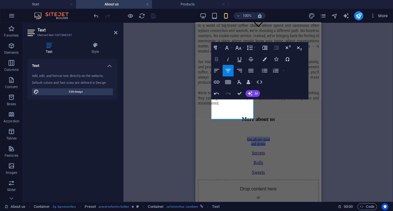
click at [215, 59] on icon "button" at bounding box center [216, 59] width 3 height 4
click at [164, 112] on div "Container H1 Banner Container Text Preset H4 Reference H3 Container Spacer Pres…" at bounding box center [259, 112] width 270 height 179
click at [117, 31] on icon at bounding box center [115, 32] width 3 height 5
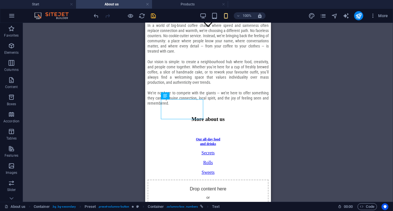
click at [115, 71] on div "Container H1 Banner Container Text Preset H4 Reference H3 Container Spacer Pres…" at bounding box center [208, 112] width 370 height 179
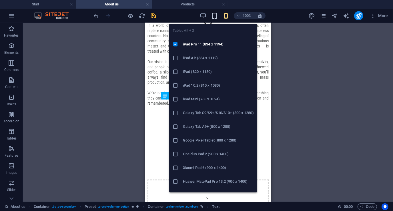
click at [213, 16] on icon "button" at bounding box center [214, 16] width 7 height 7
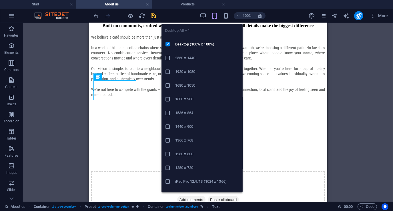
drag, startPoint x: 203, startPoint y: 16, endPoint x: 193, endPoint y: 28, distance: 15.5
click at [203, 16] on icon "button" at bounding box center [203, 16] width 7 height 7
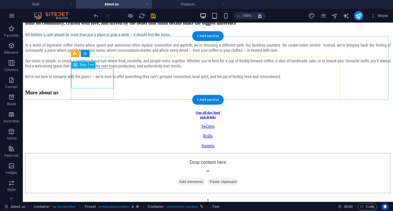
click at [90, 110] on div "Our all-day food and drinks" at bounding box center [208, 114] width 366 height 9
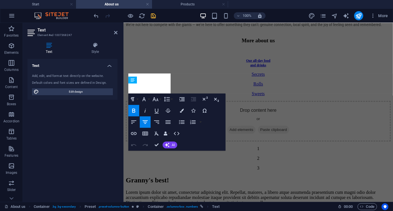
scroll to position [135, 0]
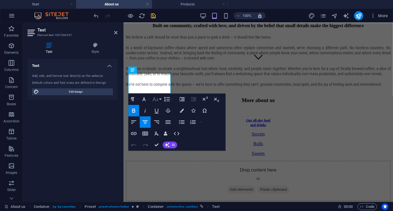
click at [160, 100] on button "Font Size" at bounding box center [156, 99] width 11 height 11
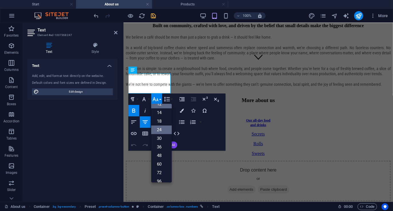
click at [161, 127] on link "24" at bounding box center [161, 130] width 21 height 9
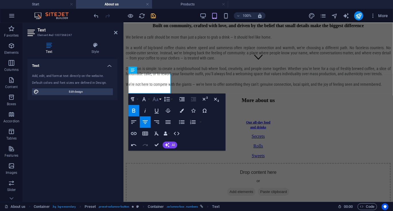
click at [160, 100] on button "Font Size" at bounding box center [156, 99] width 11 height 11
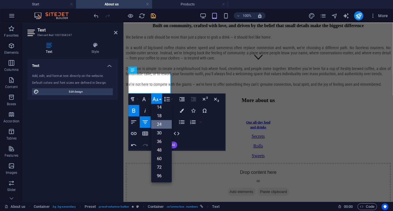
scroll to position [46, 0]
click at [159, 130] on link "30" at bounding box center [161, 133] width 21 height 9
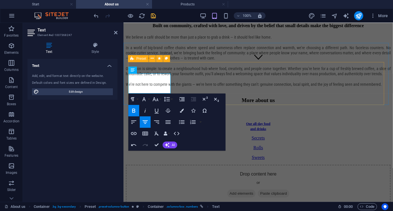
click at [186, 118] on div "​ ​ Our all-day food and drinks Secrets Rolls Sweets" at bounding box center [258, 139] width 265 height 42
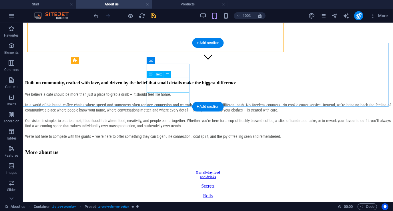
scroll to position [188, 0]
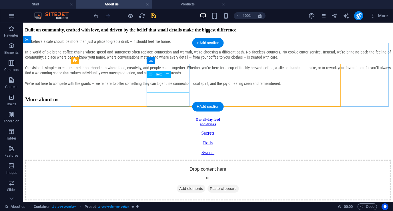
click at [173, 130] on div "Secrets" at bounding box center [208, 132] width 366 height 5
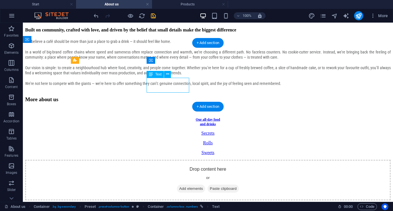
click at [173, 130] on div "Secrets" at bounding box center [208, 132] width 366 height 5
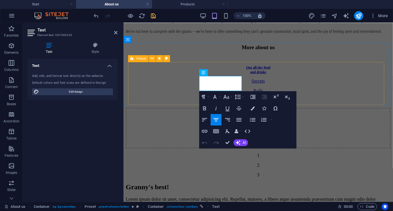
scroll to position [135, 0]
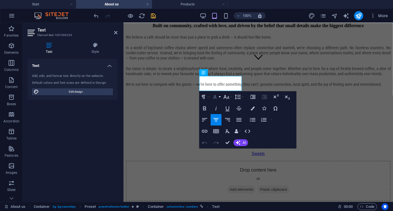
click at [221, 97] on button "Font Family" at bounding box center [216, 96] width 11 height 11
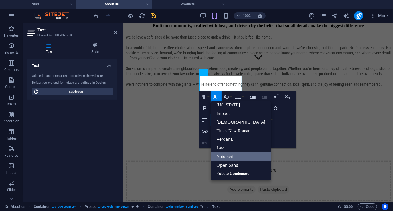
scroll to position [11, 0]
click at [221, 97] on button "Font Family" at bounding box center [216, 96] width 11 height 11
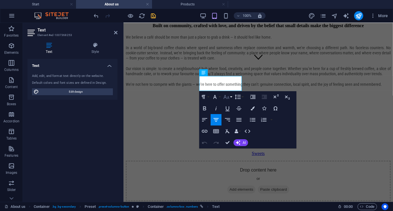
click at [230, 97] on button "Font Size" at bounding box center [227, 96] width 11 height 11
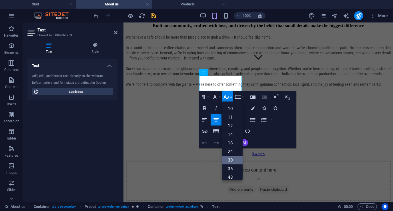
scroll to position [0, 0]
click at [184, 118] on div "Our all-day food and drinks Secrets Rolls Sweets" at bounding box center [258, 137] width 265 height 38
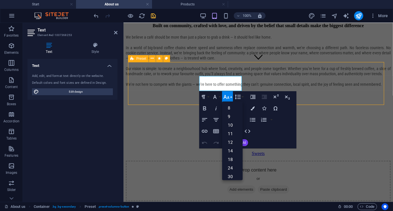
scroll to position [188, 0]
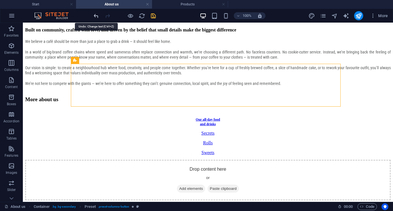
click at [96, 16] on icon "undo" at bounding box center [96, 16] width 7 height 7
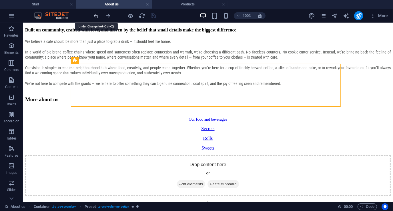
click at [96, 16] on icon "undo" at bounding box center [96, 16] width 7 height 7
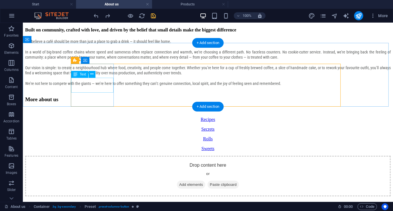
click at [96, 117] on div "Recipes" at bounding box center [208, 119] width 366 height 5
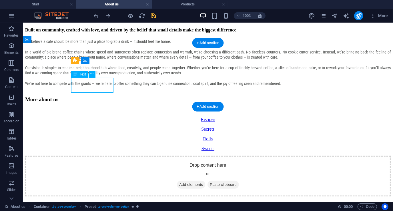
click at [96, 117] on div "Recipes" at bounding box center [208, 119] width 366 height 5
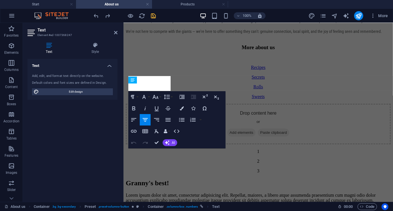
scroll to position [135, 0]
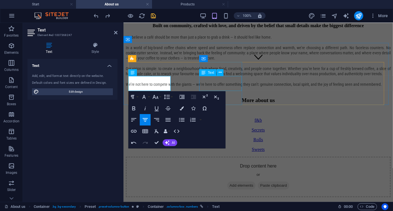
click at [219, 127] on div "Secrets" at bounding box center [258, 129] width 265 height 5
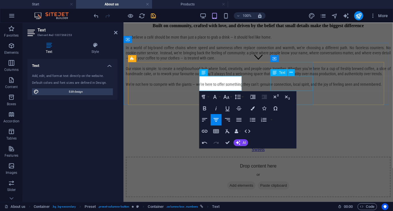
click at [296, 137] on div "Rolls" at bounding box center [258, 139] width 265 height 5
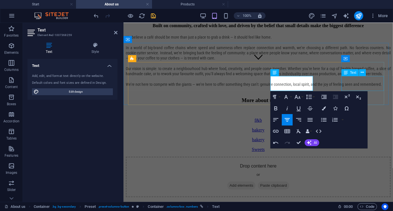
click at [362, 147] on div "Sweets" at bounding box center [258, 149] width 265 height 5
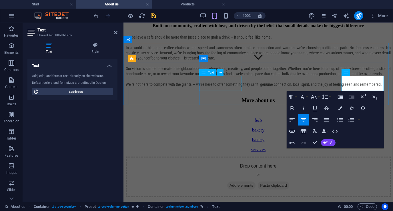
click at [206, 127] on div "bakery" at bounding box center [258, 129] width 265 height 5
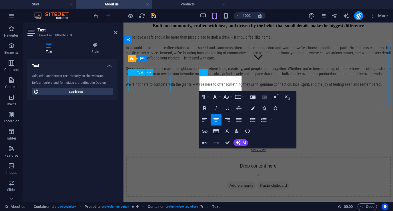
click at [156, 118] on div "f&b" at bounding box center [258, 120] width 265 height 5
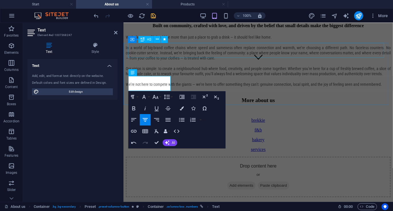
click at [193, 97] on div "More about us" at bounding box center [258, 100] width 265 height 6
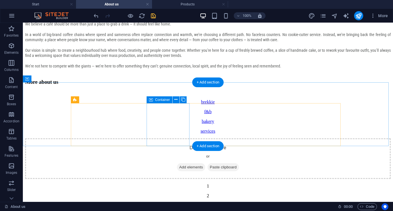
scroll to position [217, 0]
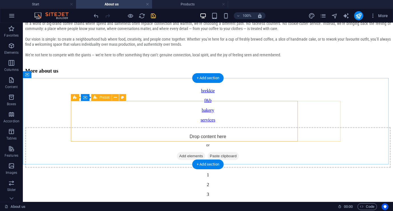
click at [177, 152] on span "Add elements" at bounding box center [191, 156] width 28 height 8
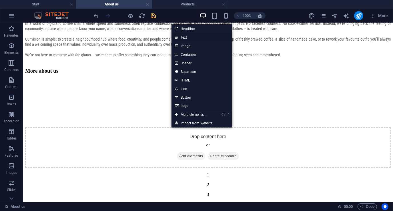
click at [185, 36] on link "Text" at bounding box center [202, 37] width 61 height 9
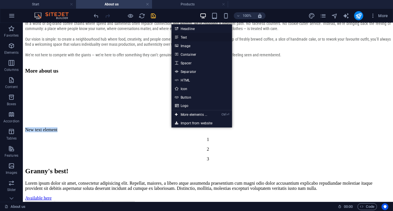
scroll to position [164, 0]
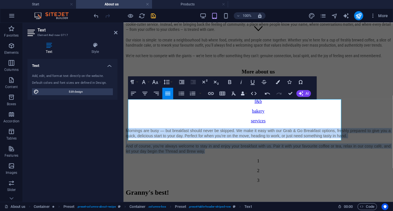
drag, startPoint x: 265, startPoint y: 137, endPoint x: 116, endPoint y: 103, distance: 152.4
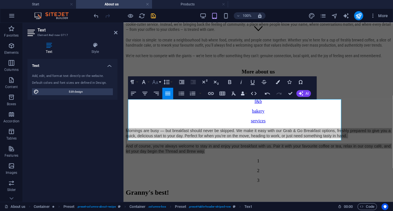
click at [161, 82] on button "Font Size" at bounding box center [156, 81] width 11 height 11
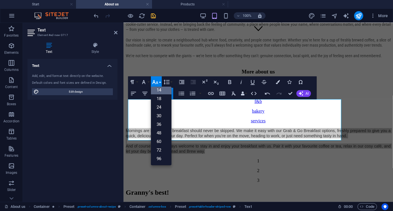
scroll to position [46, 0]
click at [161, 82] on button "Font Size" at bounding box center [156, 81] width 11 height 11
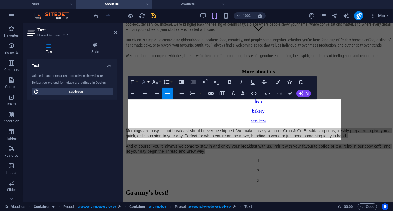
click at [149, 82] on button "Font Family" at bounding box center [145, 81] width 11 height 11
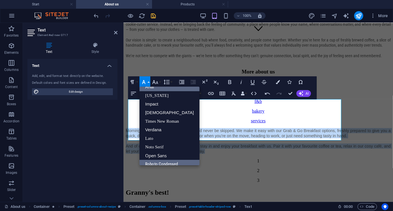
click at [158, 162] on link "Roboto Condensed" at bounding box center [170, 164] width 60 height 9
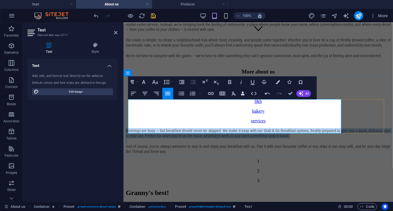
click at [233, 144] on p "And of course, you’re always welcome to stay in and enjoy your breakfast with u…" at bounding box center [258, 149] width 265 height 10
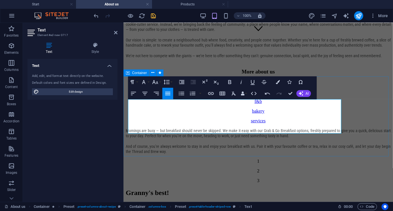
click at [229, 140] on div "Mornings are busy — but breakfast should never be skipped. We make it easy with…" at bounding box center [258, 155] width 265 height 55
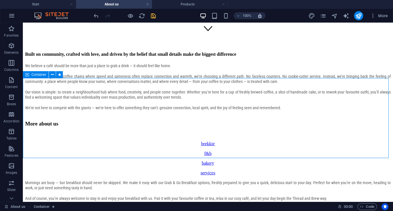
scroll to position [217, 0]
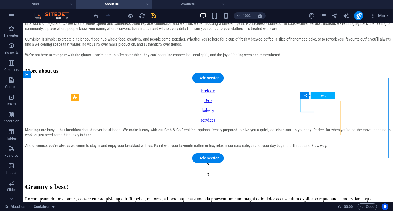
click at [306, 152] on div "1" at bounding box center [208, 154] width 366 height 5
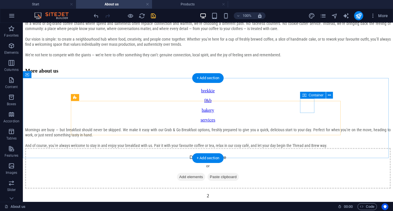
click at [309, 148] on div "Drop content here or Add elements Paste clipboard" at bounding box center [208, 168] width 366 height 41
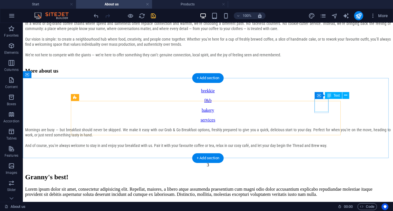
click at [320, 152] on div "2" at bounding box center [208, 154] width 366 height 5
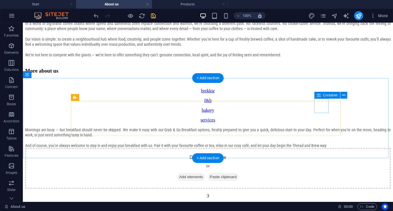
click at [320, 148] on div "Drop content here or Add elements Paste clipboard" at bounding box center [208, 168] width 366 height 41
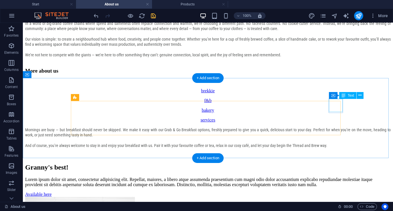
click at [334, 152] on div "3" at bounding box center [208, 154] width 366 height 5
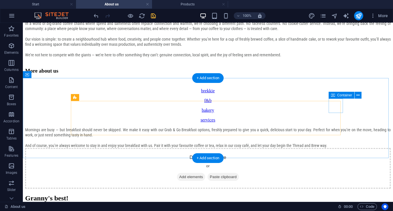
click at [334, 148] on div "Drop content here or Add elements Paste clipboard" at bounding box center [208, 168] width 366 height 41
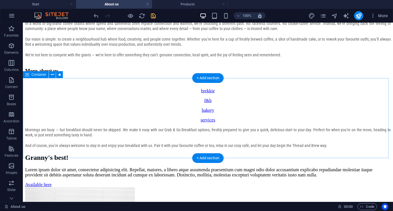
click at [368, 127] on div "Mornings are busy — but breakfast should never be skipped. We make it easy with…" at bounding box center [208, 137] width 366 height 21
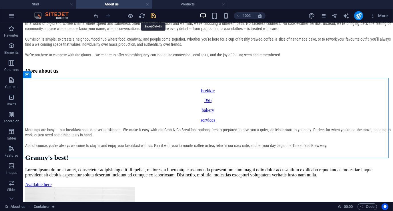
click at [154, 16] on icon "save" at bounding box center [153, 16] width 7 height 7
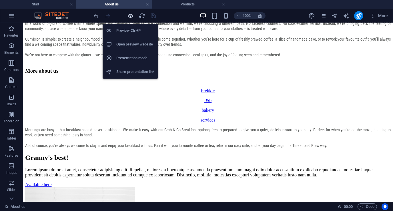
click at [129, 15] on icon "button" at bounding box center [131, 16] width 7 height 7
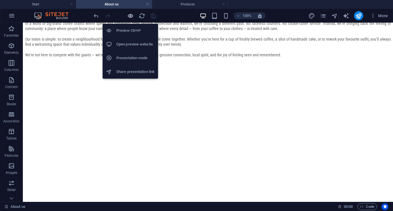
scroll to position [206, 0]
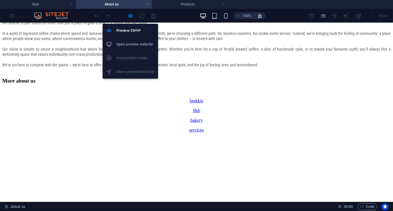
click at [128, 44] on h6 "Open preview website" at bounding box center [135, 44] width 38 height 7
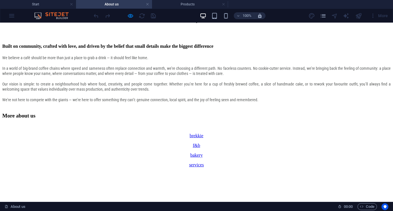
scroll to position [200, 0]
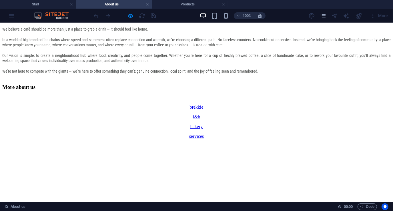
click at [84, 104] on p "brekkie" at bounding box center [196, 106] width 389 height 5
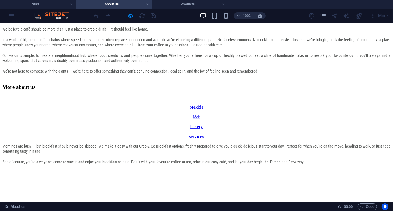
click at [118, 159] on p "And of course, you’re always welcome to stay in and enjoy your breakfast with u…" at bounding box center [196, 161] width 389 height 5
click at [114, 159] on p "And of course, you’re always welcome to stay in and enjoy your breakfast with u…" at bounding box center [196, 161] width 389 height 5
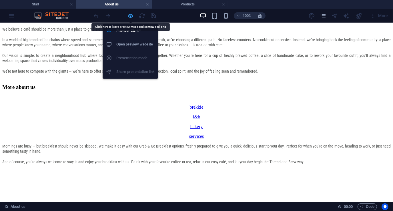
click at [130, 16] on icon "button" at bounding box center [131, 16] width 7 height 7
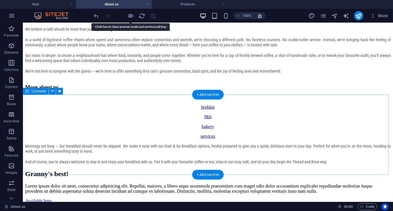
scroll to position [229, 0]
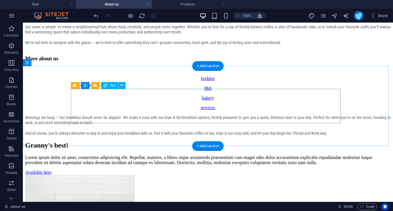
click at [124, 120] on div "Mornings are busy — but breakfast should never be skipped. We make it easy with…" at bounding box center [208, 125] width 366 height 21
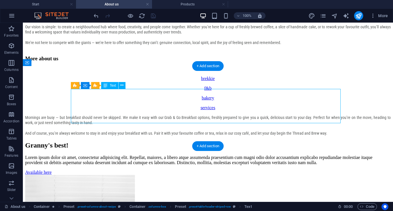
click at [124, 120] on div "Mornings are busy — but breakfast should never be skipped. We make it easy with…" at bounding box center [208, 125] width 366 height 21
click at [124, 118] on div "Mornings are busy — but breakfast should never be skipped. We make it easy with…" at bounding box center [208, 125] width 366 height 21
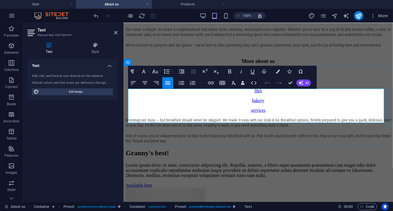
click at [191, 133] on p "And of course, you’re always welcome to stay in and enjoy your breakfast with u…" at bounding box center [258, 138] width 265 height 10
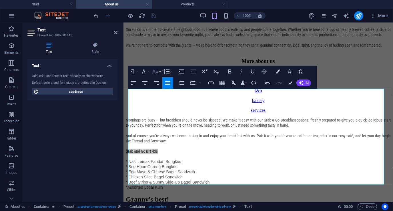
click at [160, 72] on button "Font Size" at bounding box center [156, 71] width 11 height 11
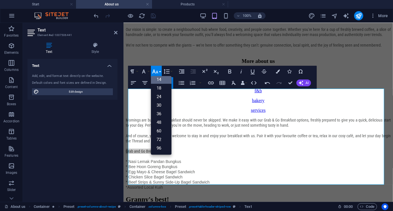
scroll to position [46, 0]
click at [160, 88] on link "18" at bounding box center [161, 88] width 21 height 9
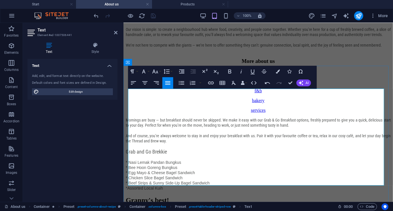
click at [188, 143] on p "​" at bounding box center [258, 145] width 265 height 5
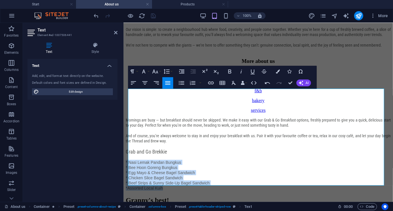
drag, startPoint x: 172, startPoint y: 181, endPoint x: 245, endPoint y: 170, distance: 74.2
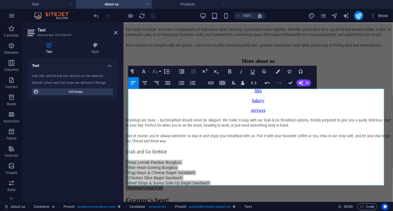
click at [160, 72] on button "Font Size" at bounding box center [156, 71] width 11 height 11
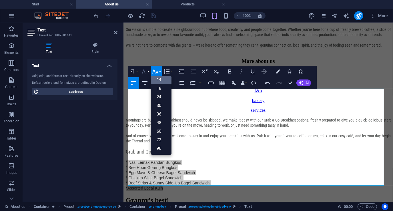
click at [147, 70] on icon "button" at bounding box center [143, 71] width 7 height 7
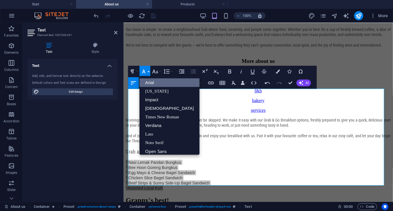
scroll to position [6, 0]
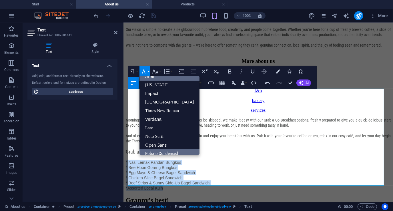
click at [155, 152] on link "Roboto Condensed" at bounding box center [170, 153] width 60 height 9
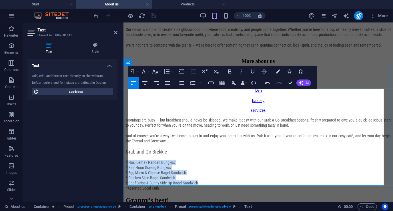
click at [203, 160] on p "* Nasi Lemak Pandan Bungkus" at bounding box center [258, 162] width 265 height 5
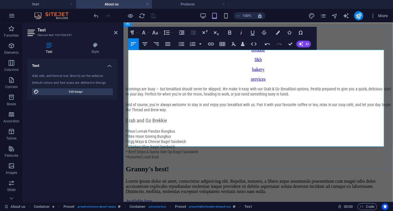
scroll to position [231, 0]
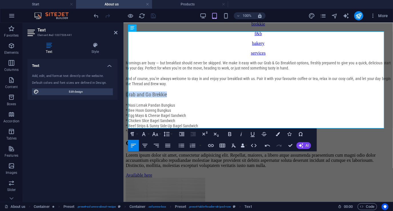
drag, startPoint x: 178, startPoint y: 77, endPoint x: 122, endPoint y: 75, distance: 56.4
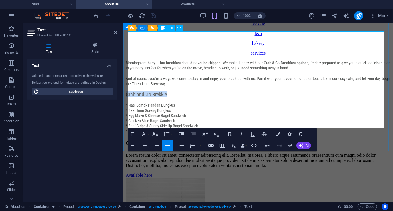
copy span "Grab and Go Brekkie"
click at [181, 128] on p "*Assorted Local Kuih" at bounding box center [258, 130] width 265 height 5
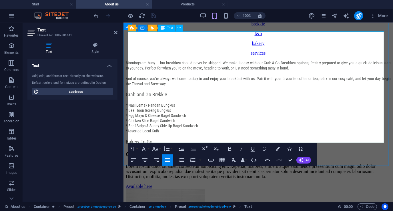
click at [176, 139] on p "Bakery To Go" at bounding box center [258, 141] width 265 height 6
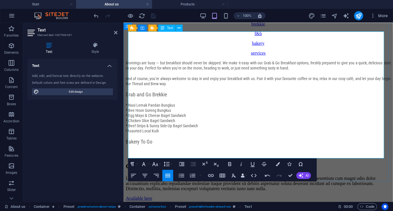
click at [139, 152] on p "​" at bounding box center [258, 153] width 265 height 6
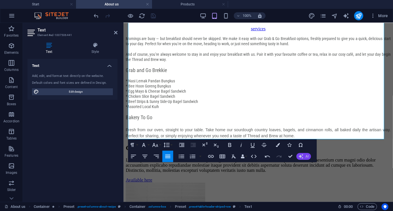
scroll to position [260, 0]
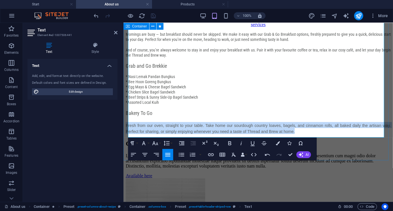
drag, startPoint x: 299, startPoint y: 134, endPoint x: 126, endPoint y: 127, distance: 173.1
click at [126, 127] on div "Mornings are busy — but breakfast should never be skipped. We make it easy with…" at bounding box center [258, 82] width 265 height 102
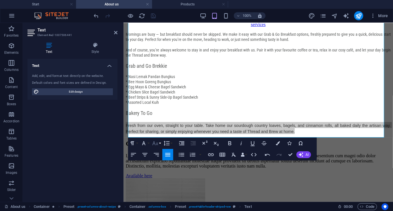
click at [160, 142] on button "Font Size" at bounding box center [156, 143] width 11 height 11
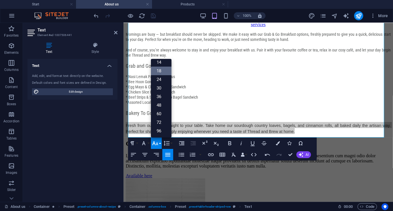
scroll to position [46, 0]
click at [149, 143] on button "Font Family" at bounding box center [145, 143] width 11 height 11
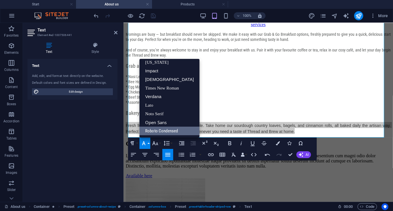
scroll to position [11, 0]
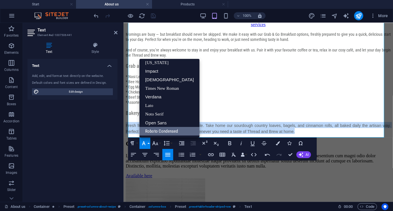
click at [160, 130] on link "Roboto Condensed" at bounding box center [170, 131] width 60 height 9
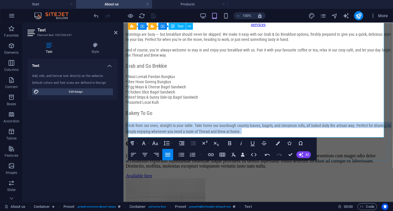
click at [277, 134] on p "​ Fresh from our oven, straight to your table. Take home our sourdough country …" at bounding box center [258, 128] width 265 height 12
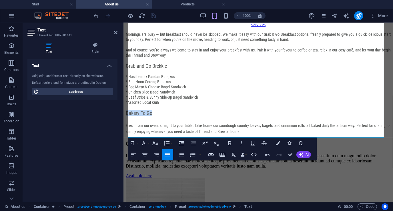
drag, startPoint x: 161, startPoint y: 111, endPoint x: 121, endPoint y: 110, distance: 40.1
copy span "Bakery To Go"
click at [267, 134] on p "​ Fresh from our oven, straight to your table. Take home our sourdough country …" at bounding box center [258, 128] width 265 height 12
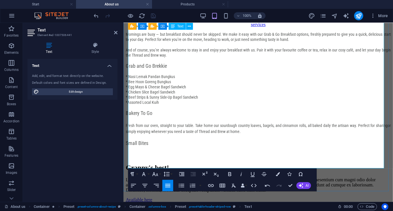
click at [138, 152] on p "​" at bounding box center [258, 149] width 265 height 6
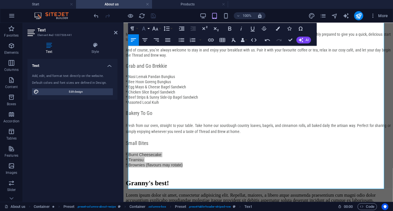
click at [148, 28] on button "Font Family" at bounding box center [145, 28] width 11 height 11
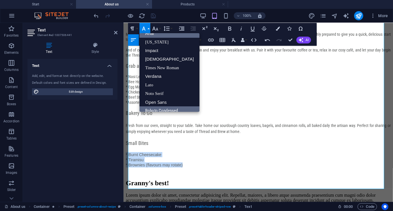
click at [157, 110] on link "Roboto Condensed" at bounding box center [170, 110] width 60 height 9
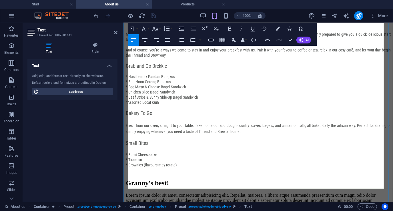
click at [165, 152] on p "​" at bounding box center [258, 149] width 265 height 6
click at [294, 84] on p "* Egg Mayo & Cheese Bagel Sandwich" at bounding box center [258, 86] width 265 height 5
click at [117, 33] on icon at bounding box center [115, 32] width 3 height 5
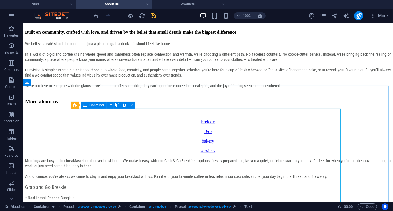
scroll to position [143, 0]
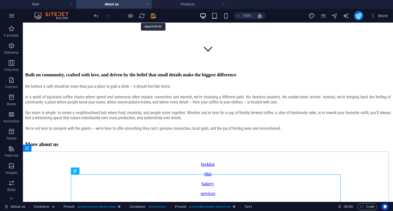
click at [153, 16] on icon "save" at bounding box center [153, 16] width 7 height 7
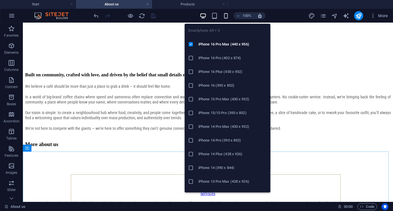
click at [227, 17] on icon "button" at bounding box center [226, 16] width 7 height 7
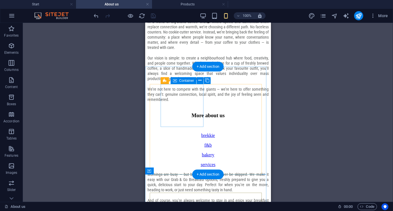
scroll to position [172, 0]
click at [190, 132] on div "brekkie" at bounding box center [207, 134] width 121 height 5
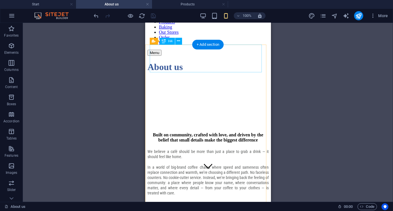
scroll to position [0, 0]
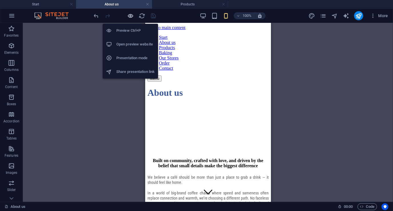
click at [130, 15] on icon "button" at bounding box center [131, 16] width 7 height 7
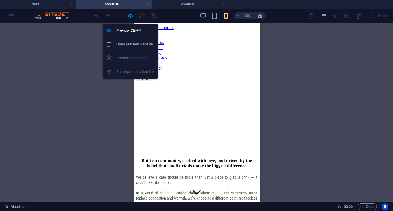
click at [128, 43] on h6 "Open preview website" at bounding box center [135, 44] width 38 height 7
click at [131, 15] on icon "button" at bounding box center [131, 16] width 7 height 7
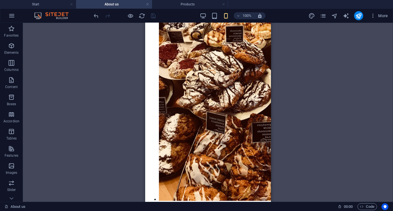
scroll to position [1154, 0]
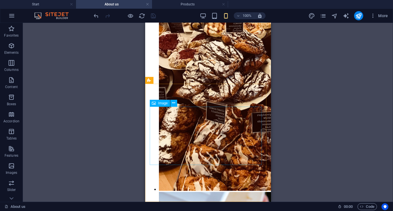
drag, startPoint x: 21, startPoint y: 84, endPoint x: 166, endPoint y: 107, distance: 147.1
click at [166, 107] on div "Image" at bounding box center [165, 103] width 31 height 7
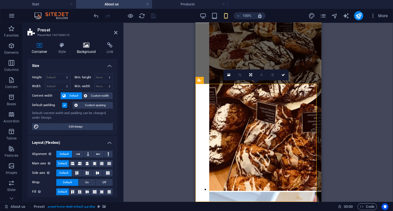
click at [84, 48] on h4 "Background" at bounding box center [88, 48] width 30 height 12
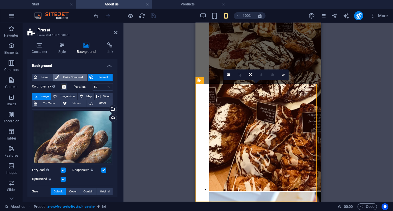
click at [67, 76] on span "Color / Gradient" at bounding box center [73, 77] width 25 height 7
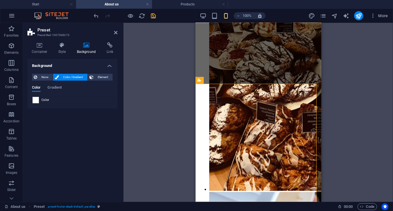
click at [36, 100] on span at bounding box center [36, 100] width 6 height 6
type input "#ffffff"
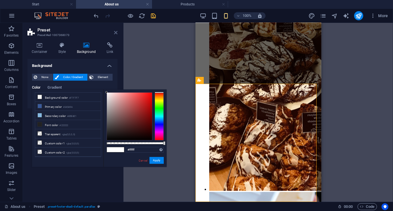
click at [116, 31] on icon at bounding box center [115, 32] width 3 height 5
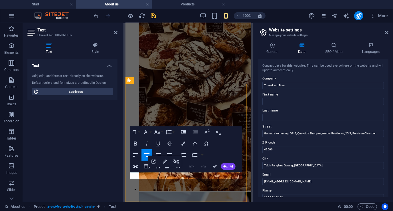
click at [117, 33] on icon at bounding box center [115, 32] width 3 height 5
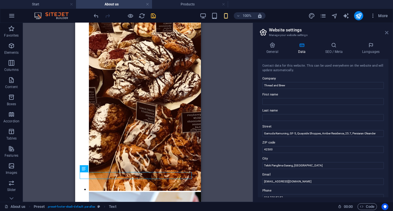
click at [386, 31] on icon at bounding box center [386, 32] width 3 height 5
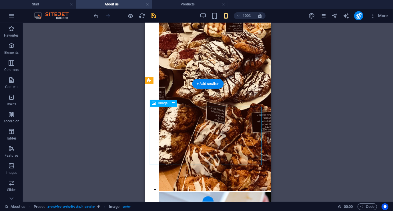
select select "px"
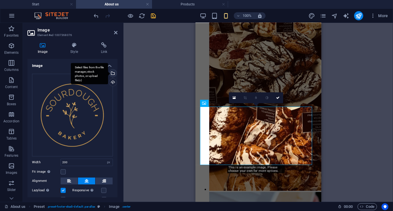
click at [112, 72] on div "Select files from the file manager, stock photos, or upload file(s)" at bounding box center [112, 73] width 9 height 9
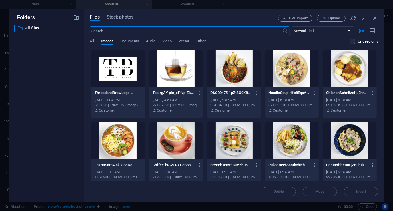
click at [120, 70] on div at bounding box center [118, 68] width 54 height 37
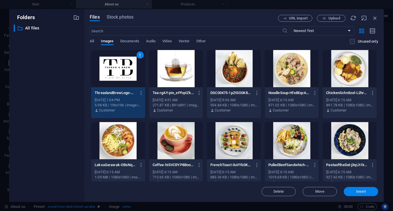
click at [361, 191] on span "Insert" at bounding box center [361, 191] width 10 height 3
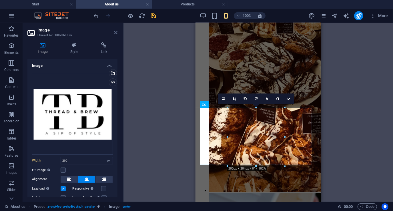
click at [116, 31] on icon at bounding box center [115, 32] width 3 height 5
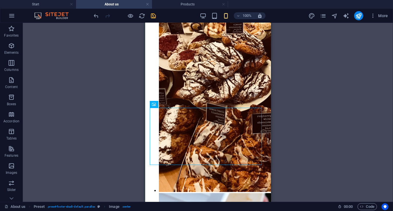
click at [98, 106] on div "Container H1 Banner Container Text Preset Preset H4 Reference Container H3 Cont…" at bounding box center [208, 112] width 370 height 179
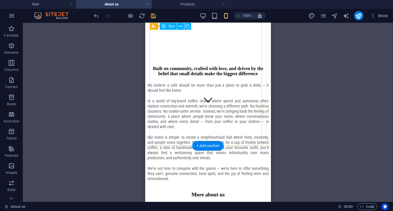
scroll to position [0, 0]
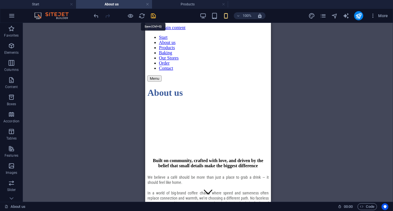
click at [153, 15] on icon "save" at bounding box center [153, 16] width 7 height 7
